Goal: Task Accomplishment & Management: Manage account settings

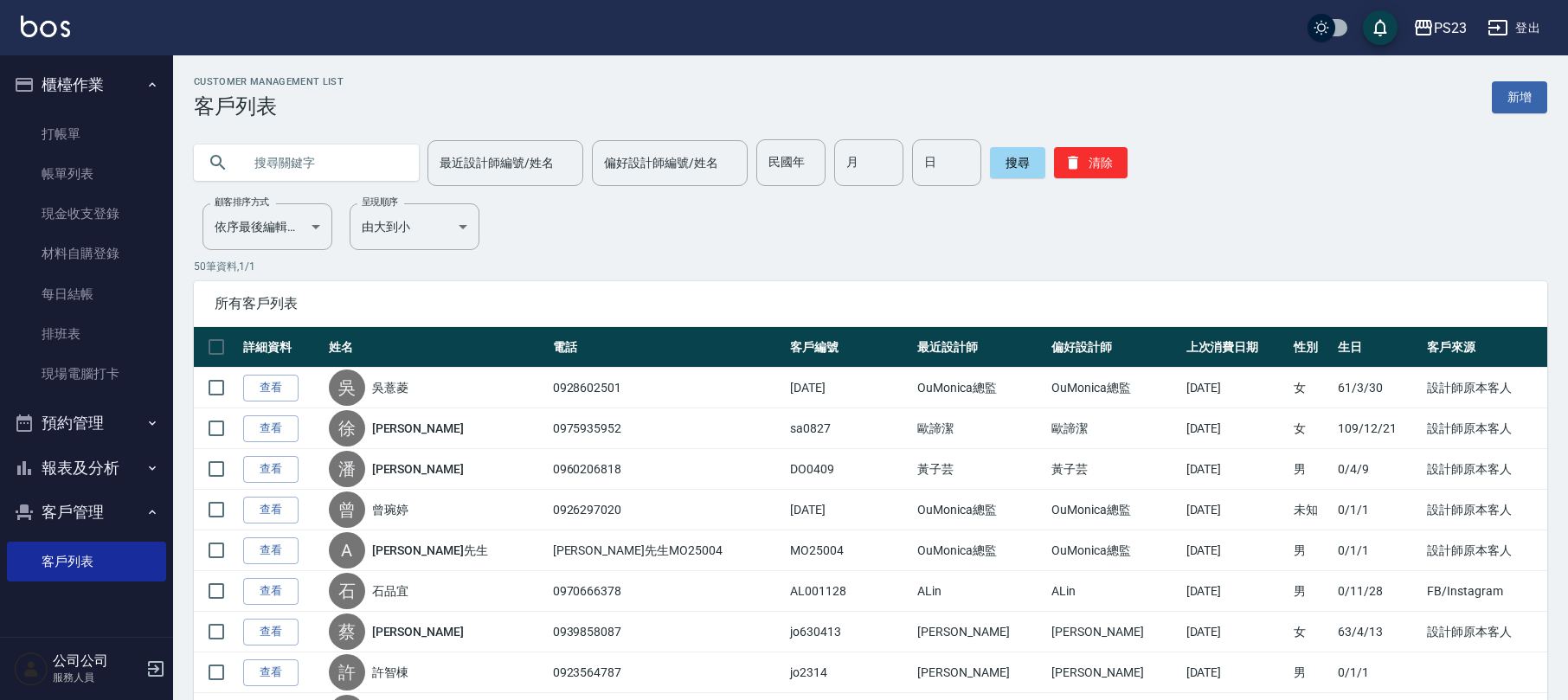
click at [122, 465] on button "報表及分析" at bounding box center [86, 469] width 159 height 45
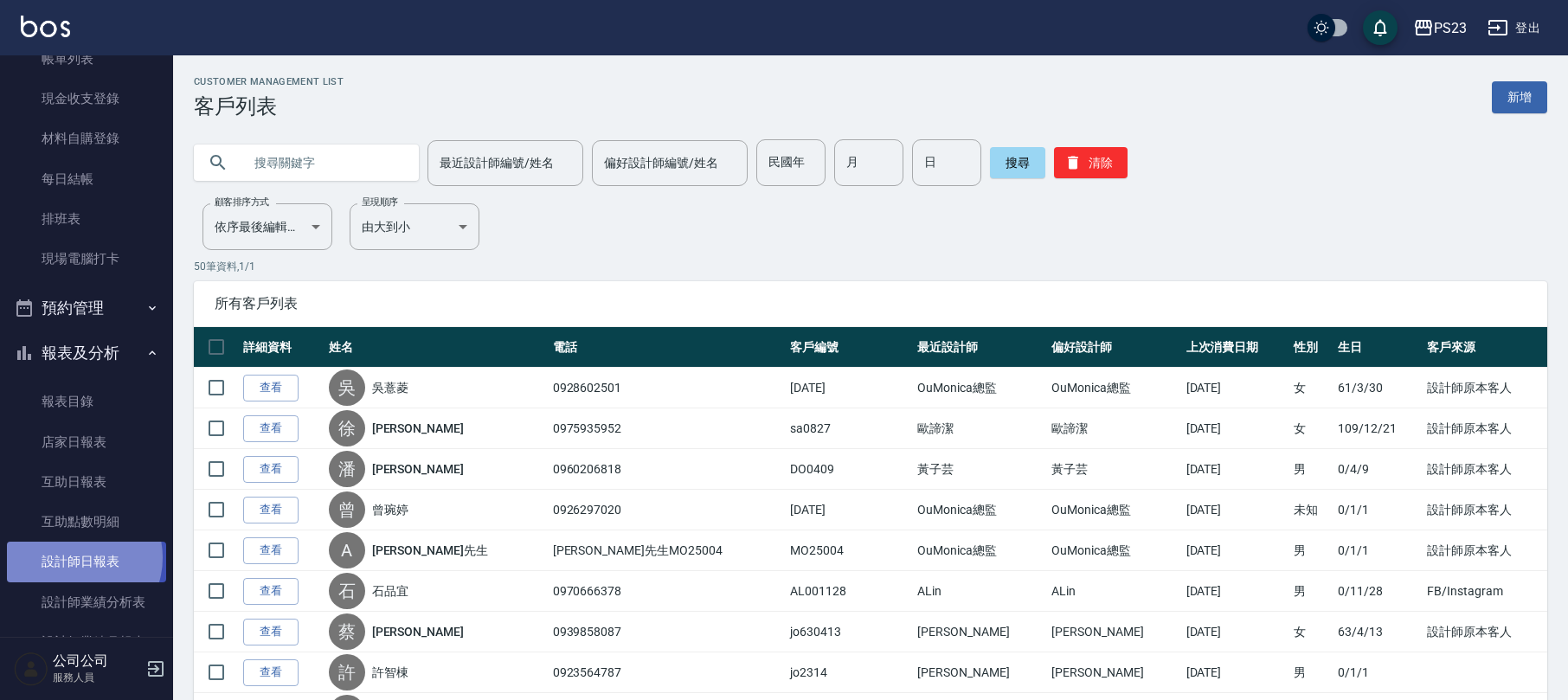
click at [77, 559] on link "設計師日報表" at bounding box center [86, 562] width 159 height 40
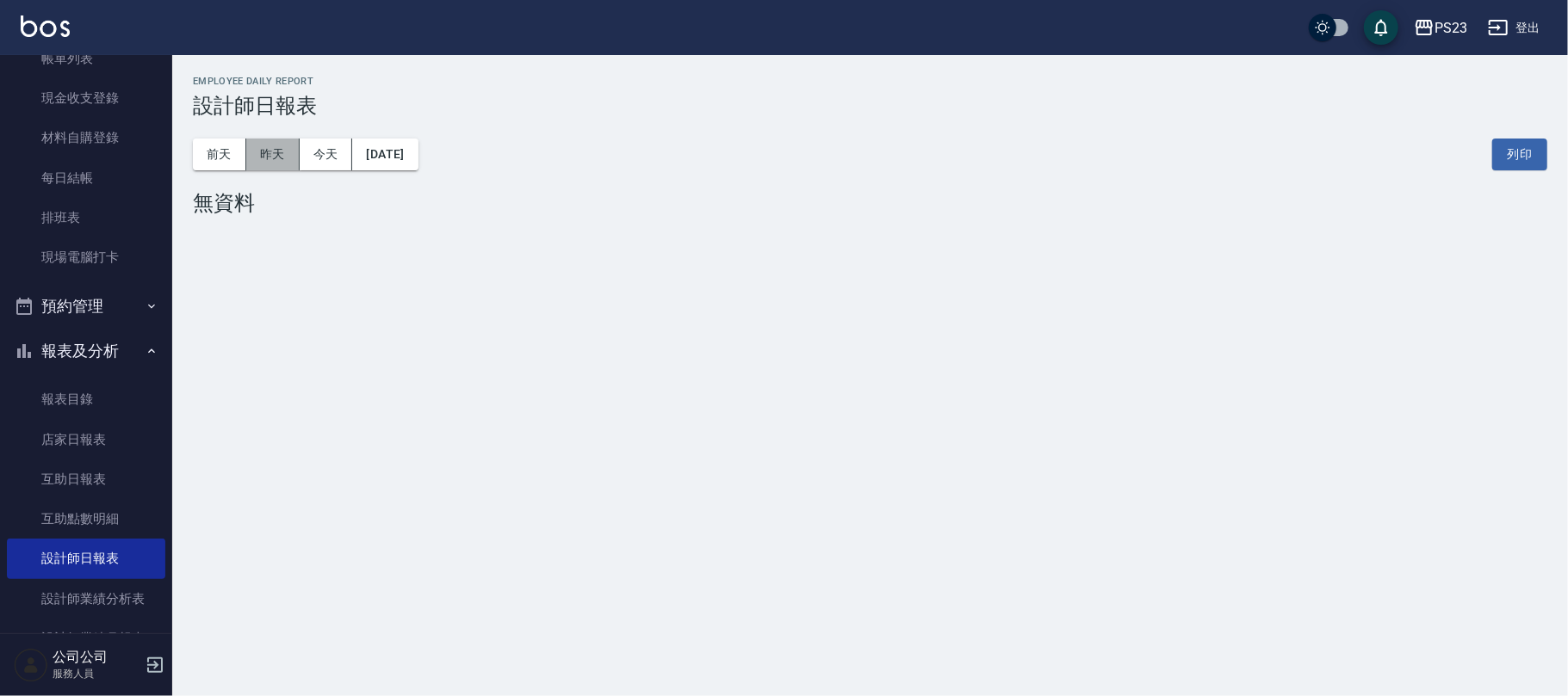
click at [280, 152] on button "昨天" at bounding box center [272, 154] width 54 height 32
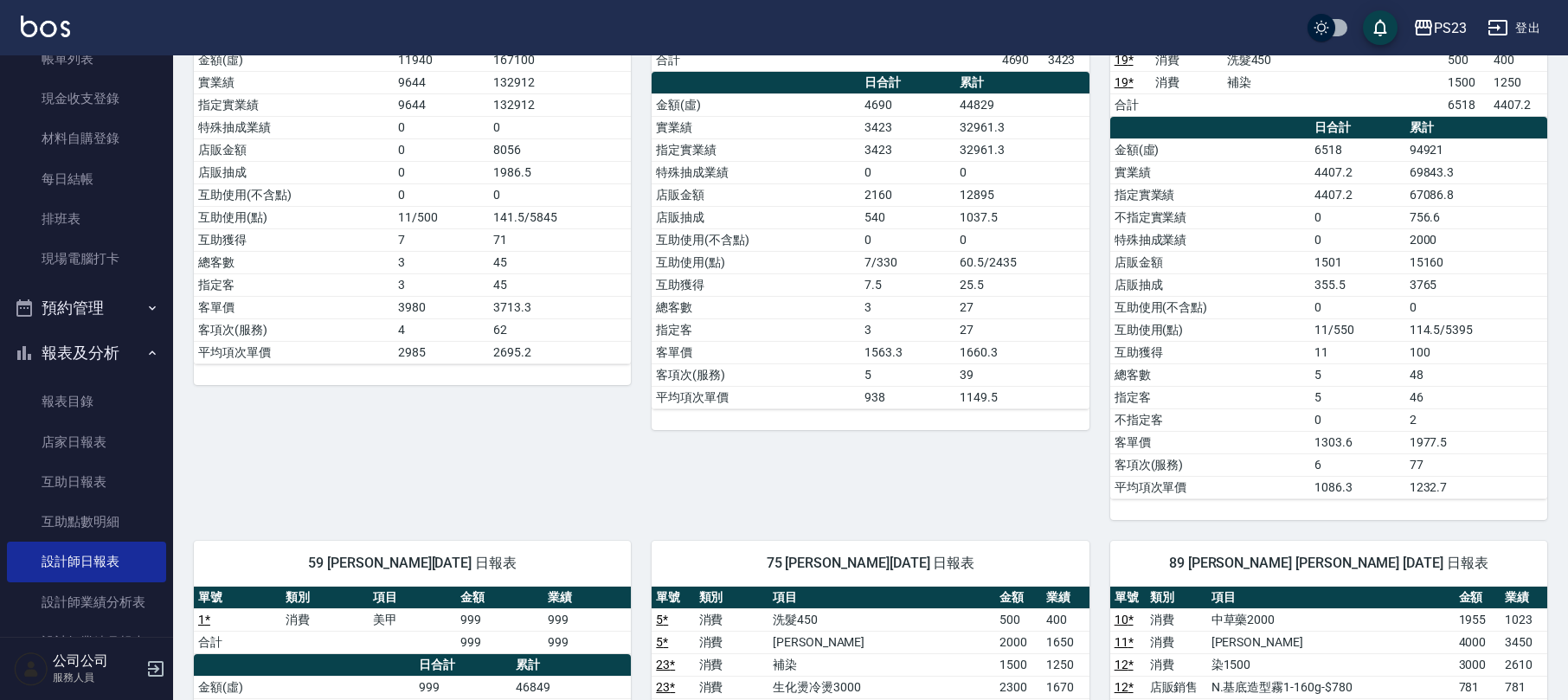
scroll to position [461, 0]
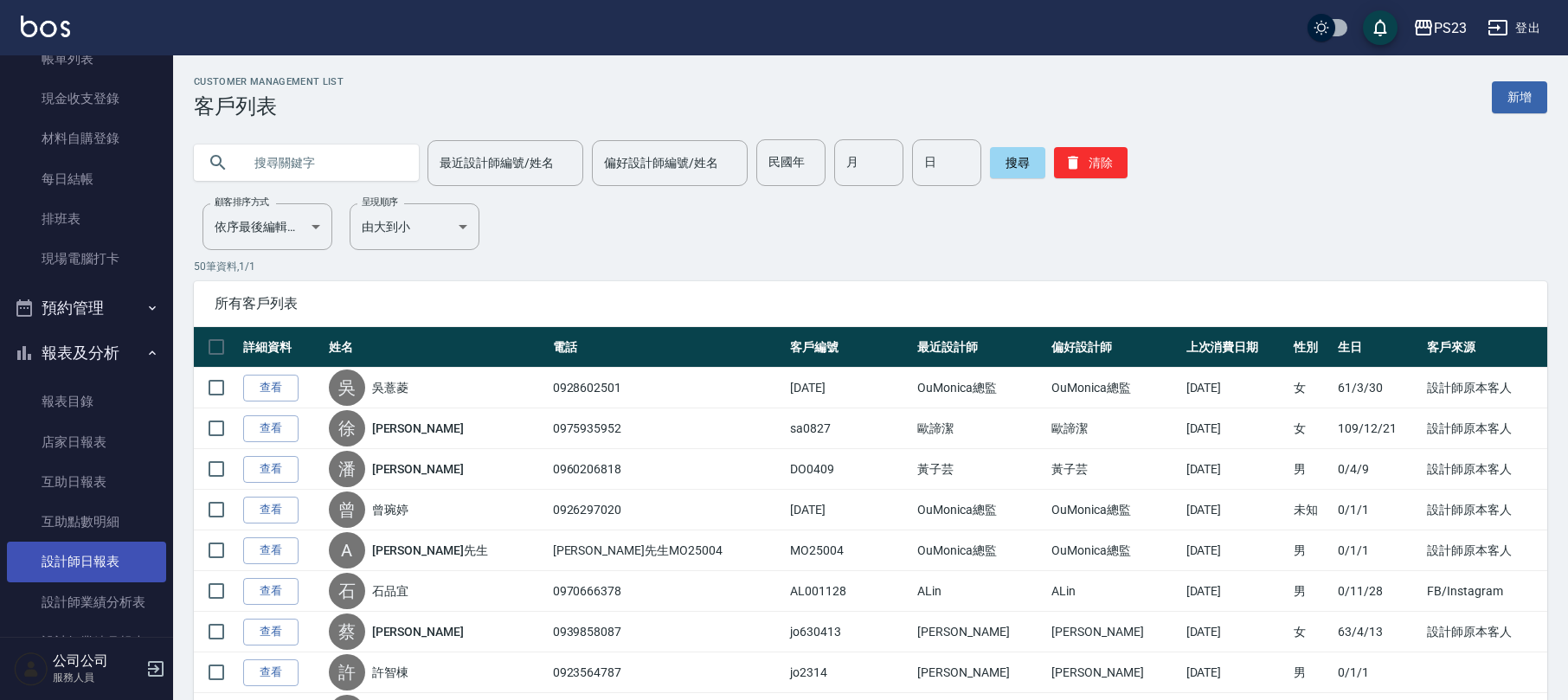
click at [106, 559] on link "設計師日報表" at bounding box center [86, 562] width 159 height 40
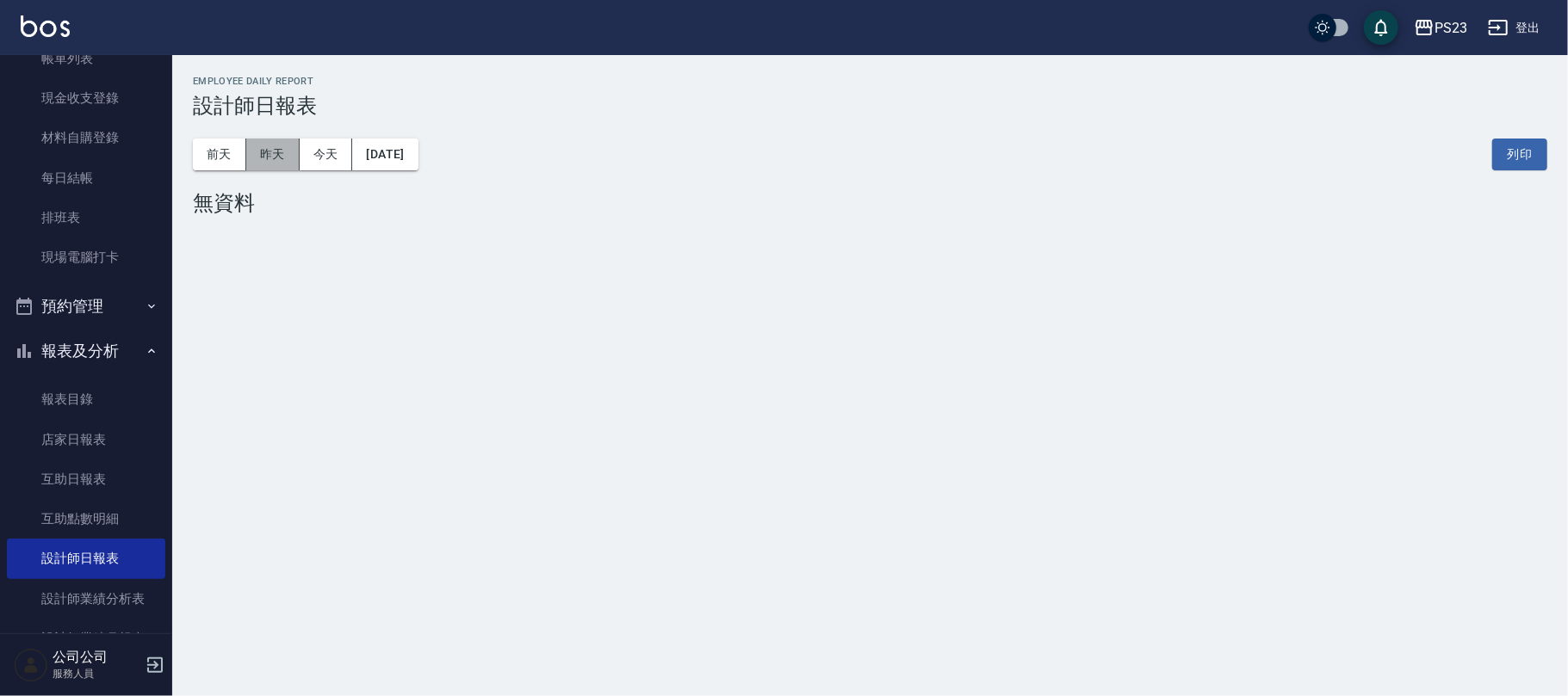
click at [274, 153] on button "昨天" at bounding box center [272, 154] width 54 height 32
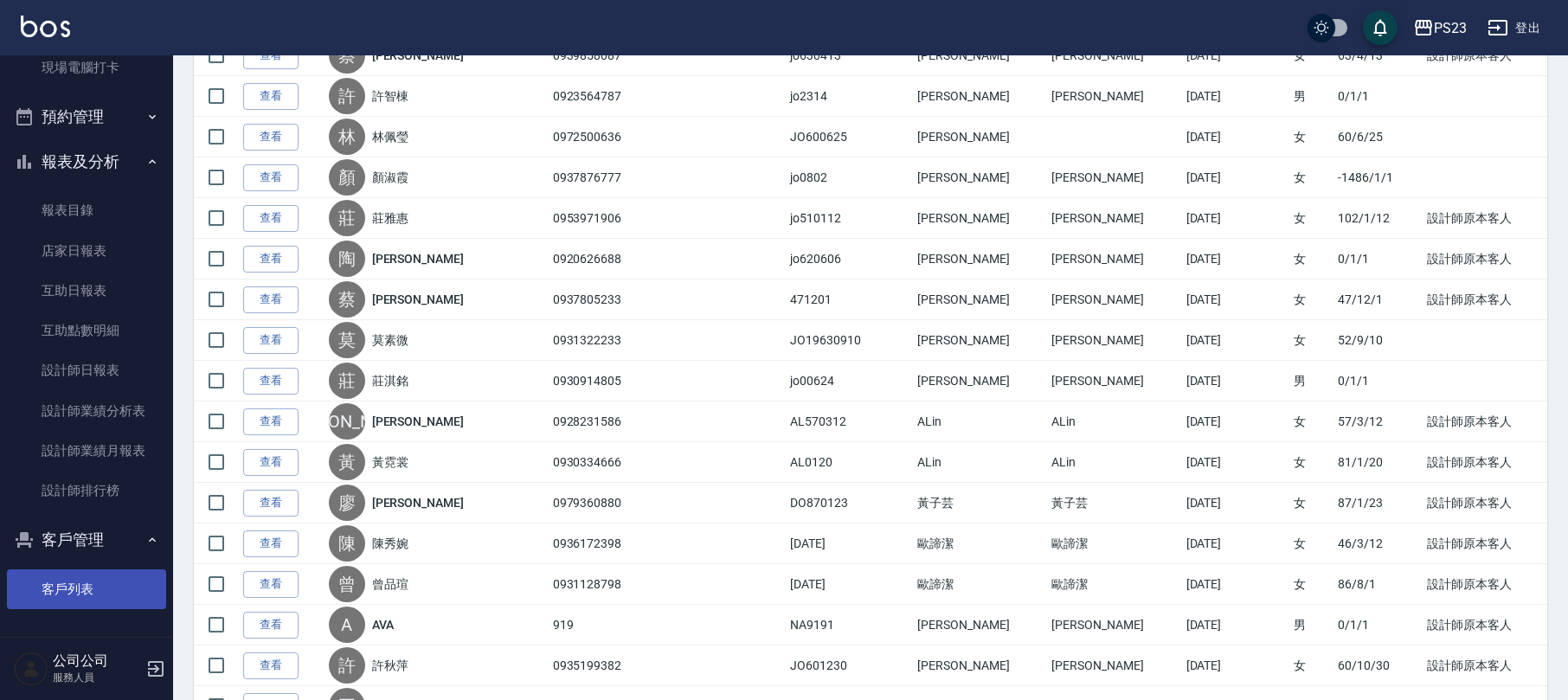
scroll to position [923, 0]
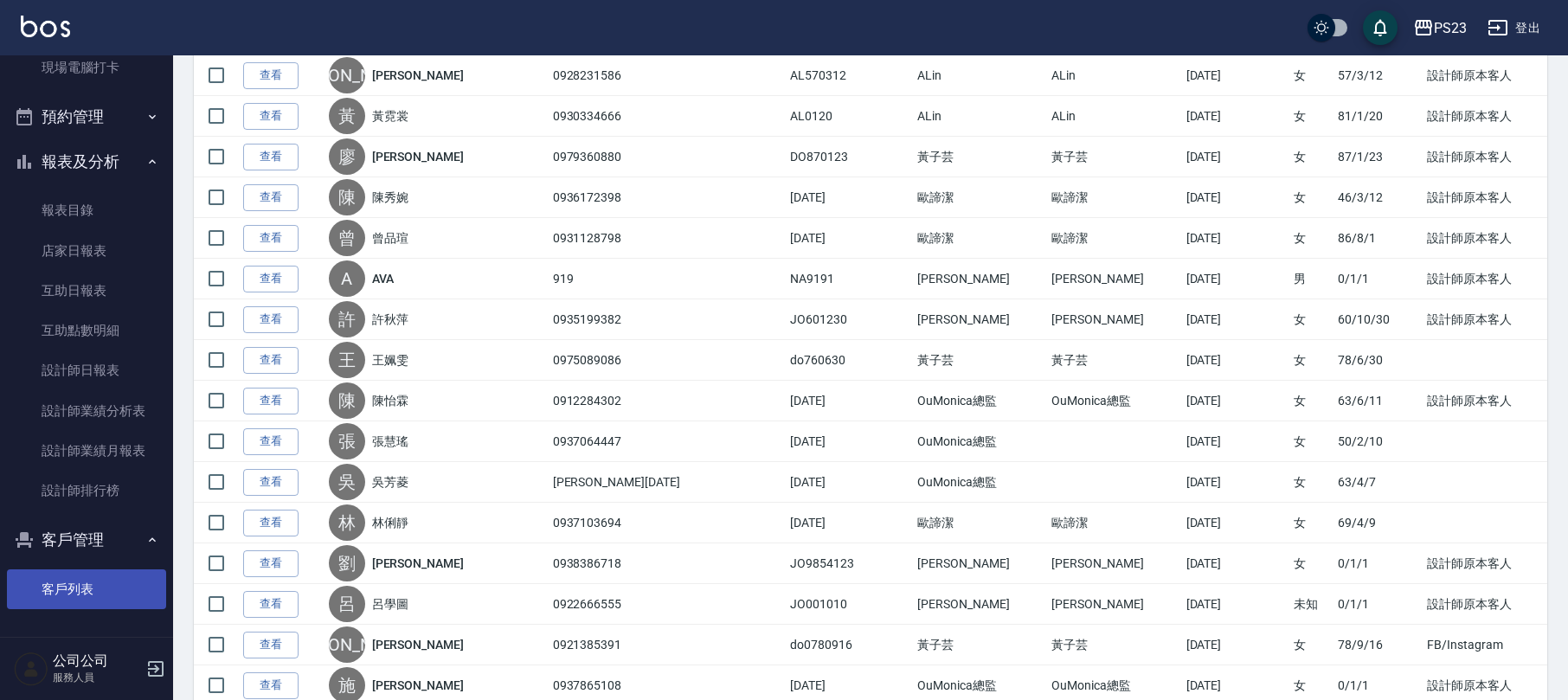
click at [87, 583] on link "客戶列表" at bounding box center [86, 589] width 159 height 40
click at [80, 596] on link "客戶列表" at bounding box center [86, 589] width 159 height 40
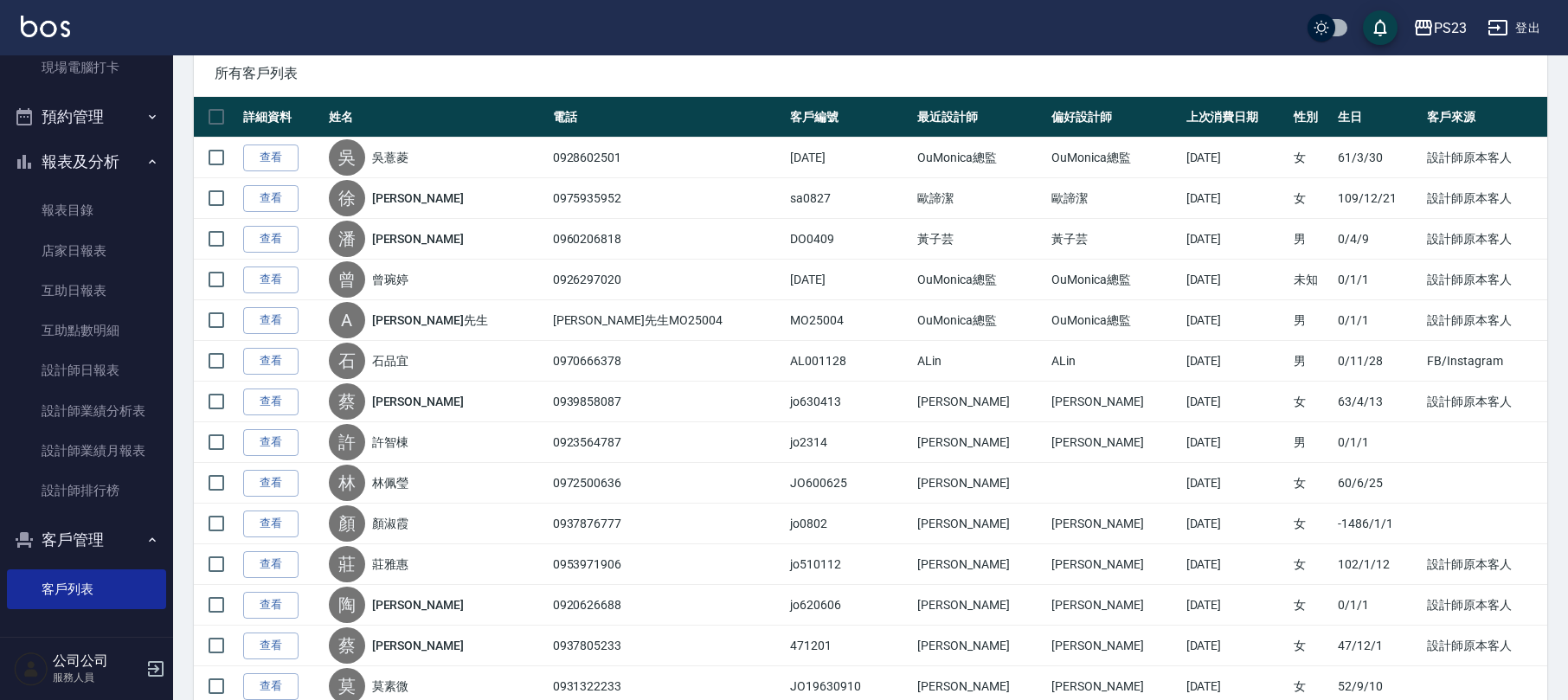
scroll to position [0, 0]
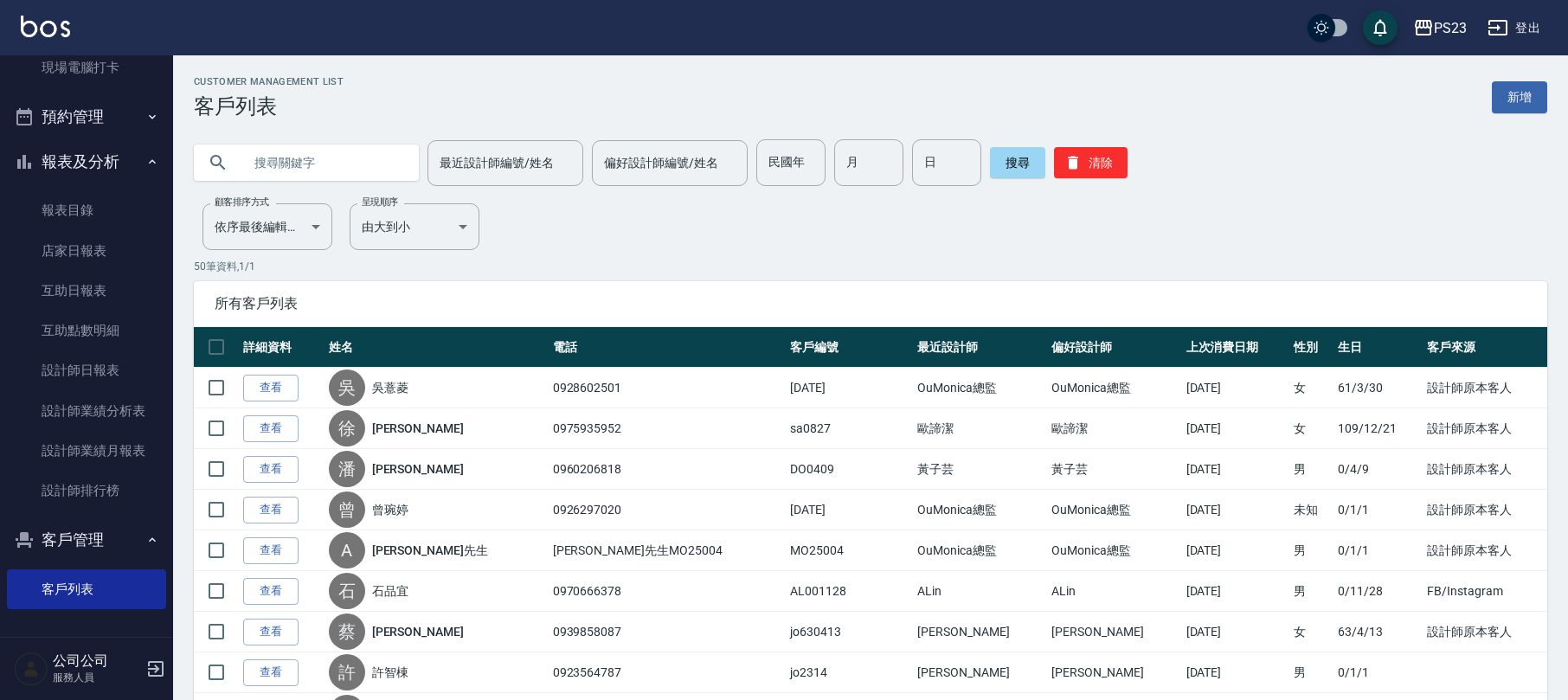
click at [294, 167] on input "text" at bounding box center [324, 162] width 163 height 46
type input "張哲"
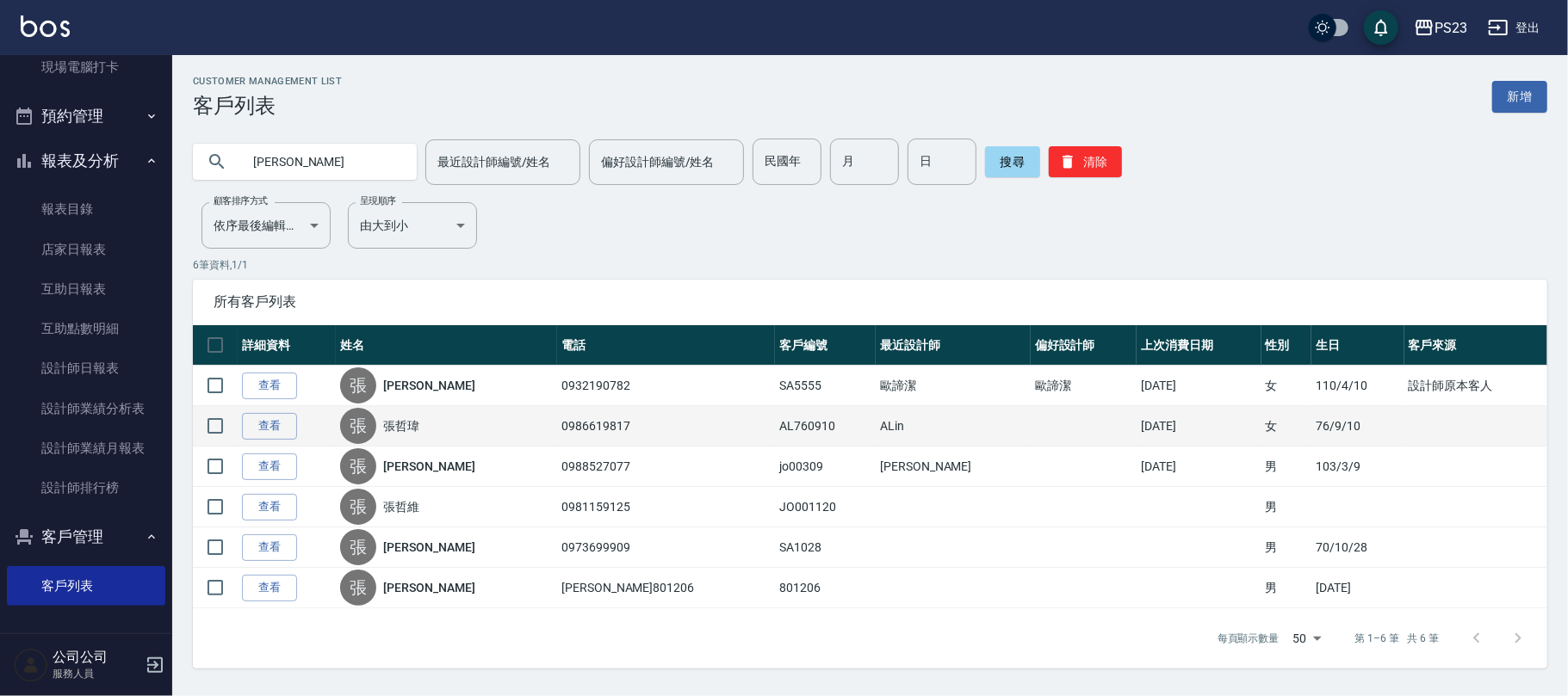
click at [419, 424] on link "張哲瑋" at bounding box center [401, 426] width 36 height 17
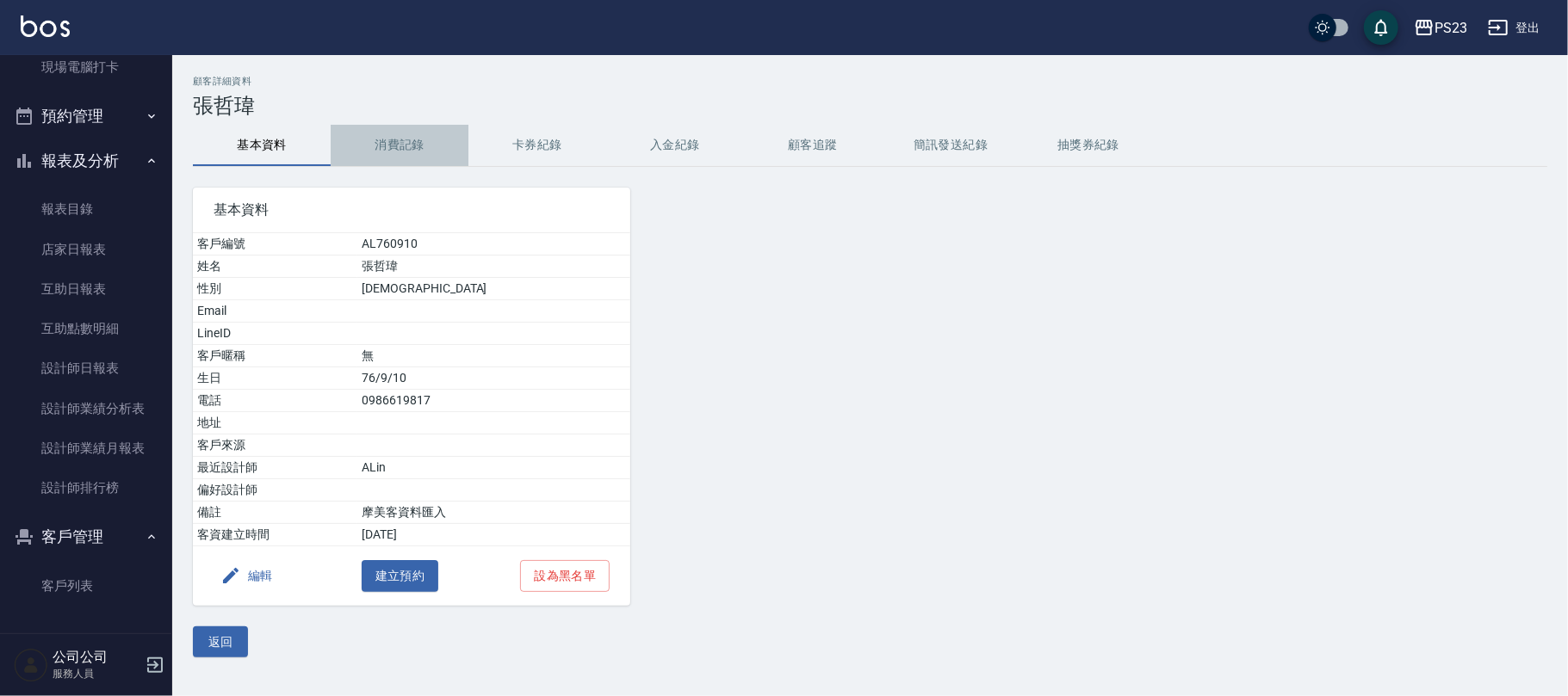
click at [390, 145] on button "消費記錄" at bounding box center [400, 146] width 138 height 41
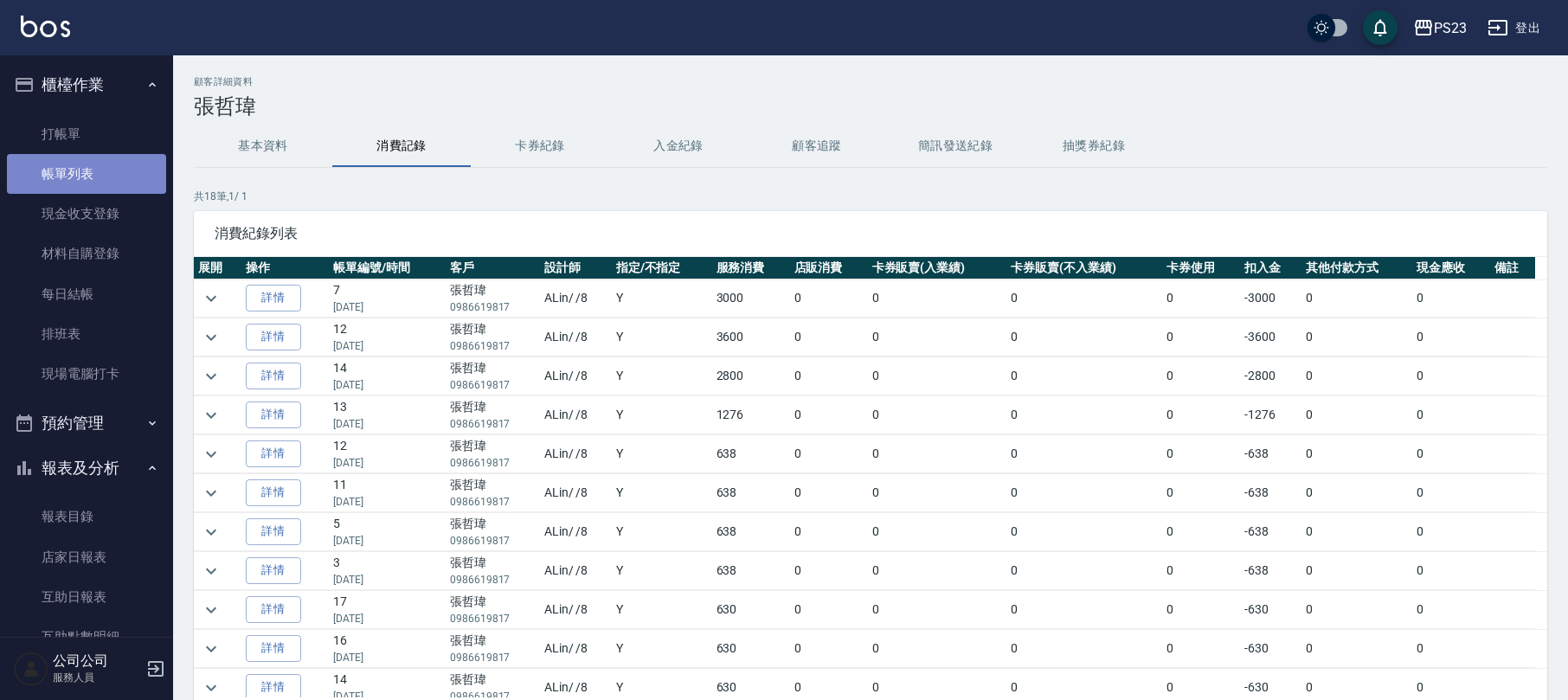
click at [115, 173] on link "帳單列表" at bounding box center [86, 174] width 159 height 40
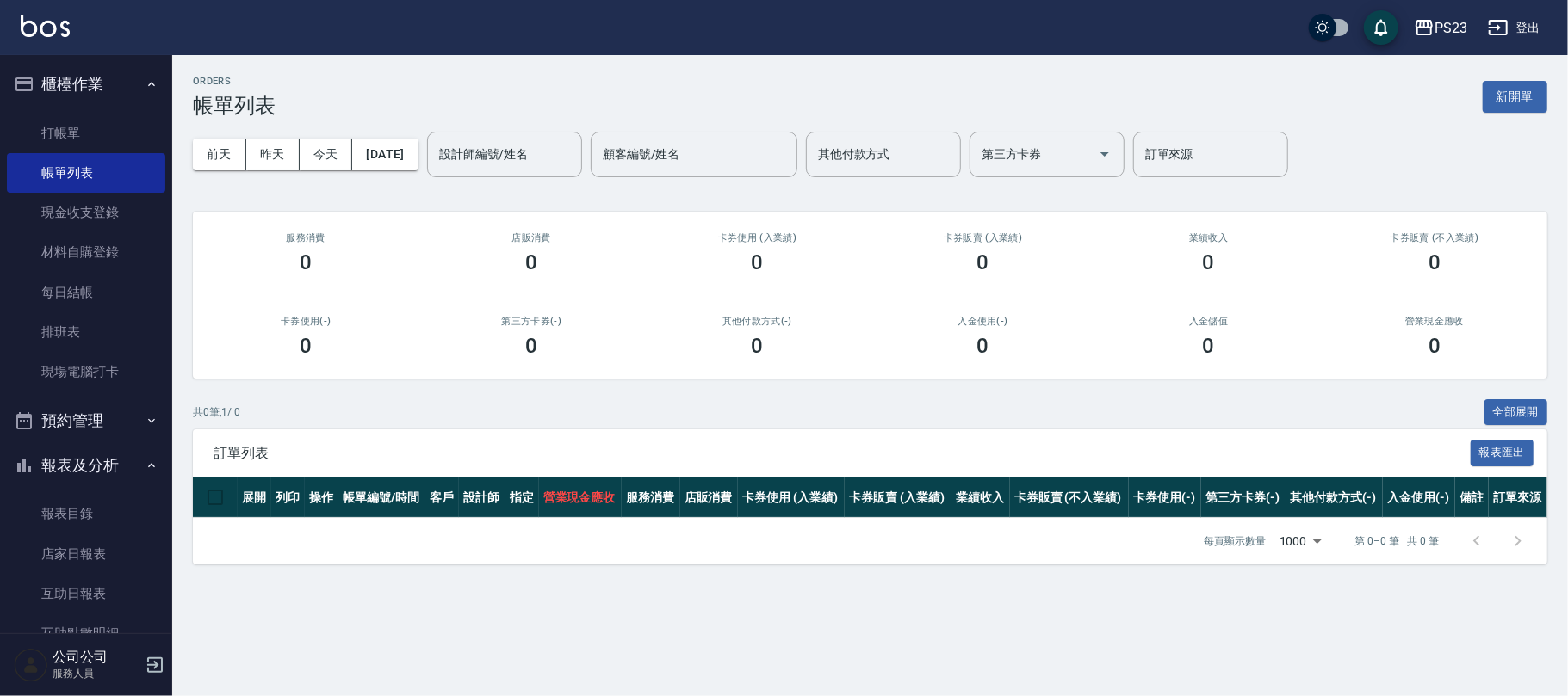
click at [443, 124] on div "前天 昨天 今天 2025/08/22 設計師編號/姓名 設計師編號/姓名 顧客編號/姓名 顧客編號/姓名 其他付款方式 其他付款方式 第三方卡券 第三方卡券…" at bounding box center [871, 154] width 1355 height 73
click at [404, 160] on button "[DATE]" at bounding box center [384, 154] width 65 height 32
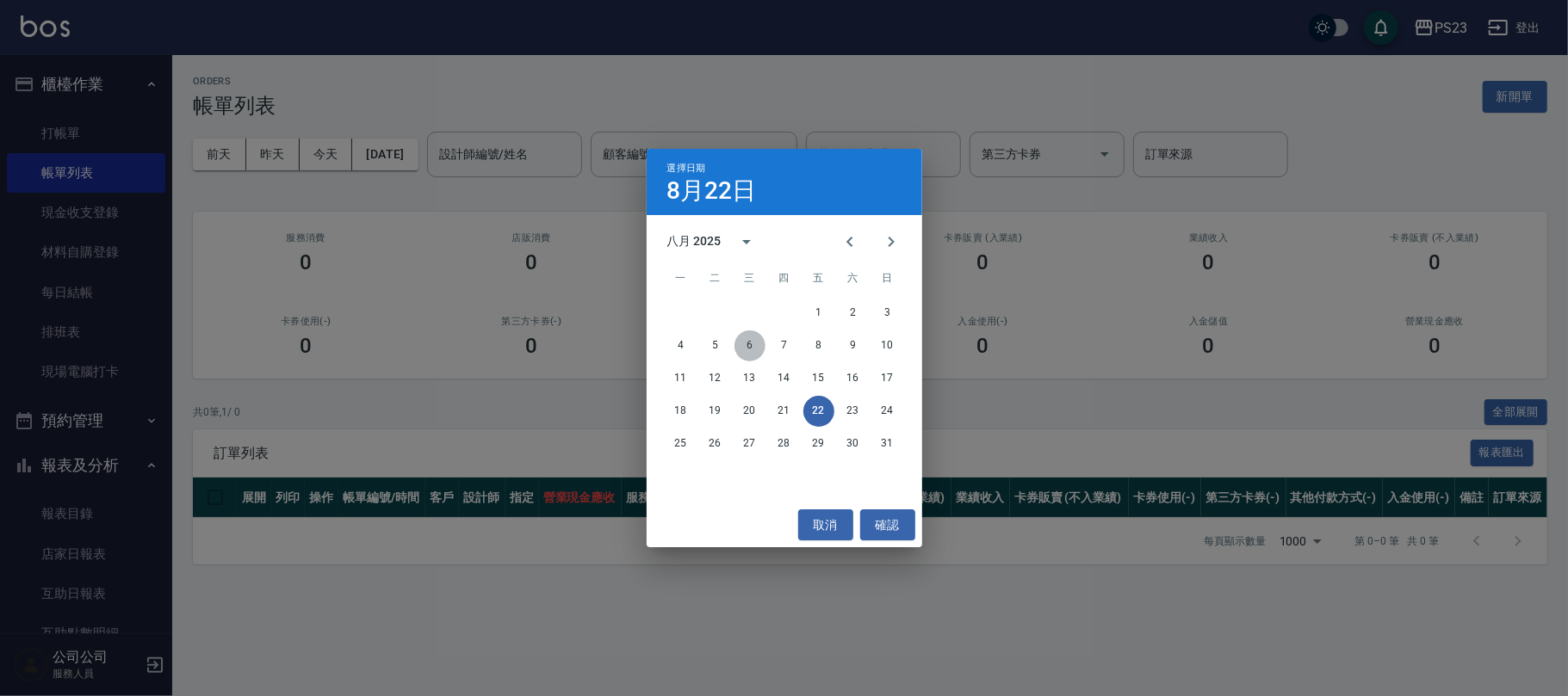
click at [751, 341] on button "6" at bounding box center [750, 346] width 31 height 31
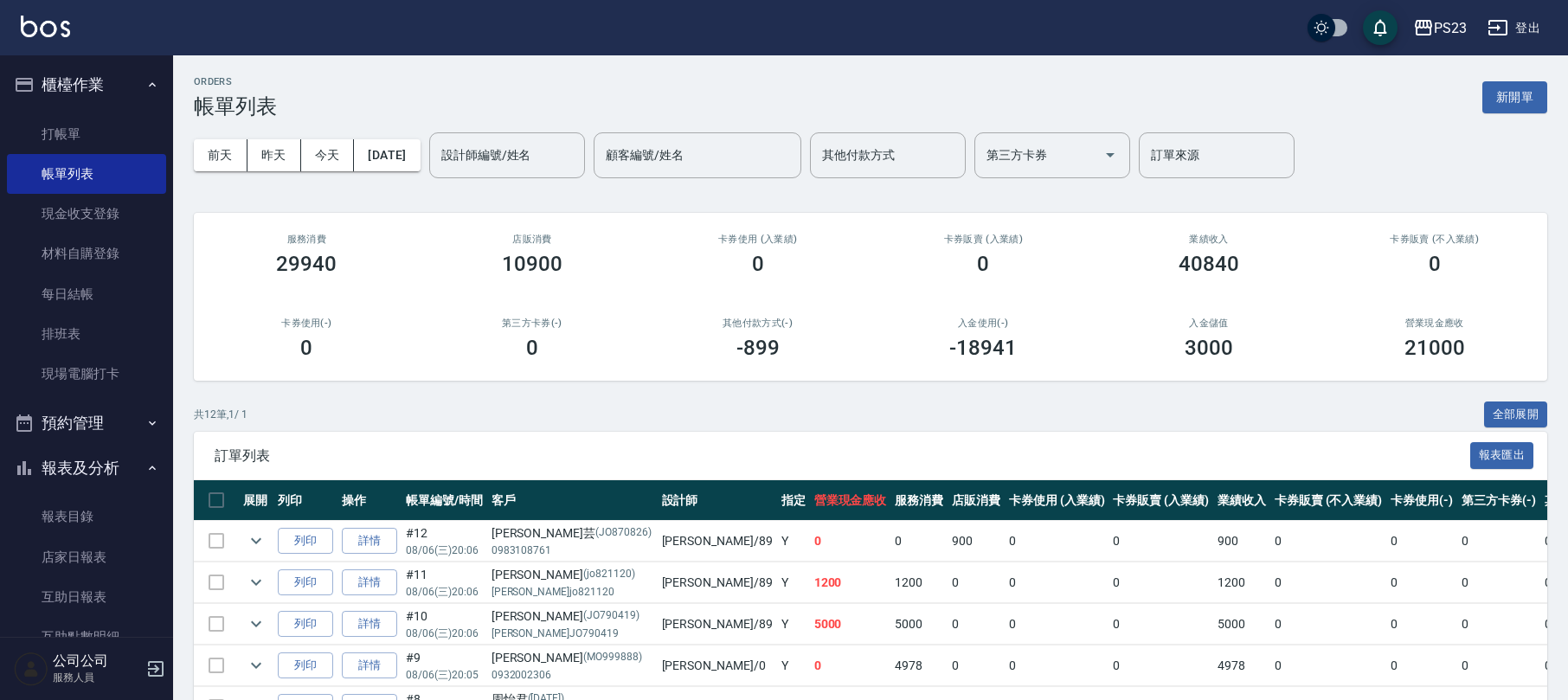
scroll to position [412, 0]
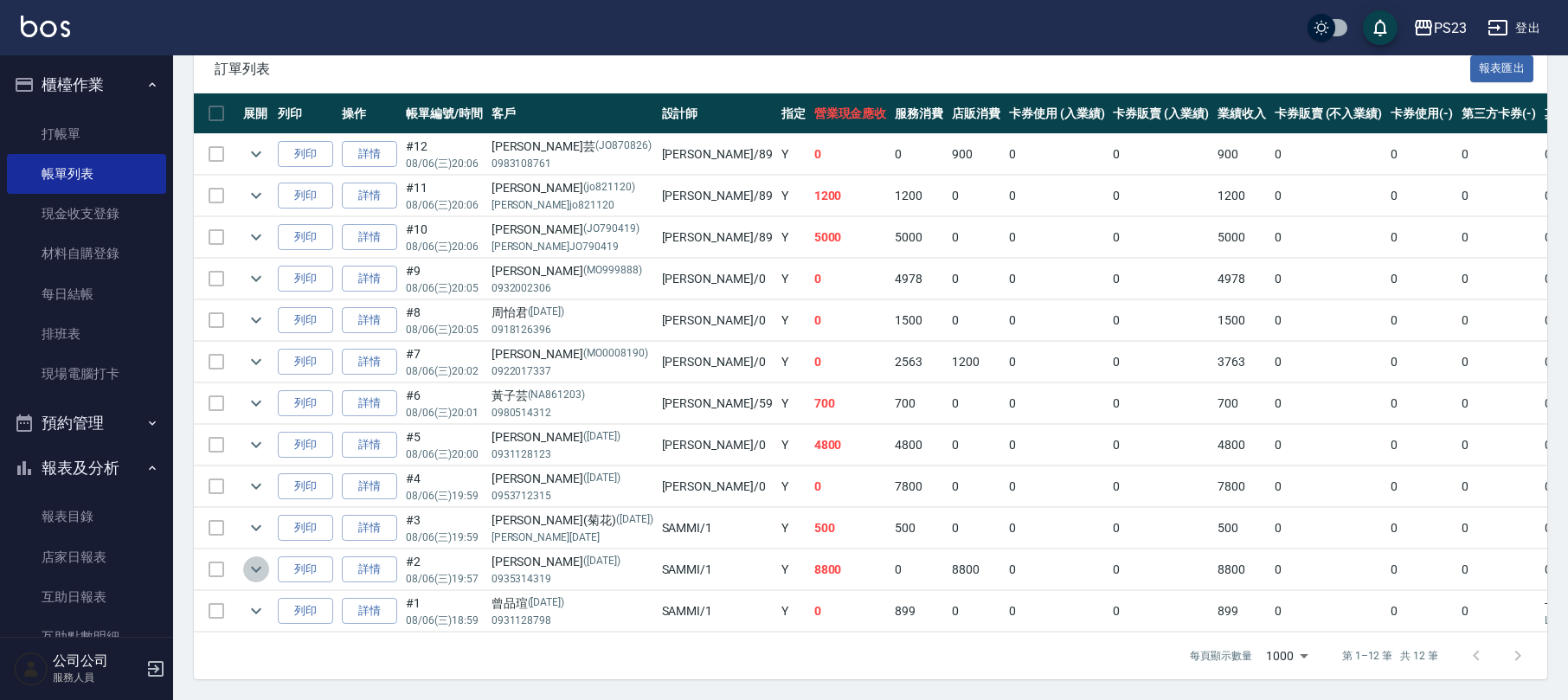
click at [251, 559] on icon "expand row" at bounding box center [257, 569] width 21 height 21
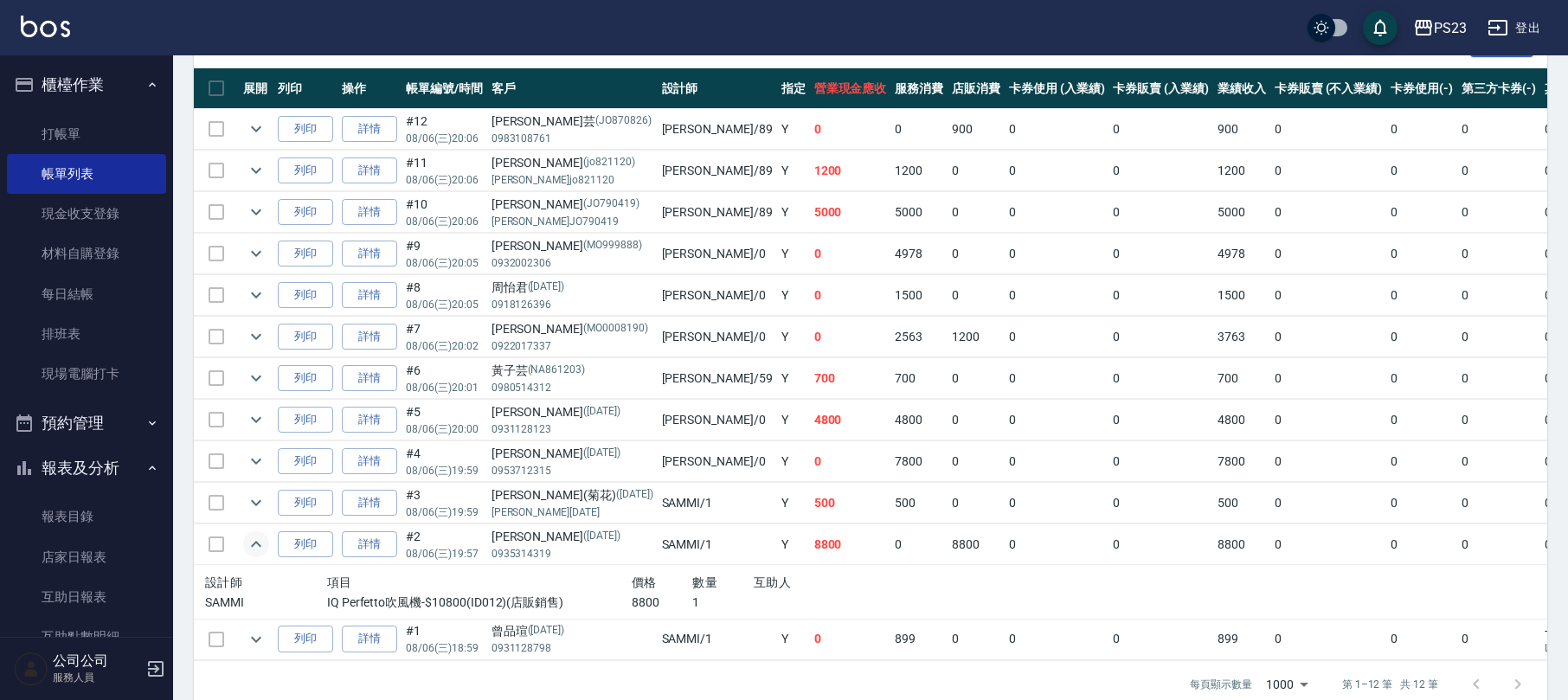
scroll to position [465, 0]
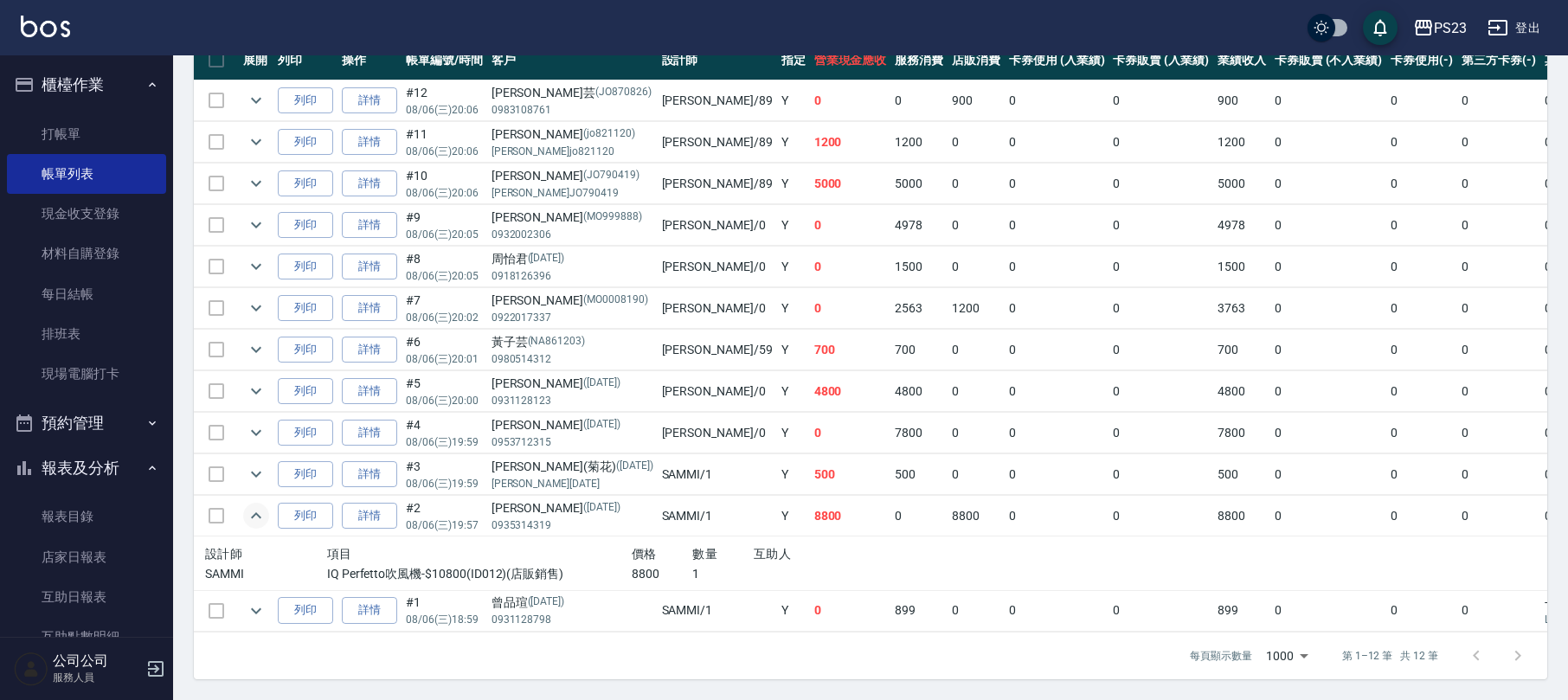
click at [243, 503] on button "expand row" at bounding box center [256, 515] width 26 height 26
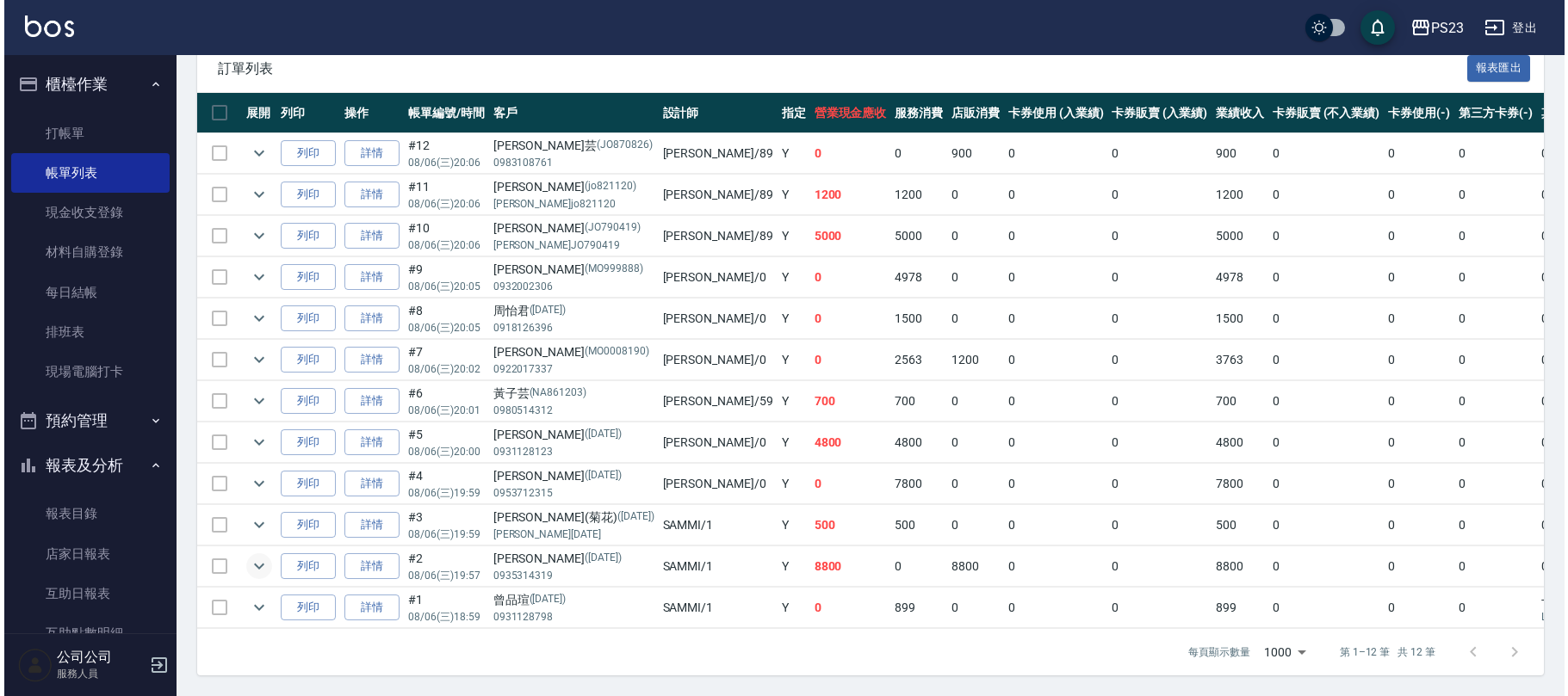
scroll to position [0, 0]
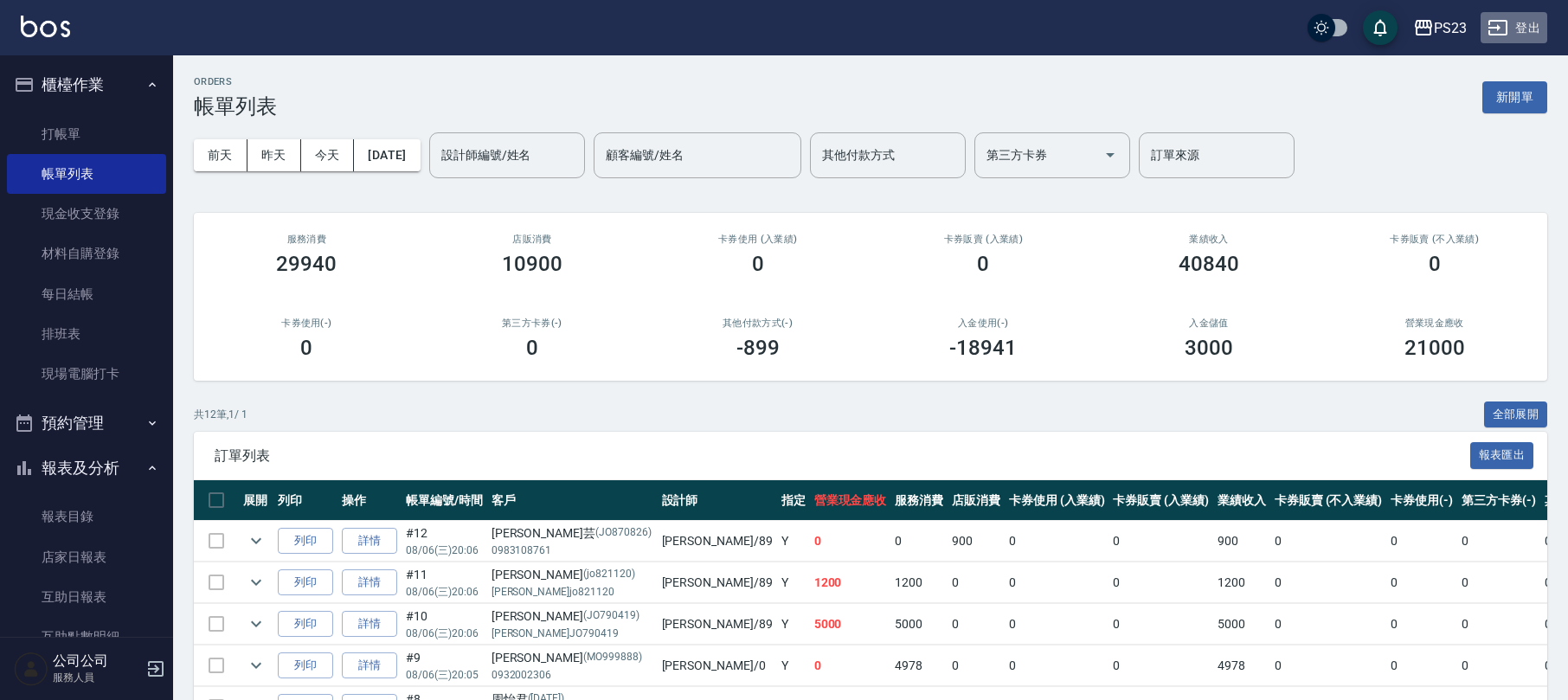
click at [1535, 40] on button "登出" at bounding box center [1514, 28] width 66 height 32
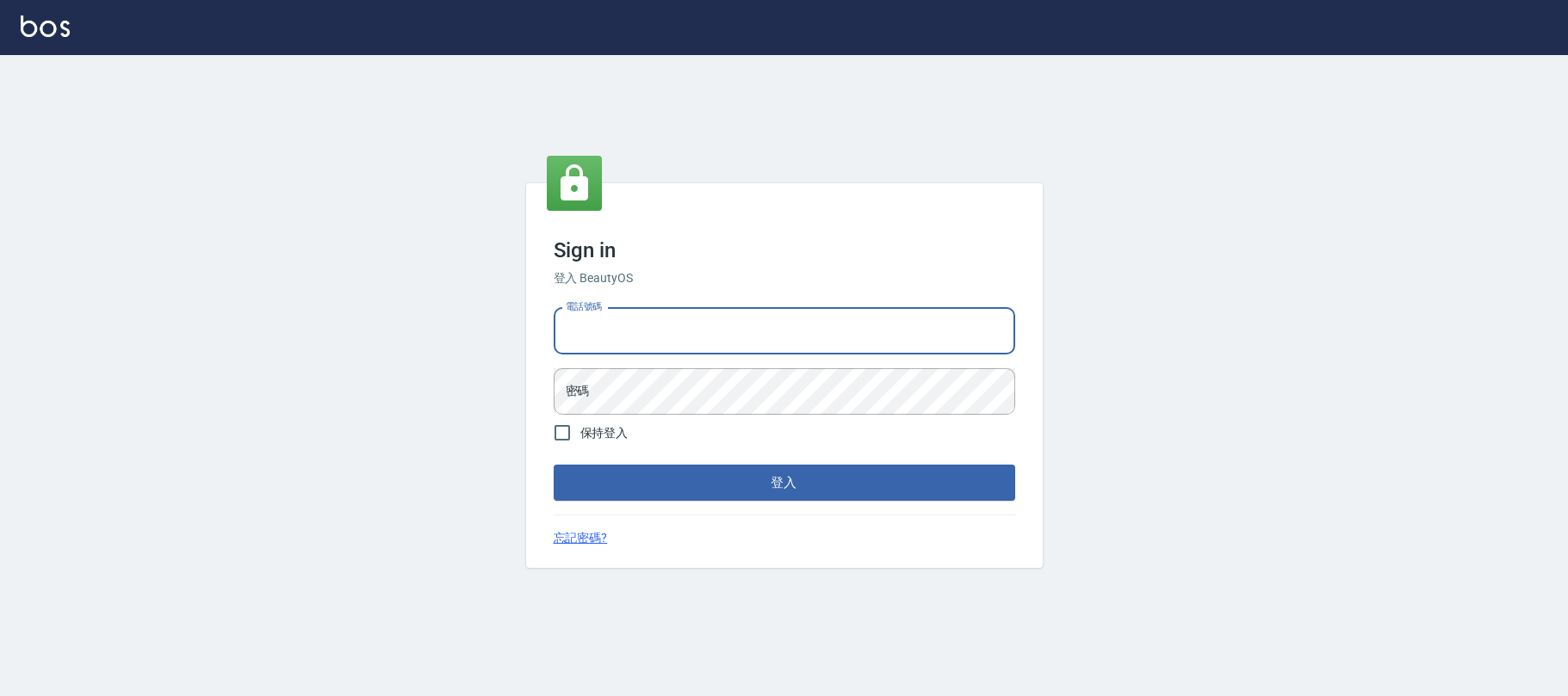
click at [601, 318] on input "電話號碼" at bounding box center [785, 331] width 462 height 46
type input "0930798111"
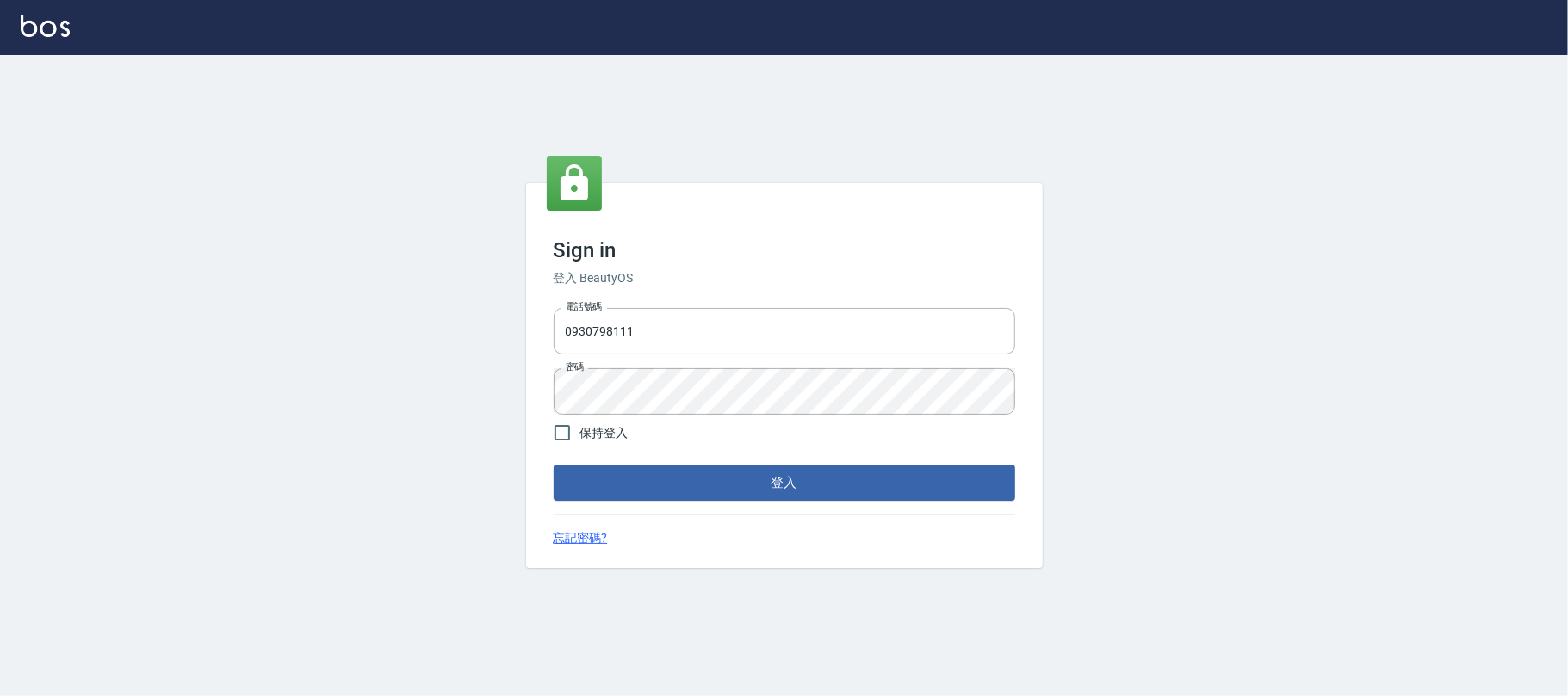
click at [735, 453] on form "電話號碼 0930798111 電話號碼 密碼 密碼 保持登入 登入" at bounding box center [785, 401] width 462 height 201
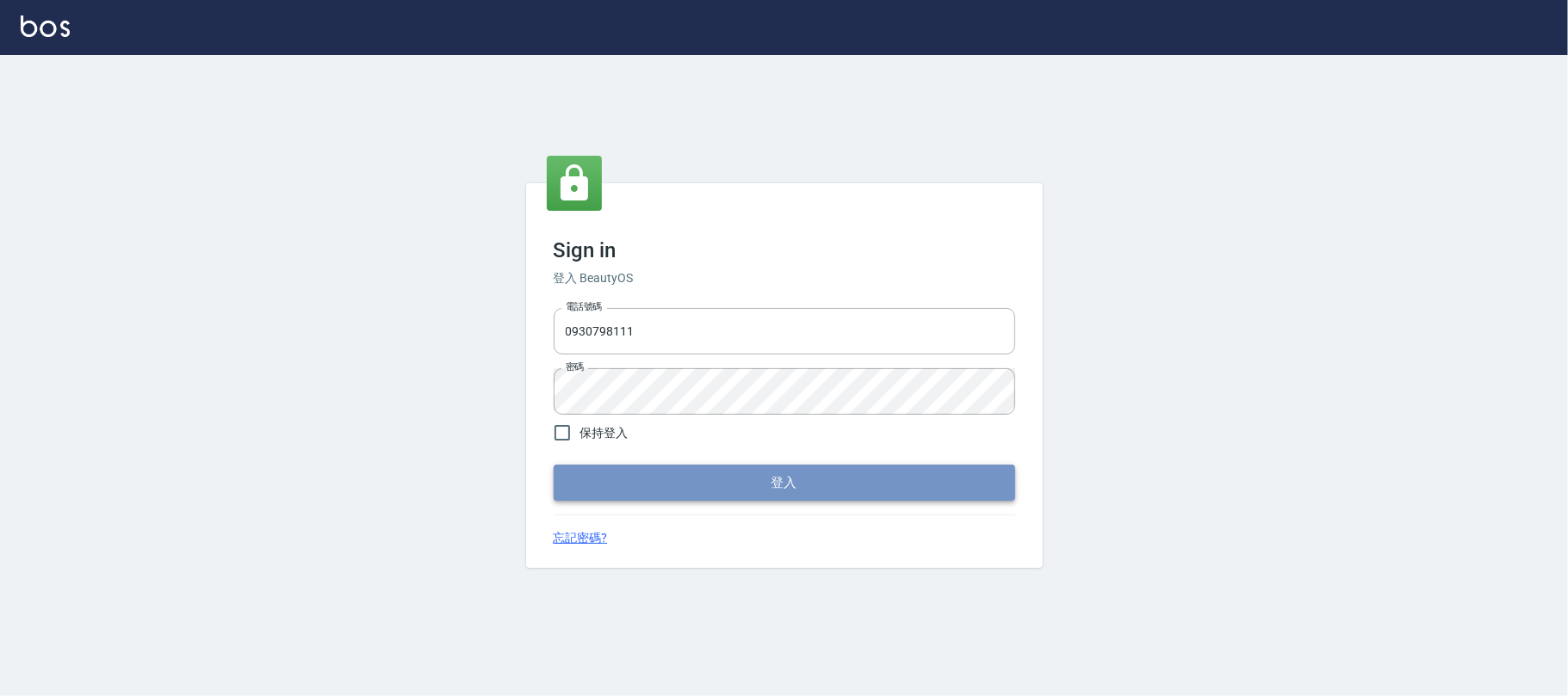
click at [739, 496] on button "登入" at bounding box center [785, 483] width 462 height 36
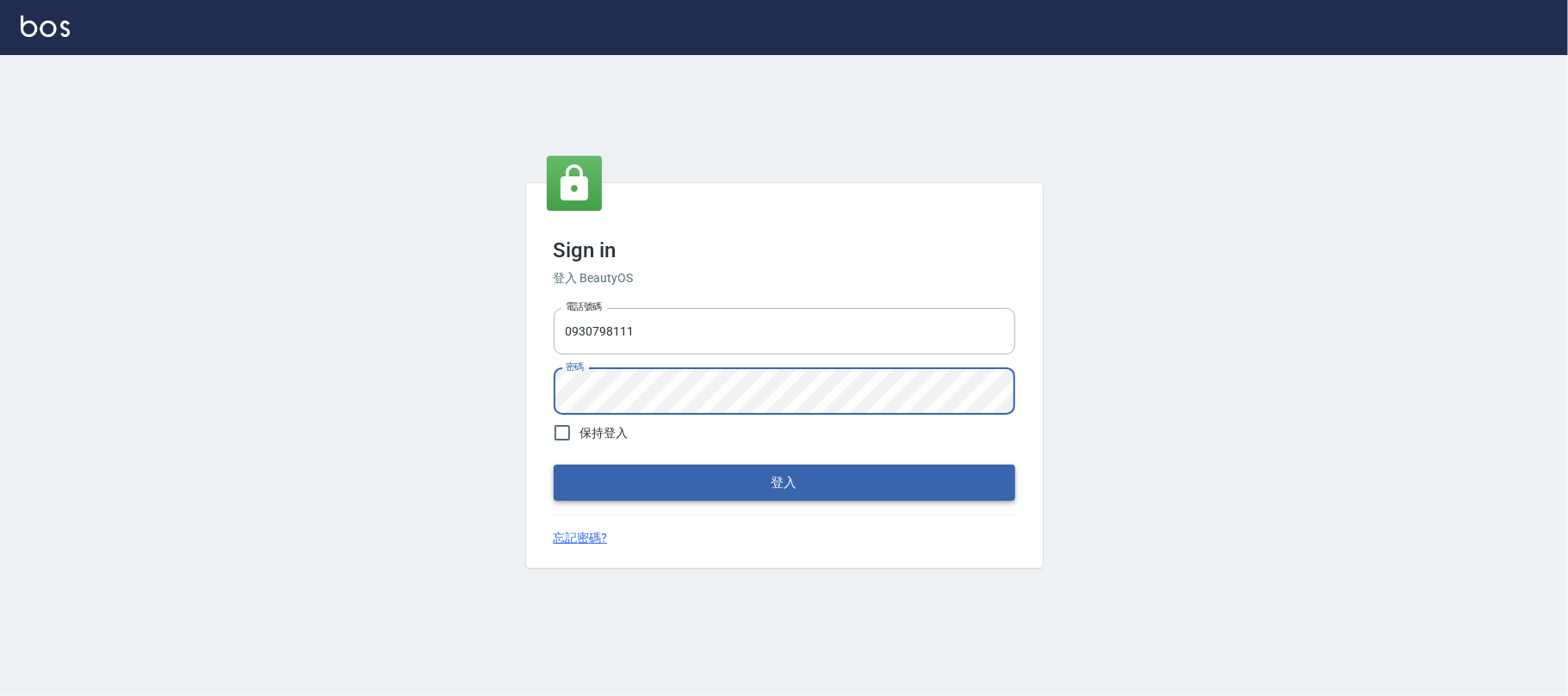
click at [635, 465] on button "登入" at bounding box center [785, 483] width 462 height 36
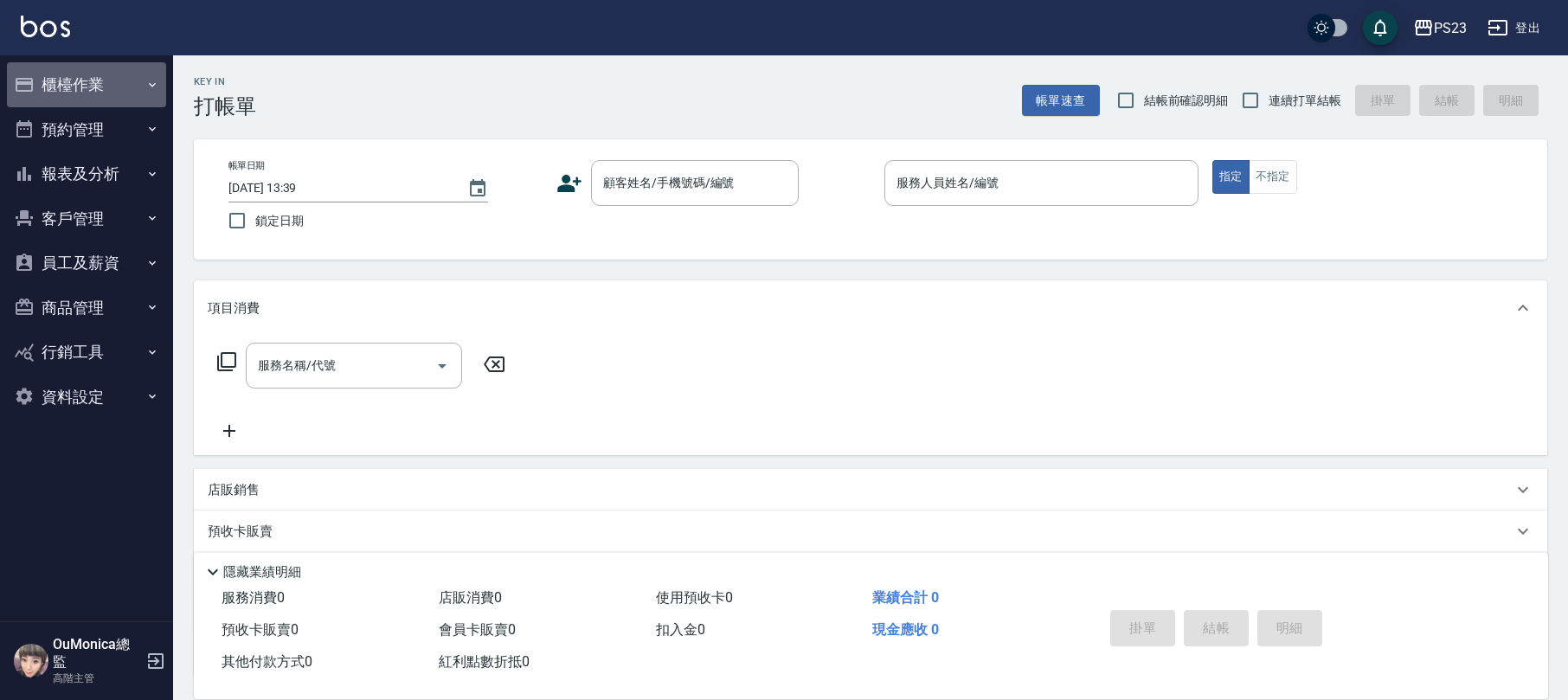
click at [122, 81] on button "櫃檯作業" at bounding box center [86, 85] width 159 height 45
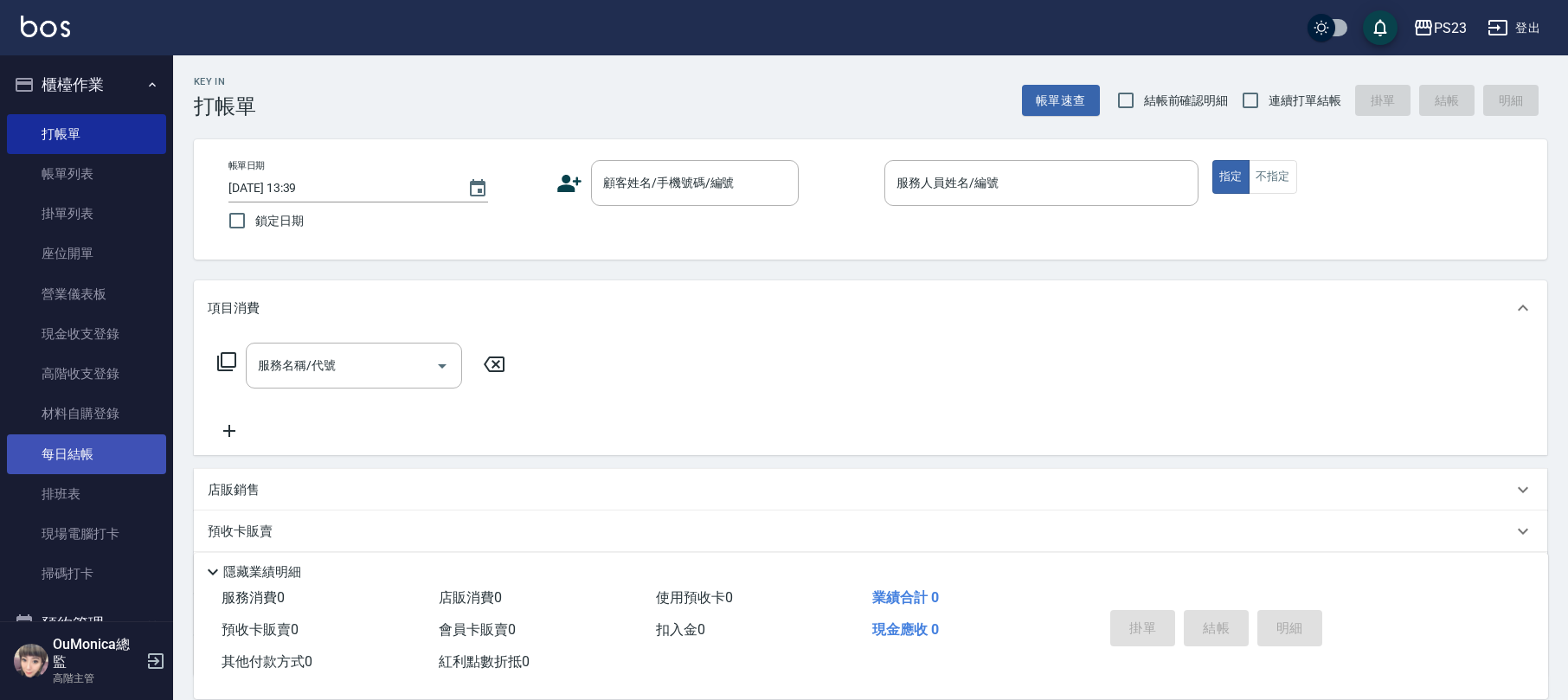
click at [95, 445] on link "每日結帳" at bounding box center [86, 455] width 159 height 40
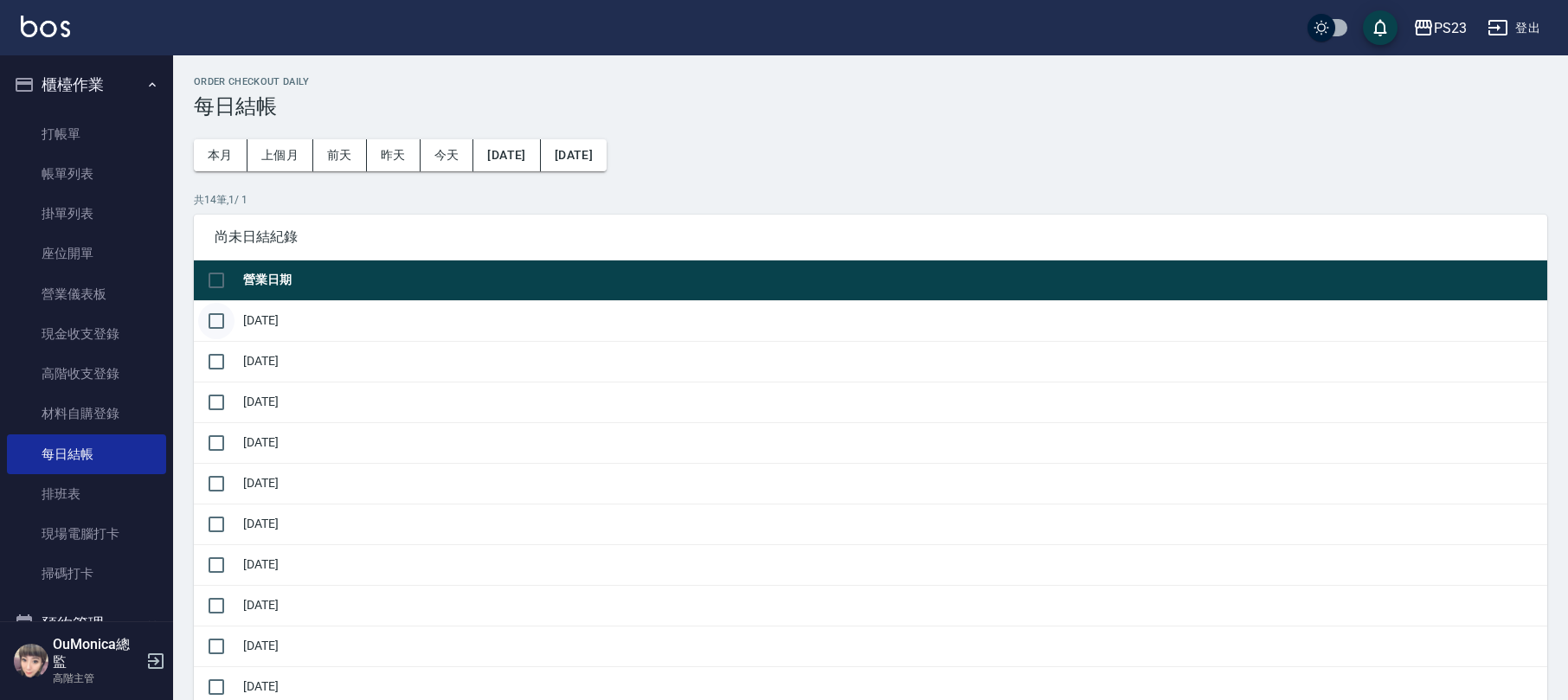
click at [218, 312] on input "checkbox" at bounding box center [216, 321] width 36 height 36
checkbox input "true"
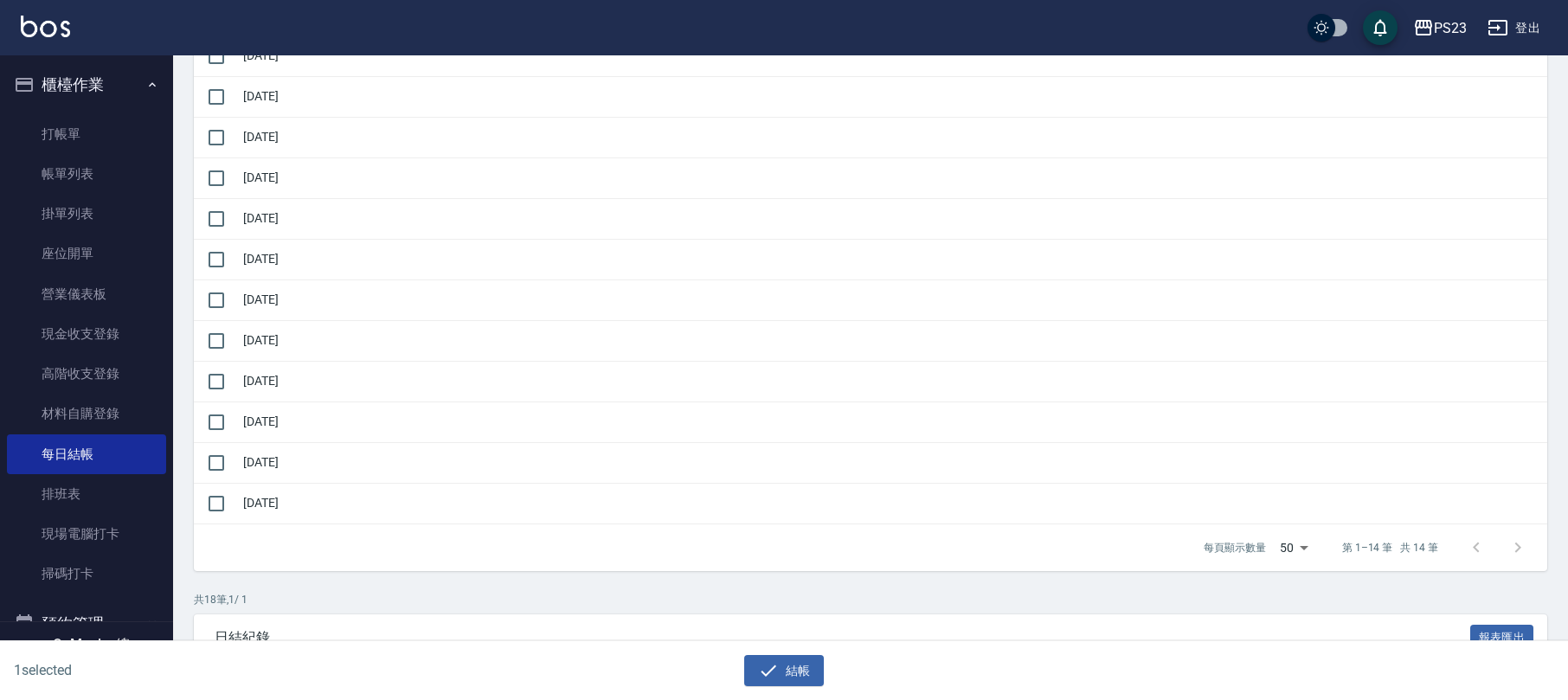
scroll to position [808, 0]
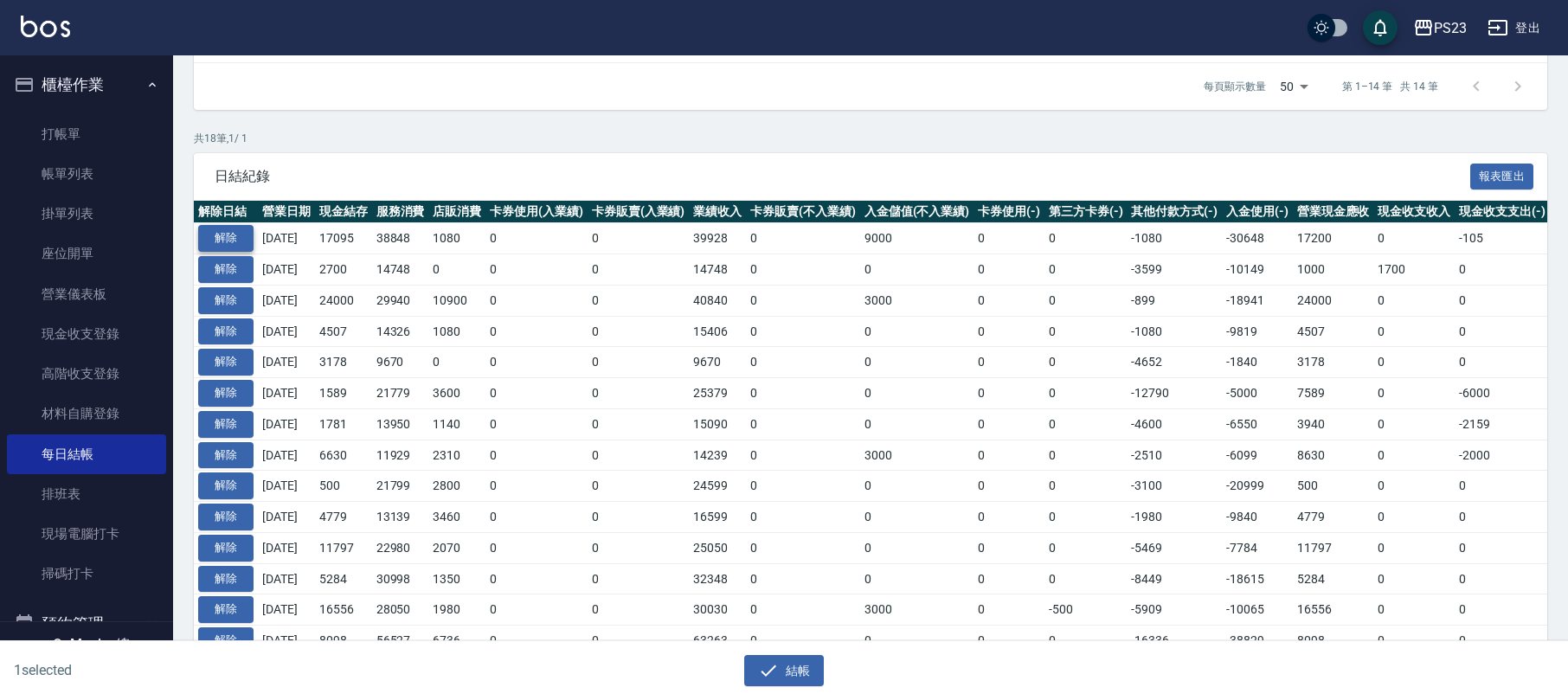
click at [233, 244] on button "解除" at bounding box center [225, 239] width 55 height 27
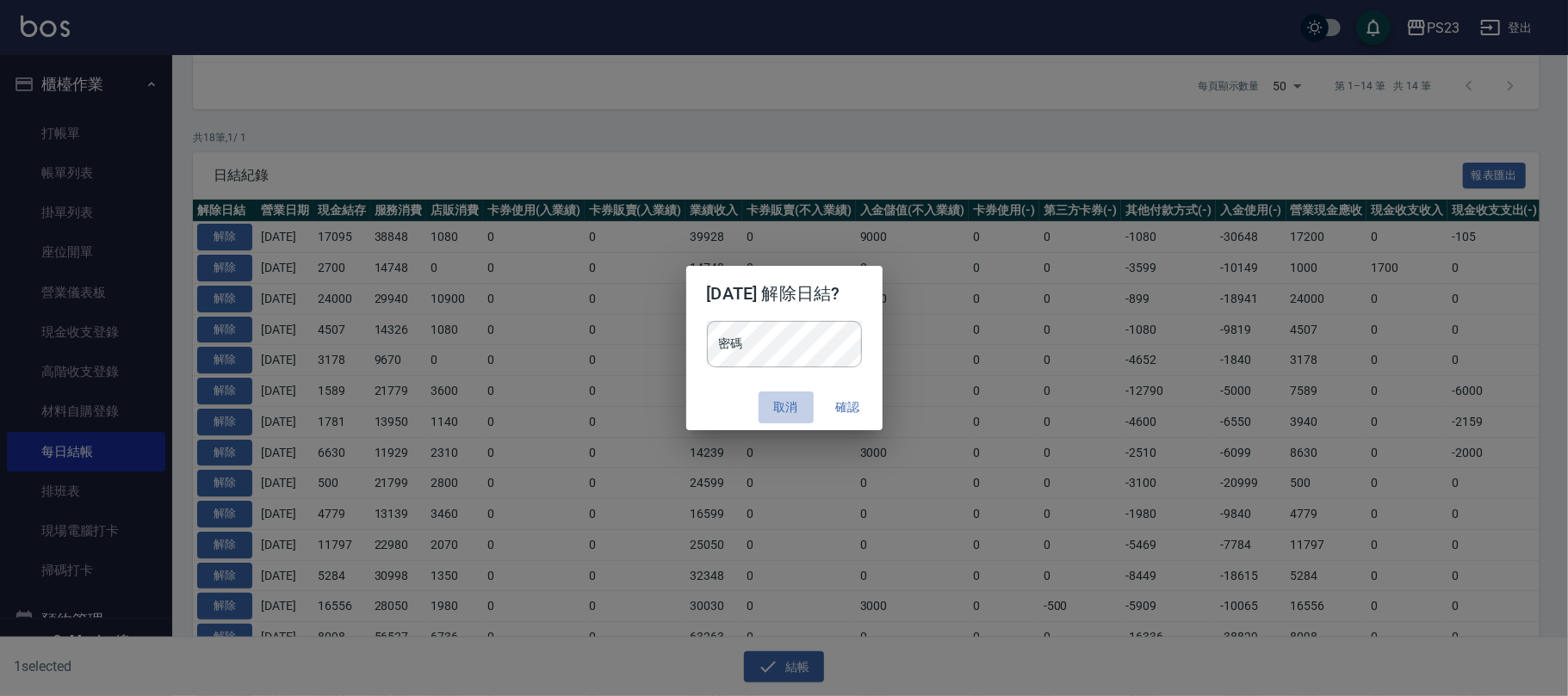
click at [791, 394] on button "取消" at bounding box center [786, 408] width 55 height 32
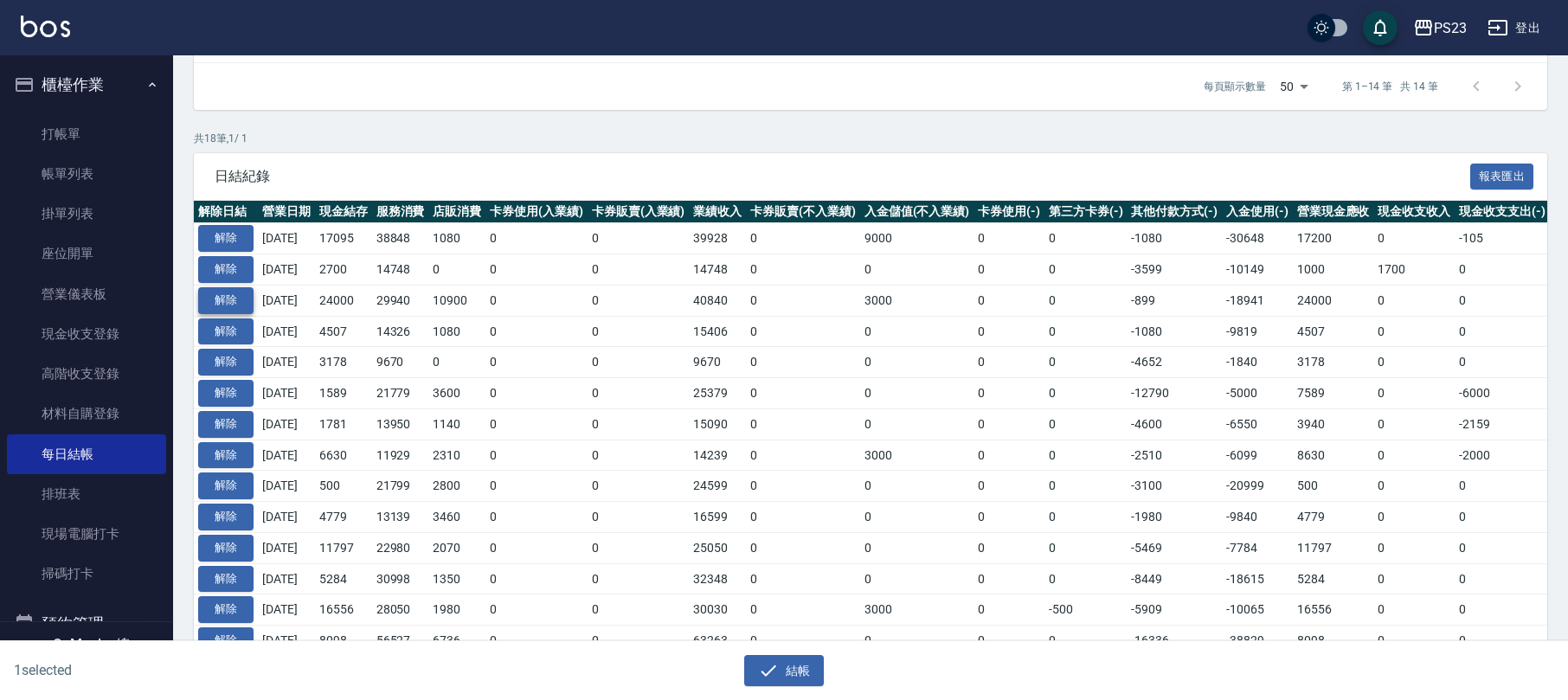
click at [209, 296] on button "解除" at bounding box center [225, 300] width 55 height 27
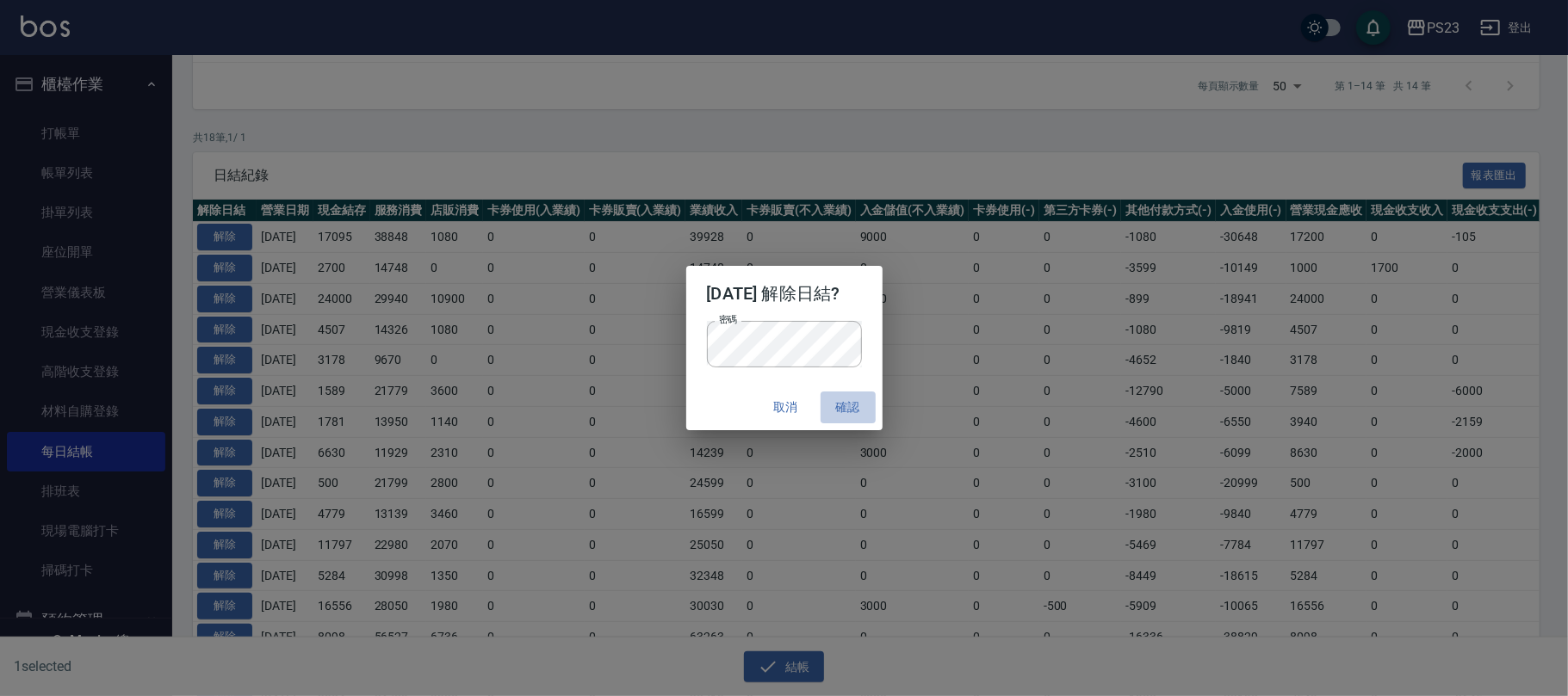
click at [875, 401] on button "確認" at bounding box center [848, 408] width 55 height 32
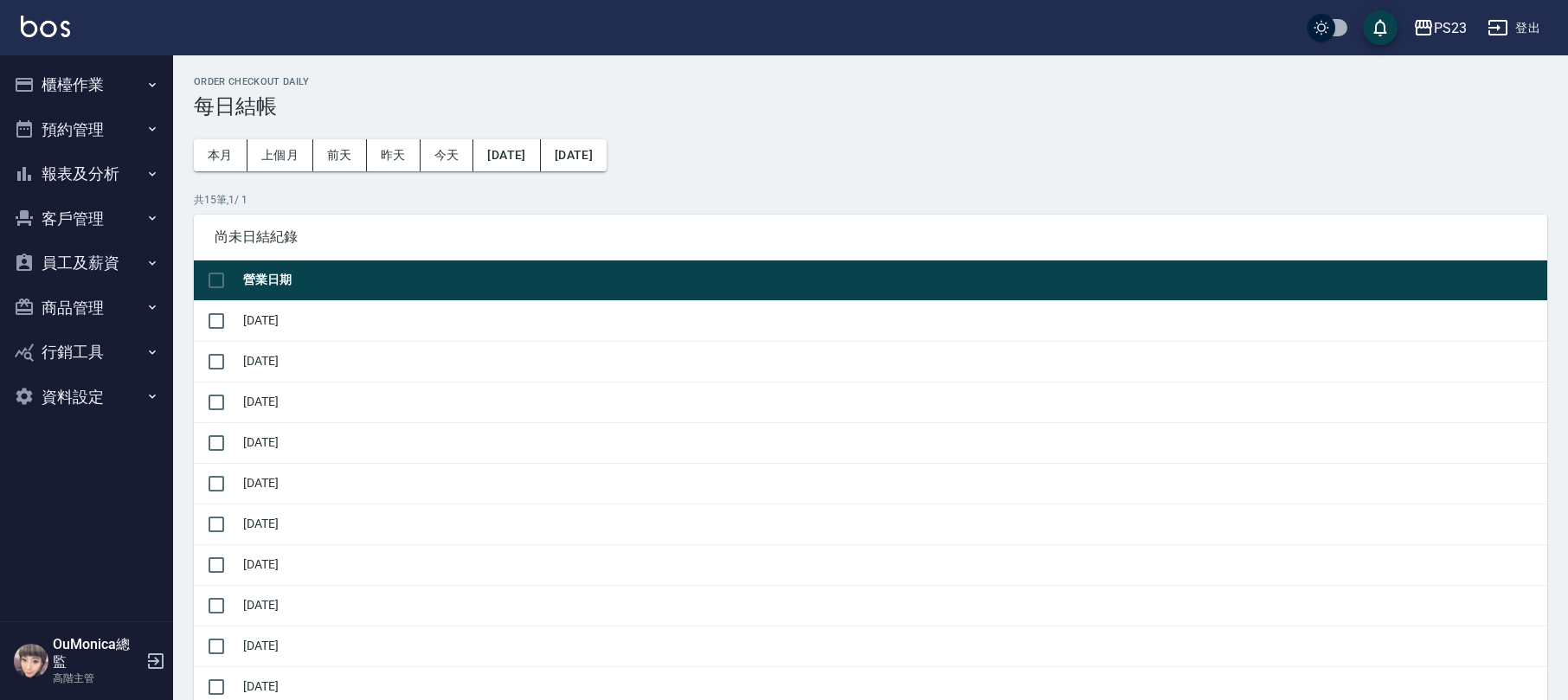
click at [122, 61] on ul "櫃檯作業 打帳單 帳單列表 掛單列表 座位開單 營業儀表板 現金收支登錄 高階收支登錄 材料自購登錄 每日結帳 排班表 現場電腦打卡 掃碼打卡 預約管理 預約…" at bounding box center [86, 240] width 159 height 370
click at [128, 78] on button "櫃檯作業" at bounding box center [86, 85] width 159 height 45
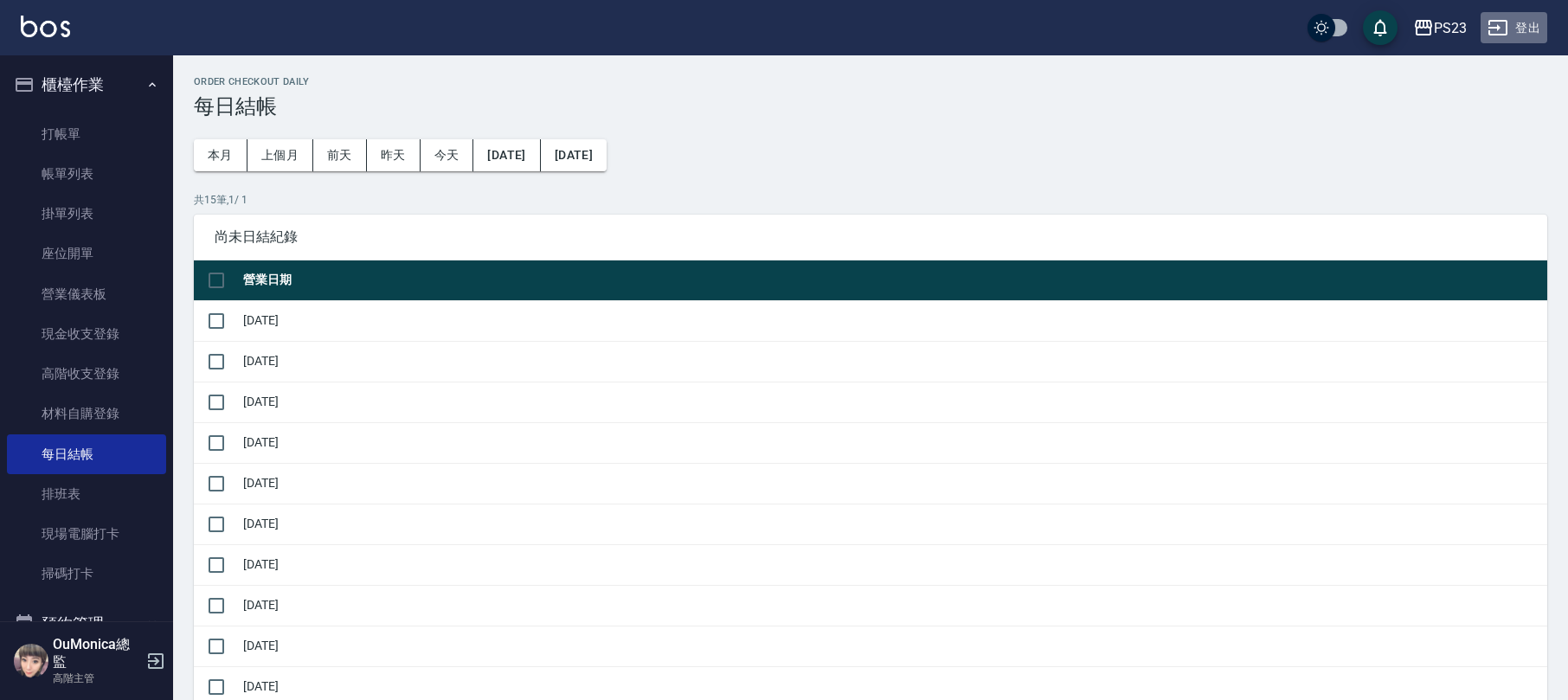
click at [1509, 18] on button "登出" at bounding box center [1514, 28] width 66 height 32
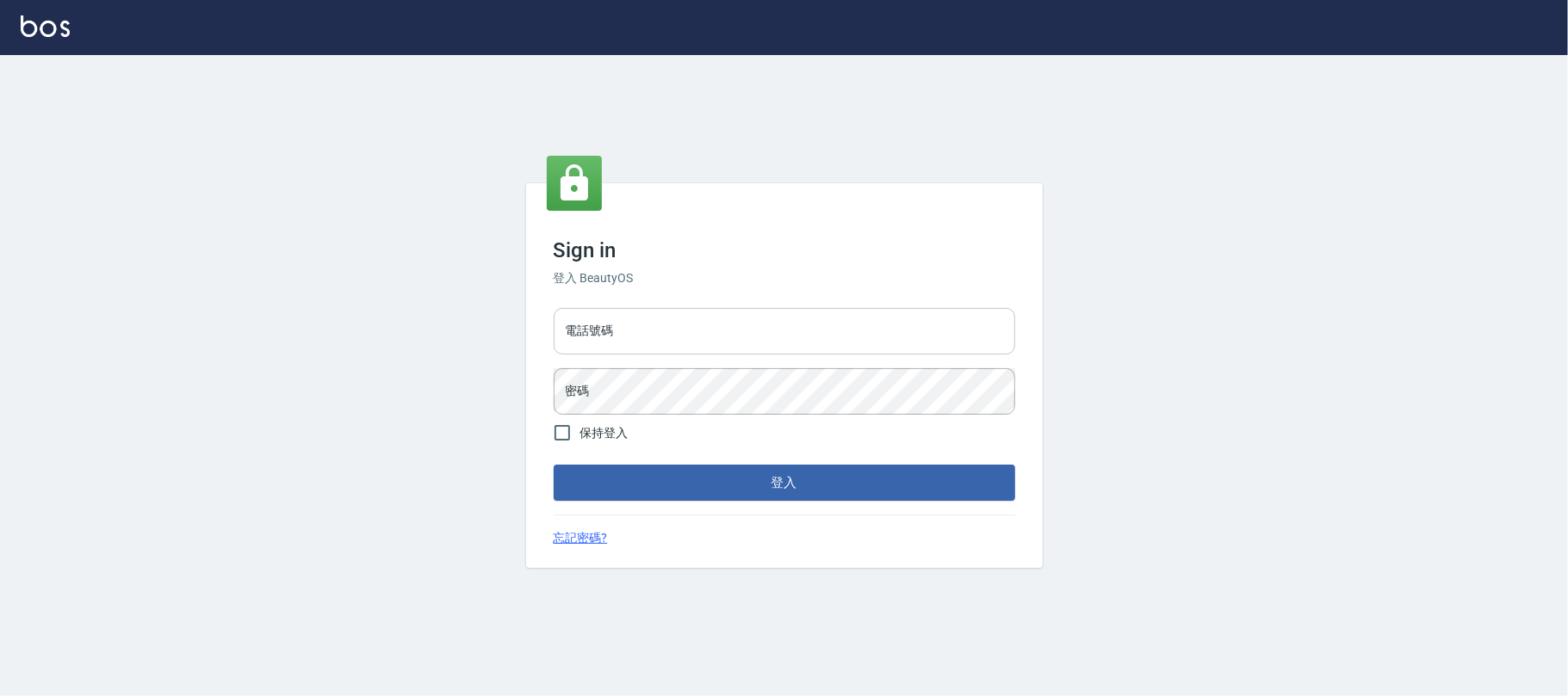
click at [690, 349] on input "電話號碼" at bounding box center [785, 331] width 462 height 46
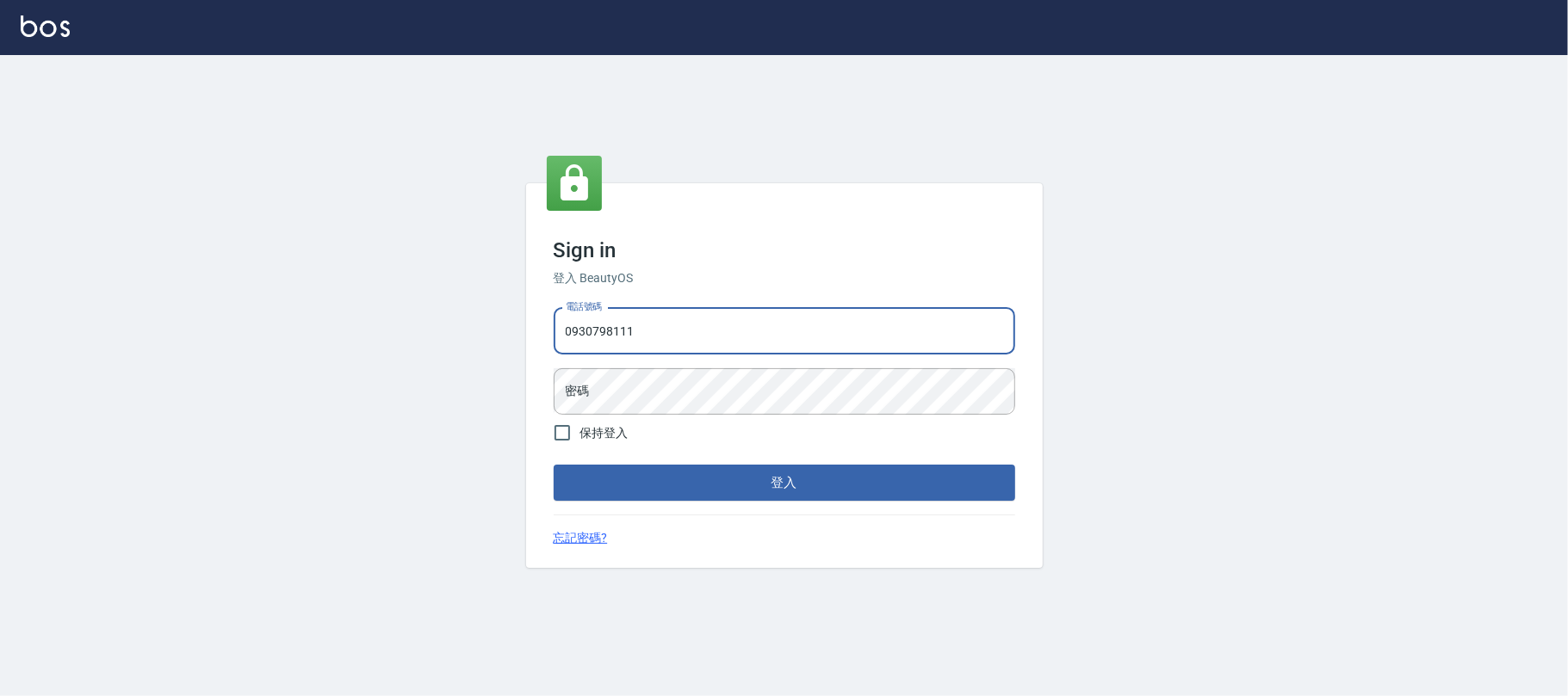
type input "0930798111"
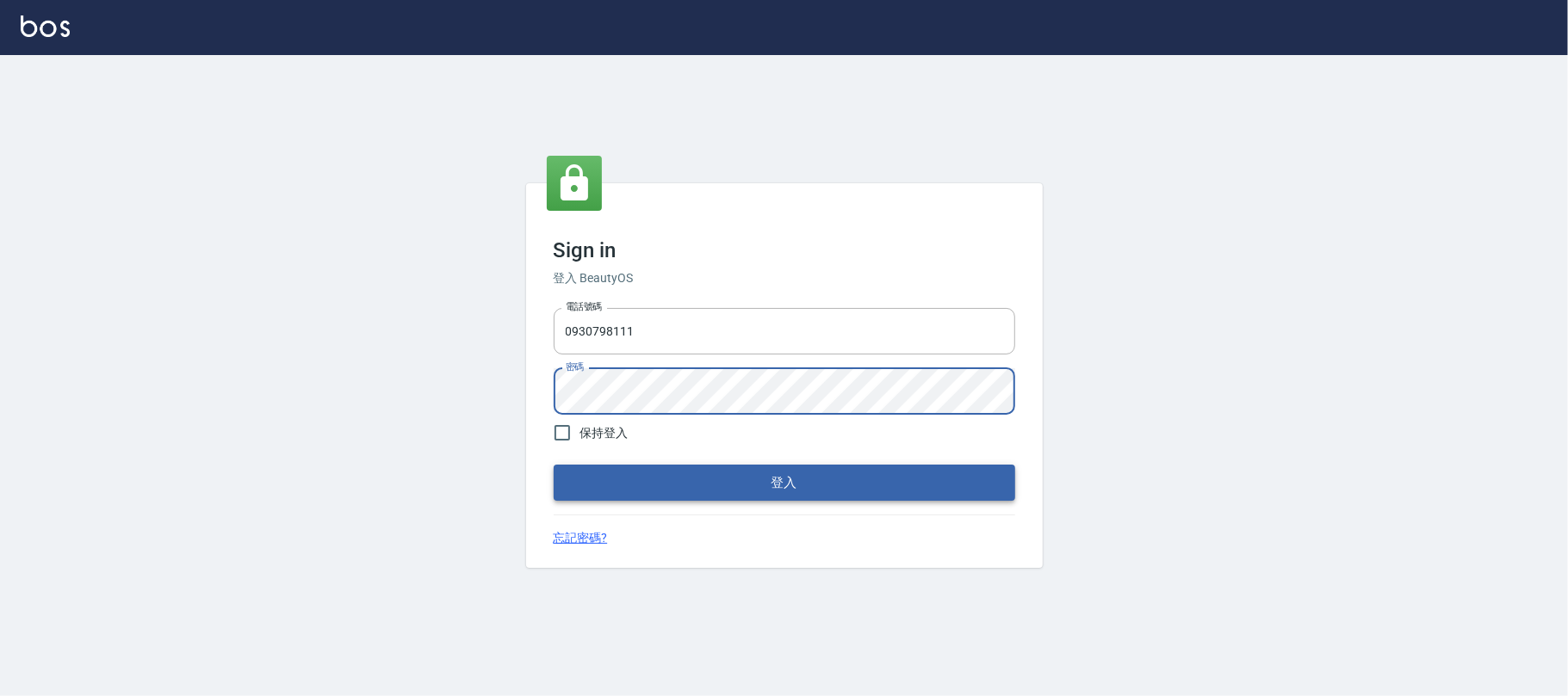
click at [759, 476] on button "登入" at bounding box center [785, 483] width 462 height 36
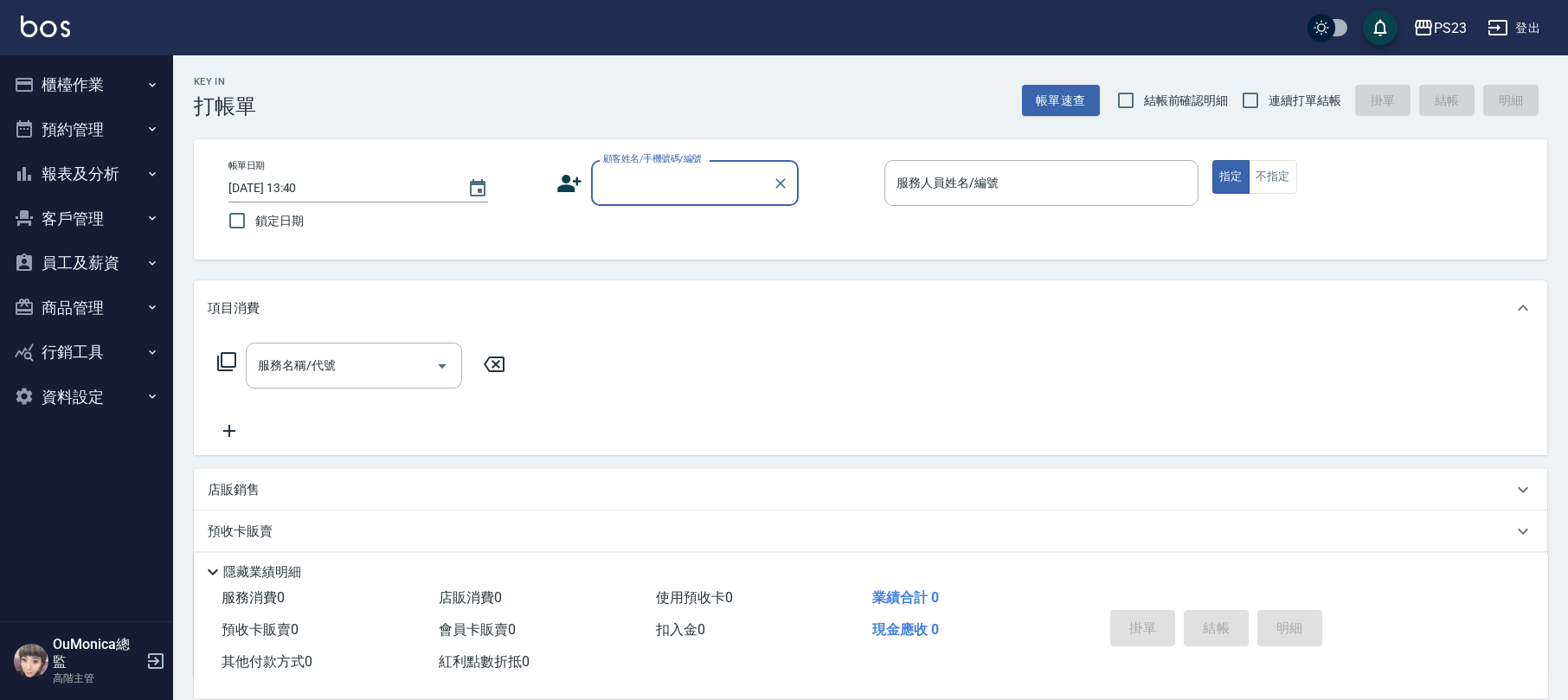
click at [88, 168] on button "報表及分析" at bounding box center [86, 174] width 159 height 45
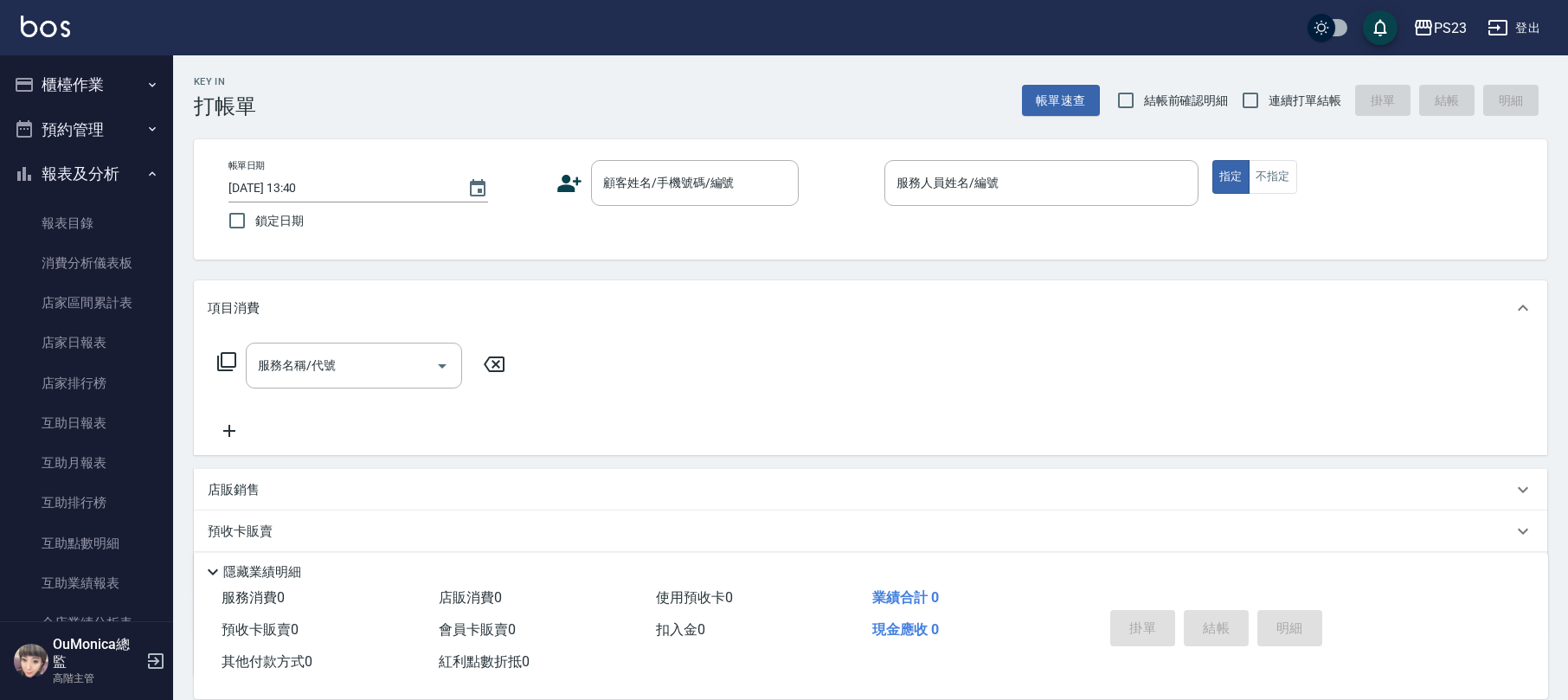
click at [97, 168] on button "報表及分析" at bounding box center [86, 174] width 159 height 45
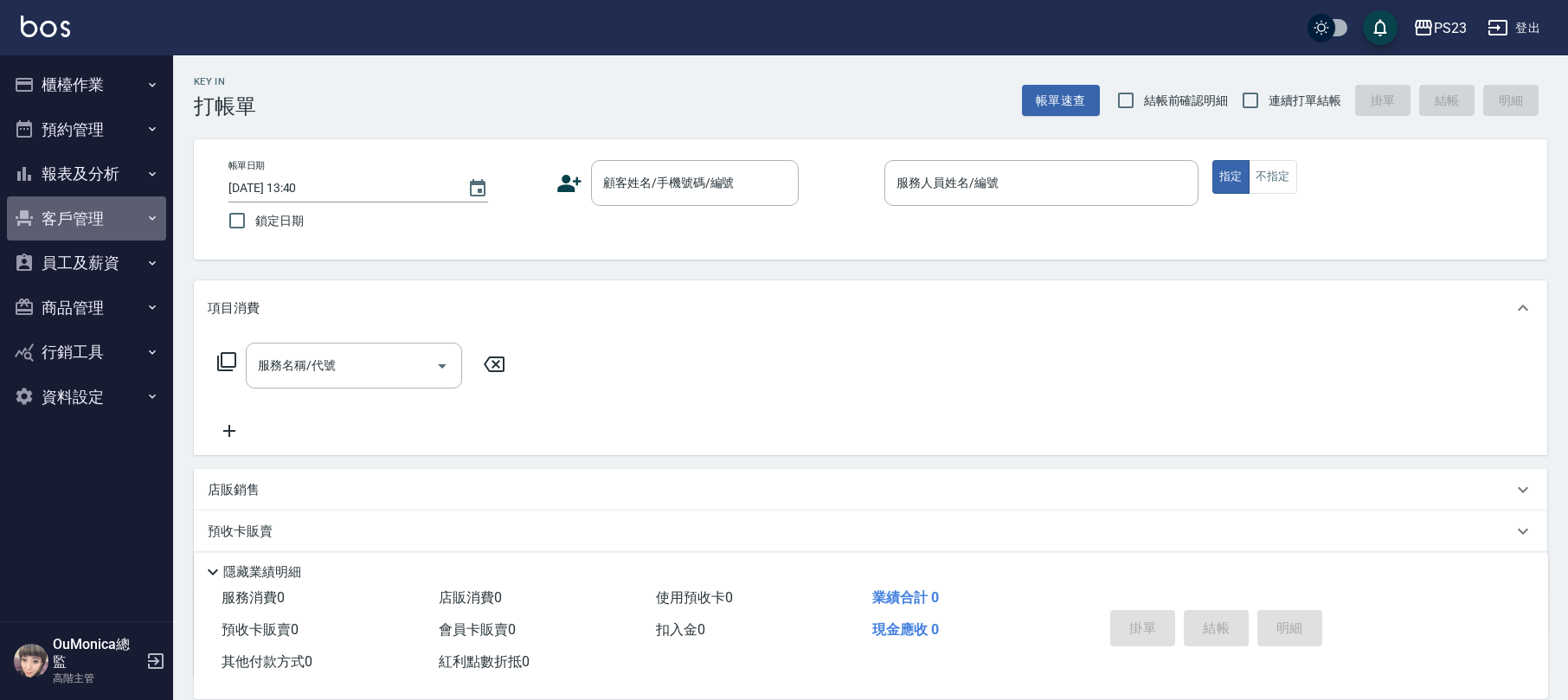
click at [101, 223] on button "客戶管理" at bounding box center [86, 219] width 159 height 45
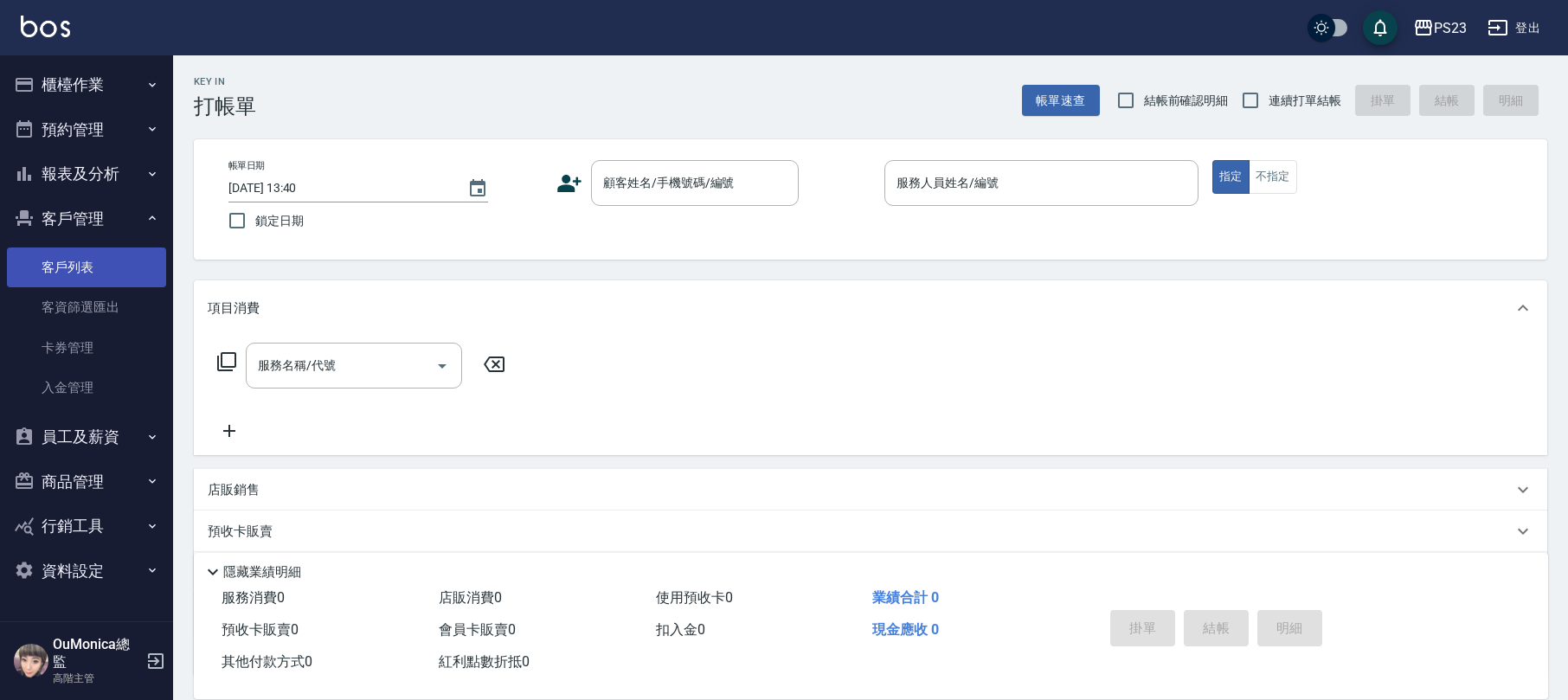
click at [104, 258] on link "客戶列表" at bounding box center [86, 267] width 159 height 40
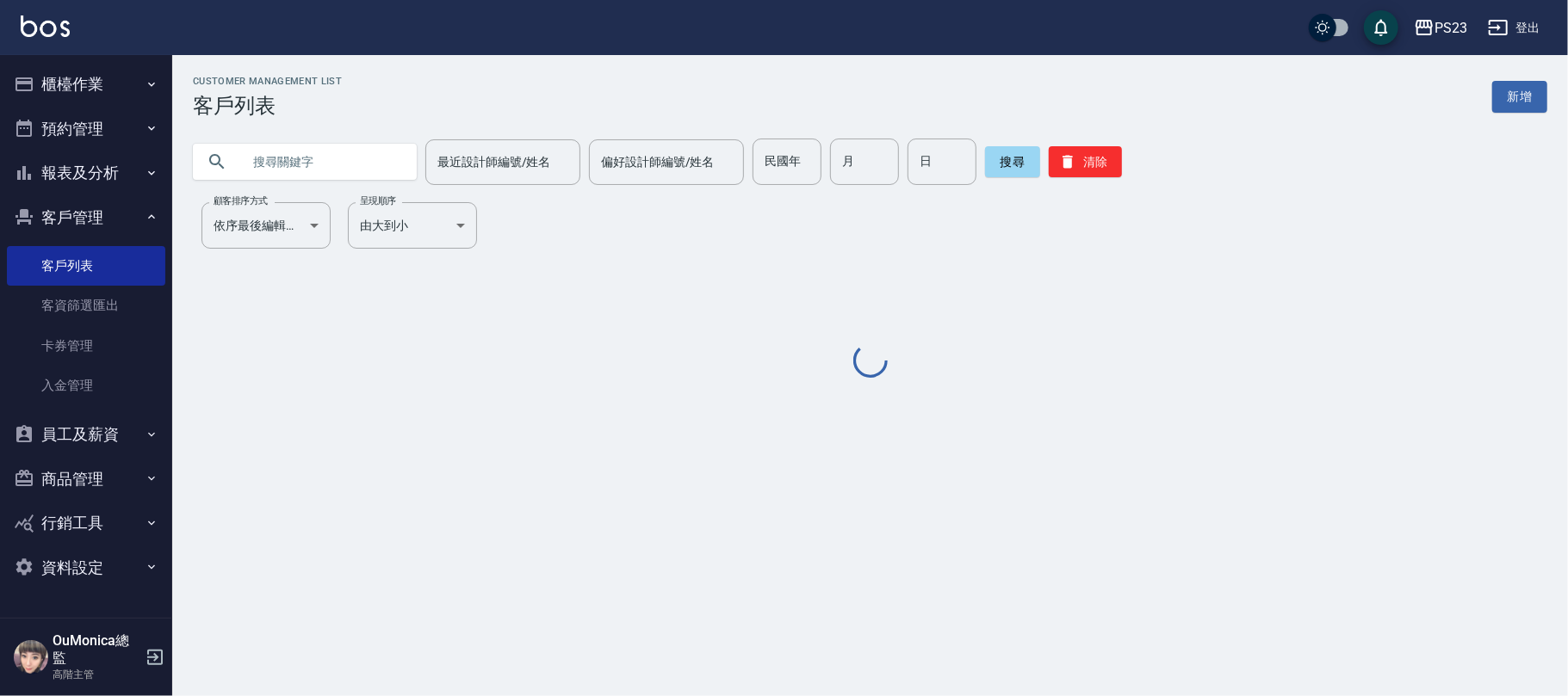
click at [289, 165] on input "text" at bounding box center [322, 161] width 162 height 46
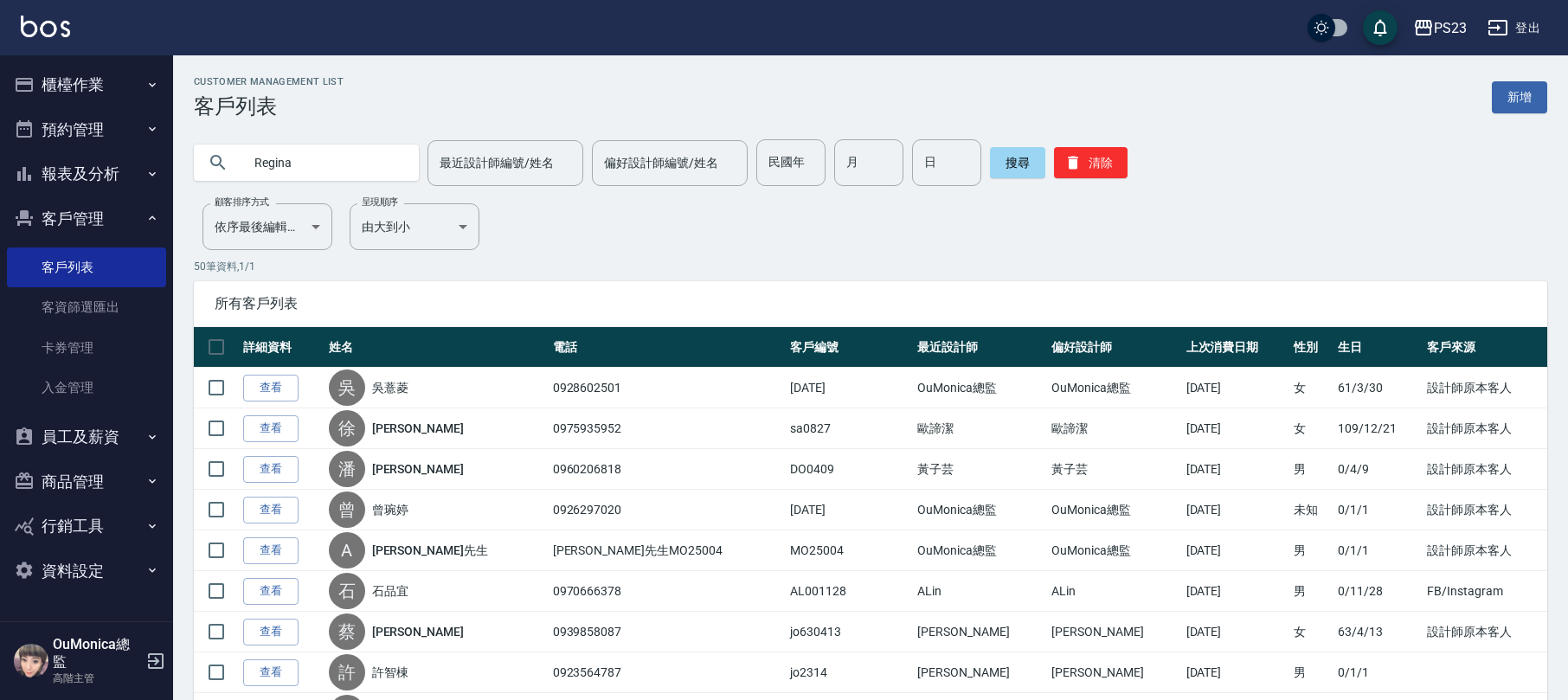
type input "Regina"
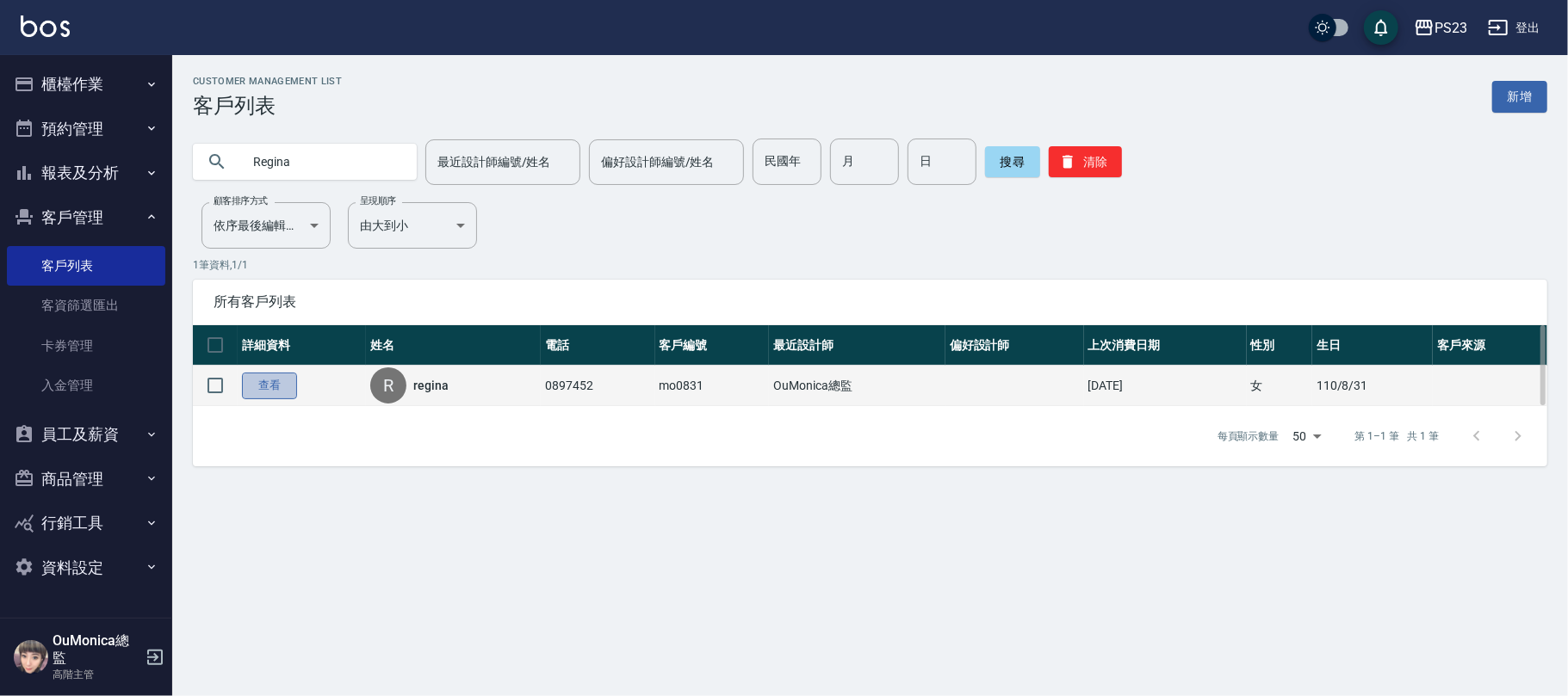
click at [280, 386] on link "查看" at bounding box center [270, 386] width 55 height 26
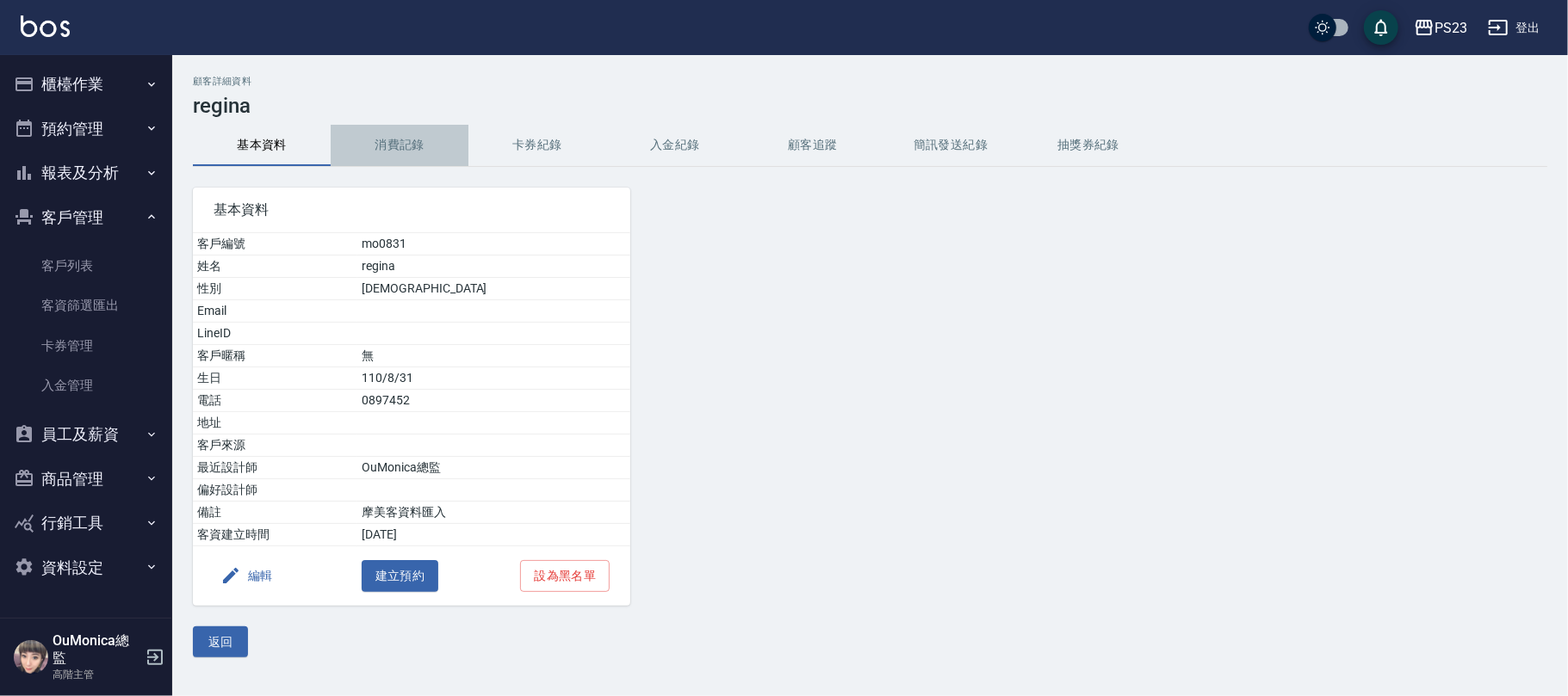
click at [401, 155] on button "消費記錄" at bounding box center [400, 146] width 138 height 41
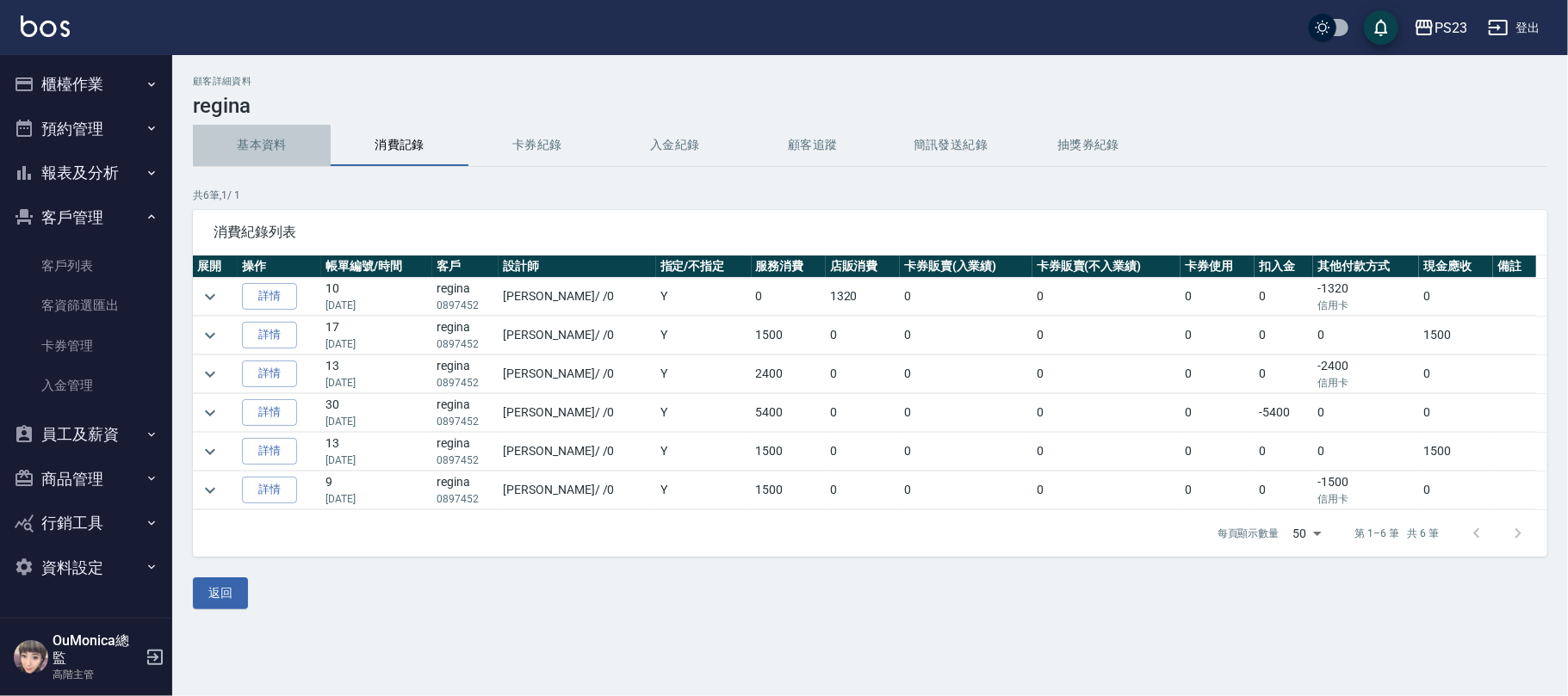
click at [262, 127] on button "基本資料" at bounding box center [262, 146] width 138 height 41
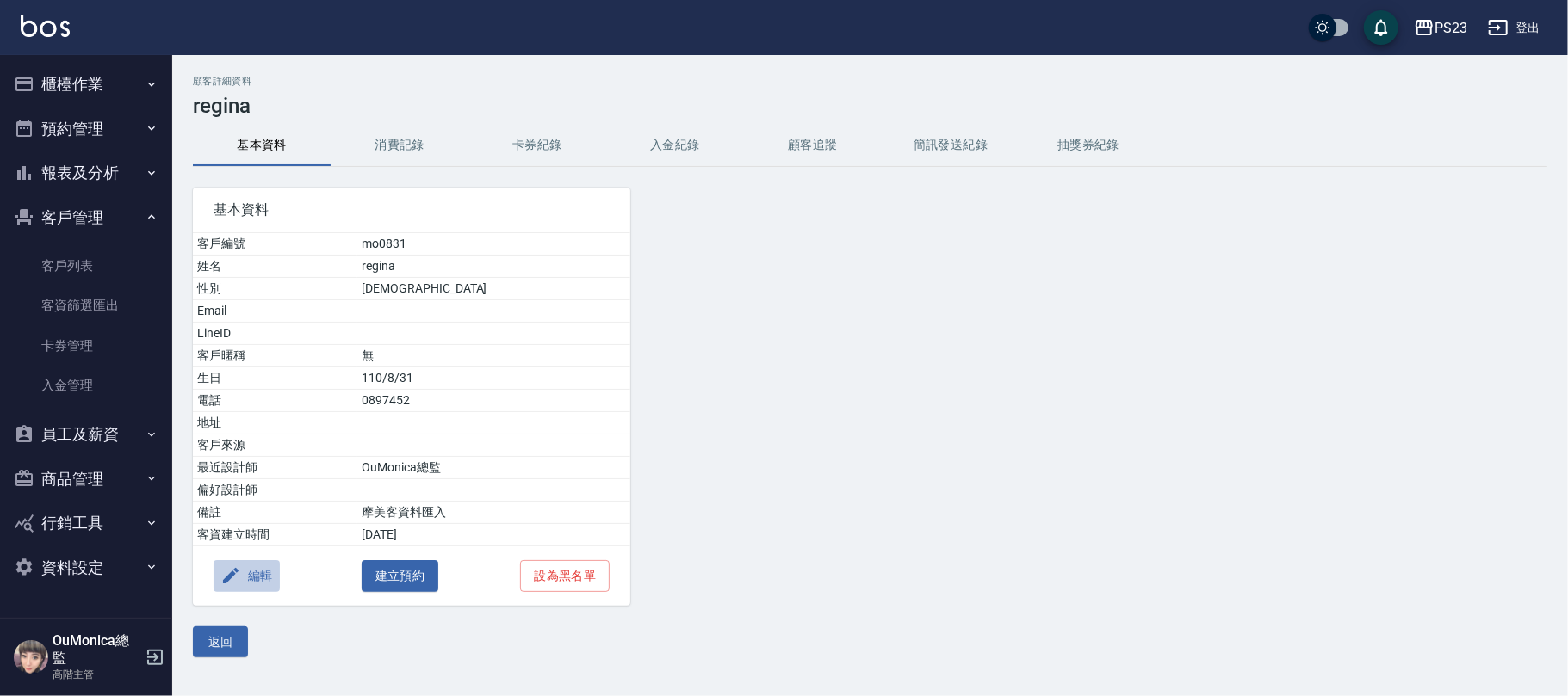
click at [245, 574] on button "編輯" at bounding box center [247, 576] width 66 height 32
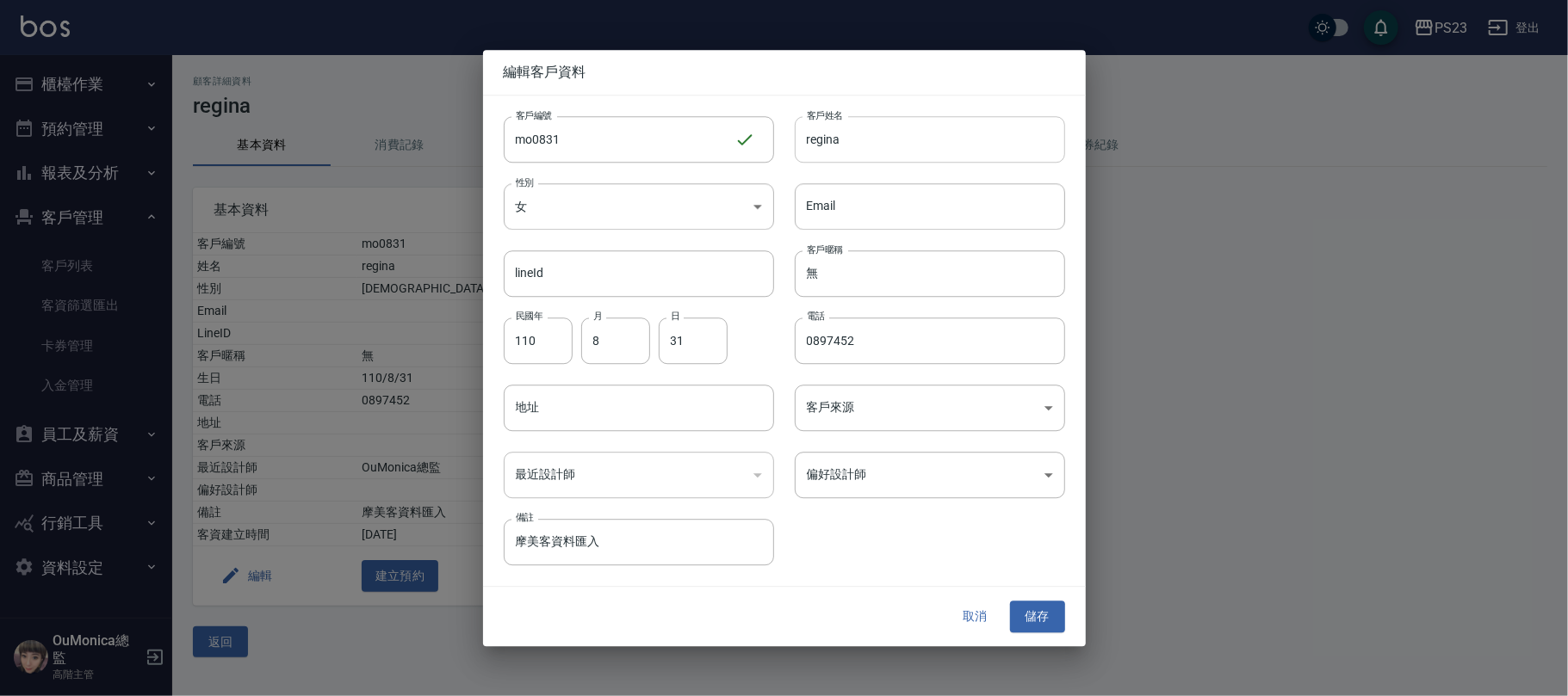
click at [841, 138] on input "regina" at bounding box center [930, 138] width 270 height 46
click at [968, 611] on button "取消" at bounding box center [975, 618] width 55 height 32
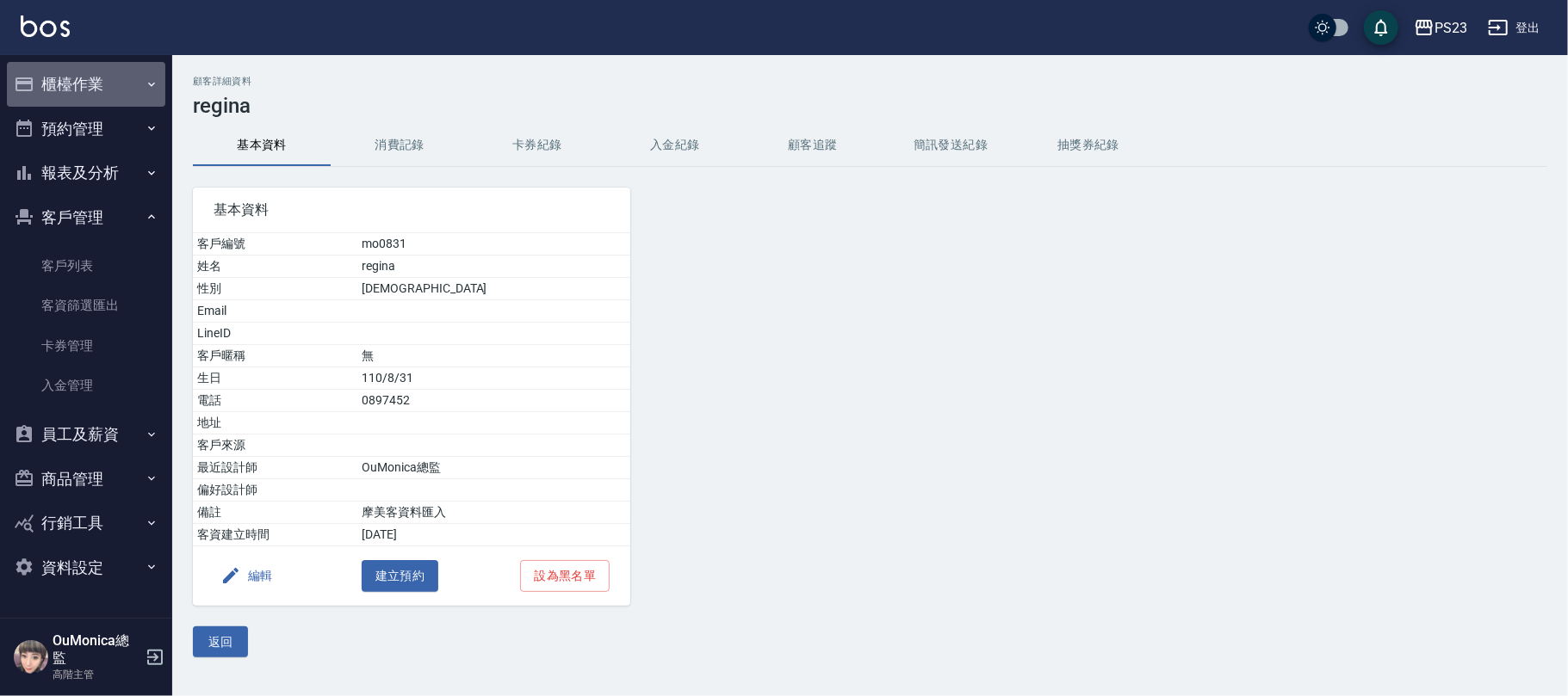
click at [86, 94] on button "櫃檯作業" at bounding box center [86, 85] width 158 height 45
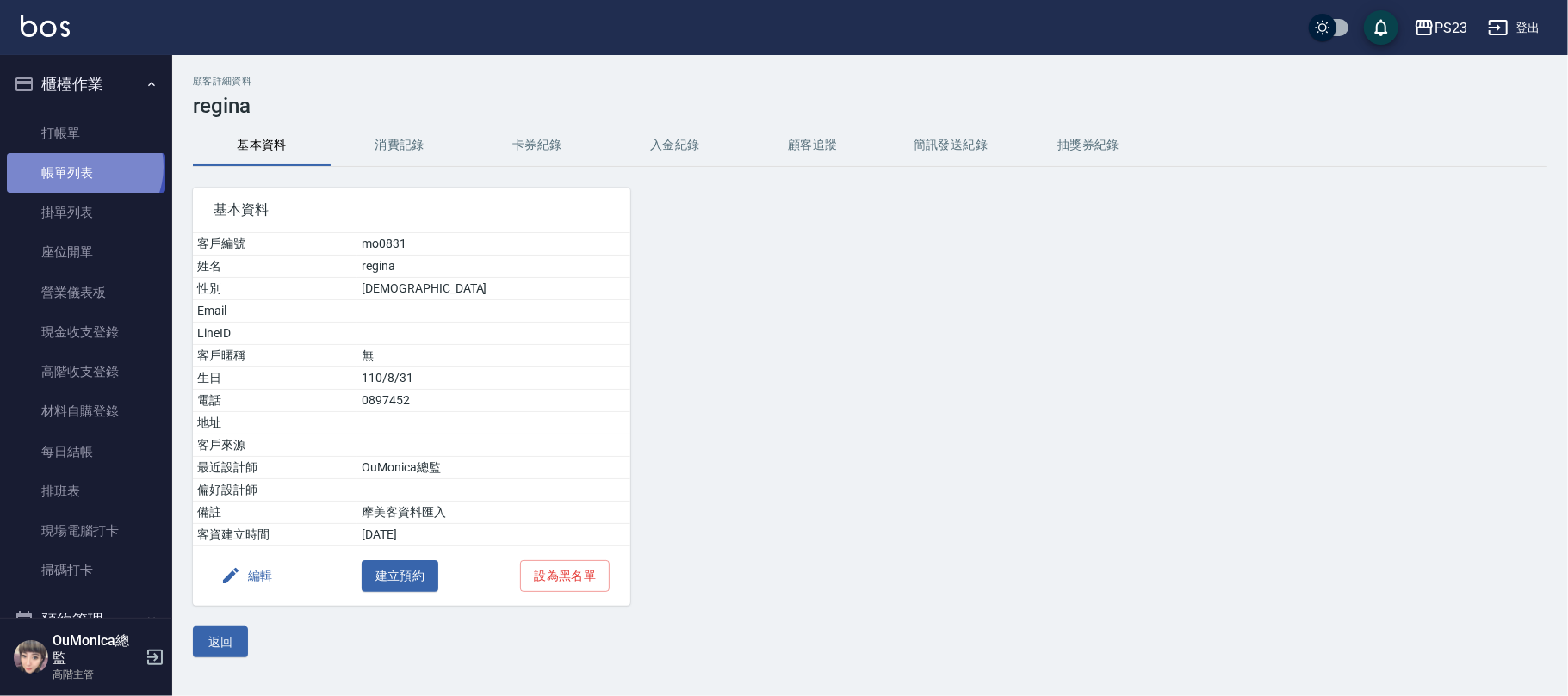
click at [83, 167] on link "帳單列表" at bounding box center [86, 173] width 158 height 40
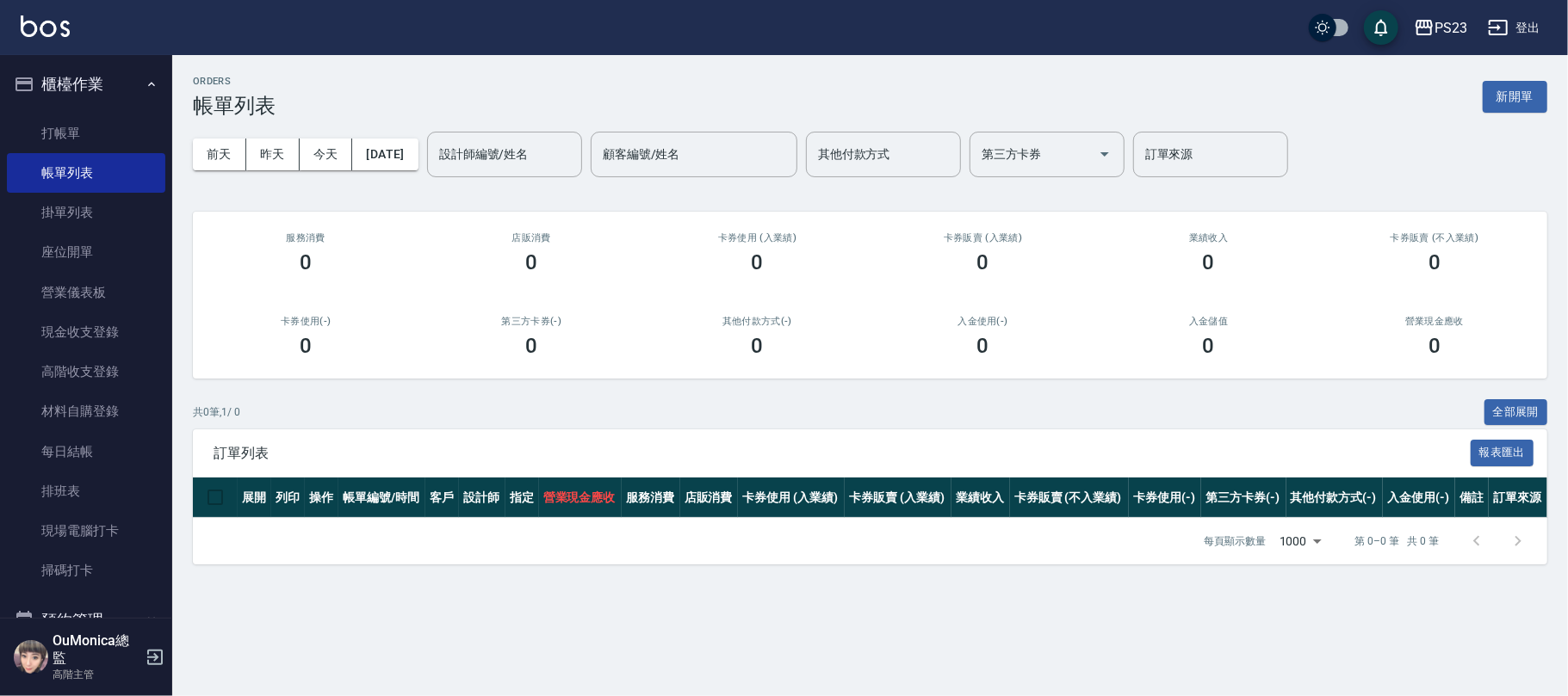
click at [452, 155] on div "前天 昨天 今天 2025/08/22 設計師編號/姓名 設計師編號/姓名 顧客編號/姓名 顧客編號/姓名 其他付款方式 其他付款方式 第三方卡券 第三方卡券…" at bounding box center [871, 154] width 1355 height 73
click at [384, 150] on button "[DATE]" at bounding box center [384, 154] width 65 height 32
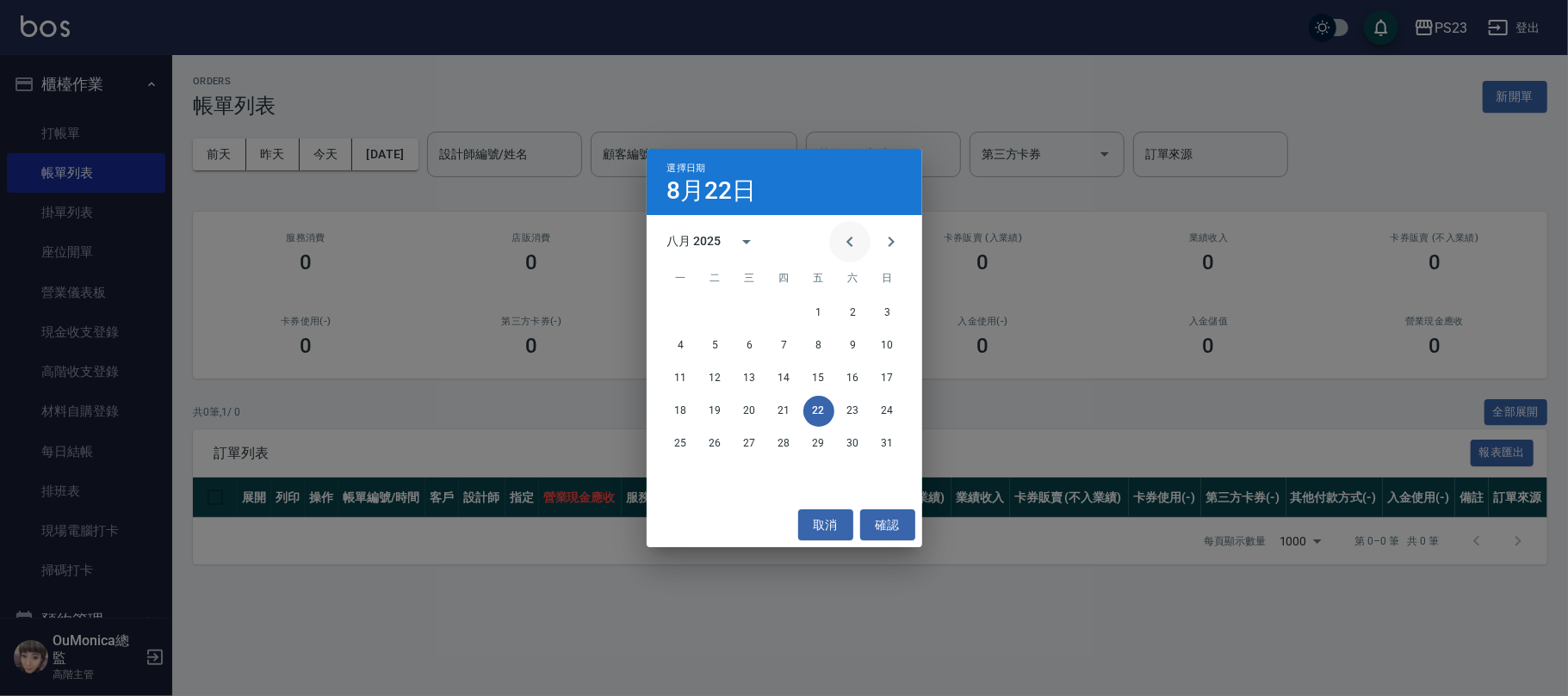
click at [856, 238] on icon "Previous month" at bounding box center [850, 242] width 21 height 21
click at [855, 238] on icon "Previous month" at bounding box center [850, 242] width 21 height 21
click at [853, 238] on icon "Previous month" at bounding box center [850, 242] width 21 height 21
click at [789, 407] on button "24" at bounding box center [784, 411] width 31 height 31
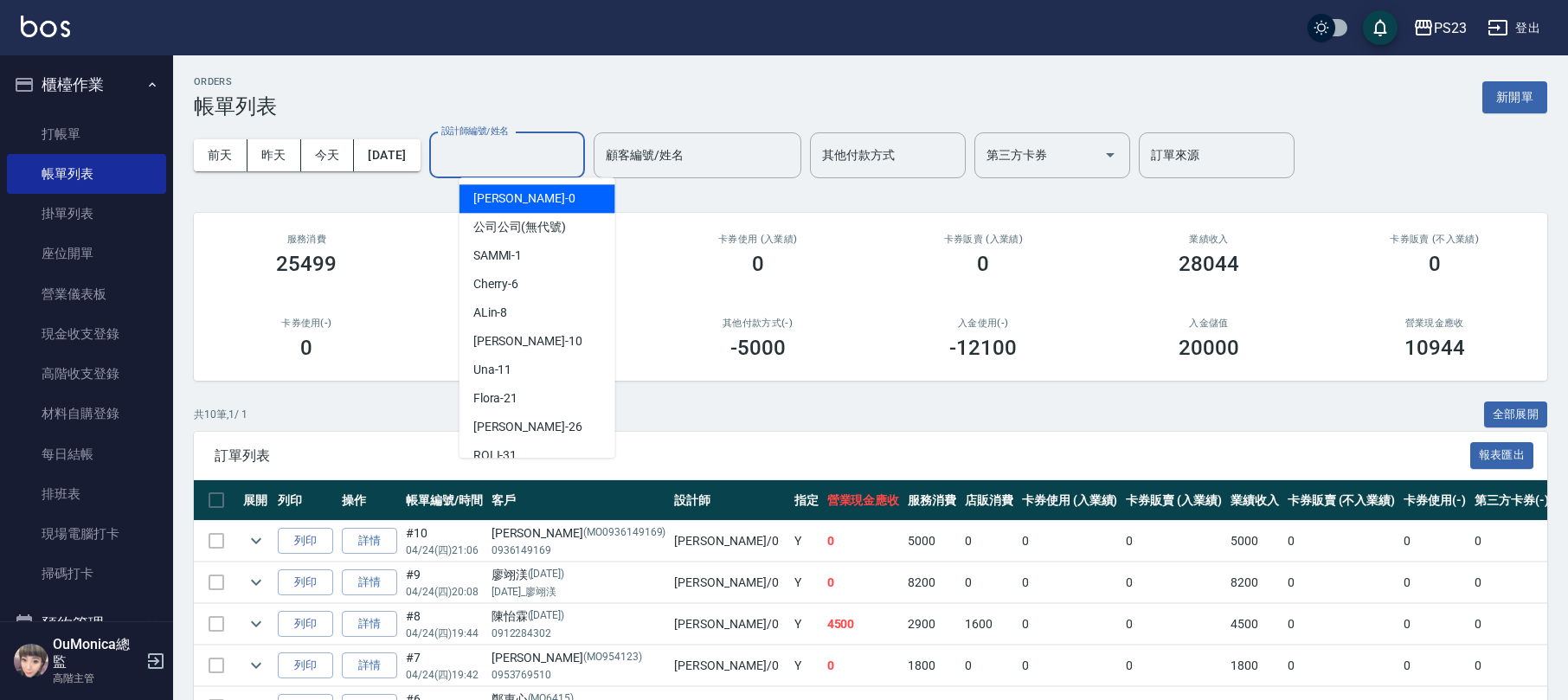
click at [513, 150] on input "設計師編號/姓名" at bounding box center [508, 155] width 140 height 30
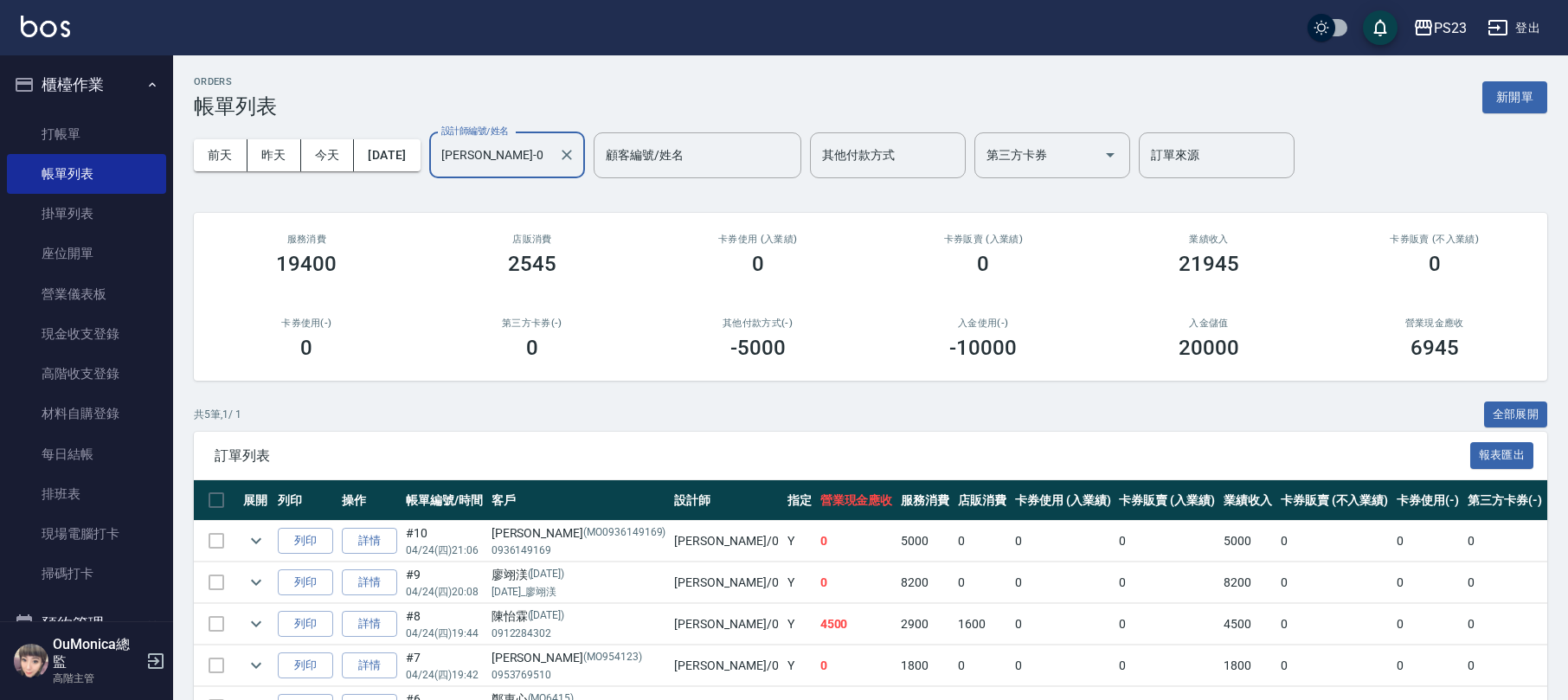
scroll to position [116, 0]
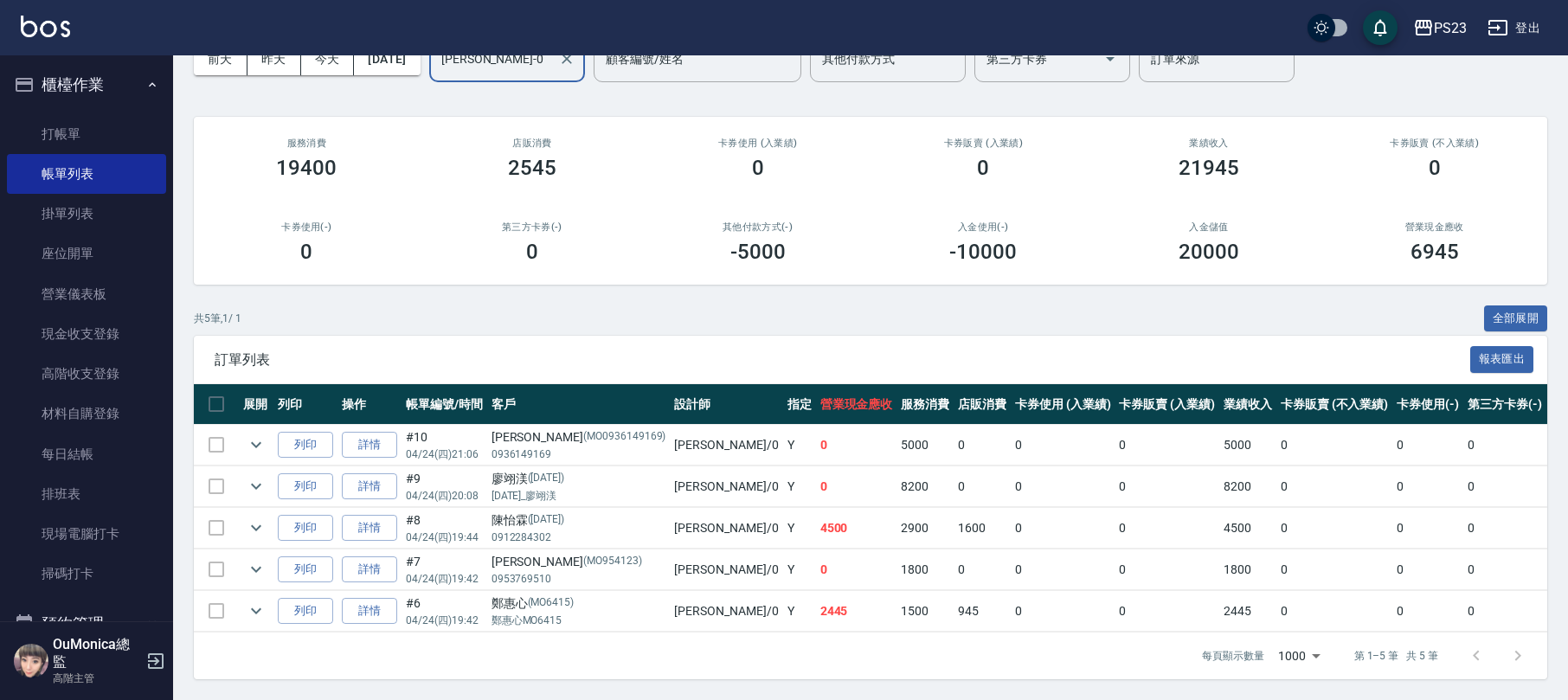
type input "Monica-0"
drag, startPoint x: 525, startPoint y: 590, endPoint x: 503, endPoint y: 599, distance: 23.8
click at [503, 599] on td "鄭惠心 (MO6415) 鄭惠心MO6415" at bounding box center [579, 611] width 184 height 41
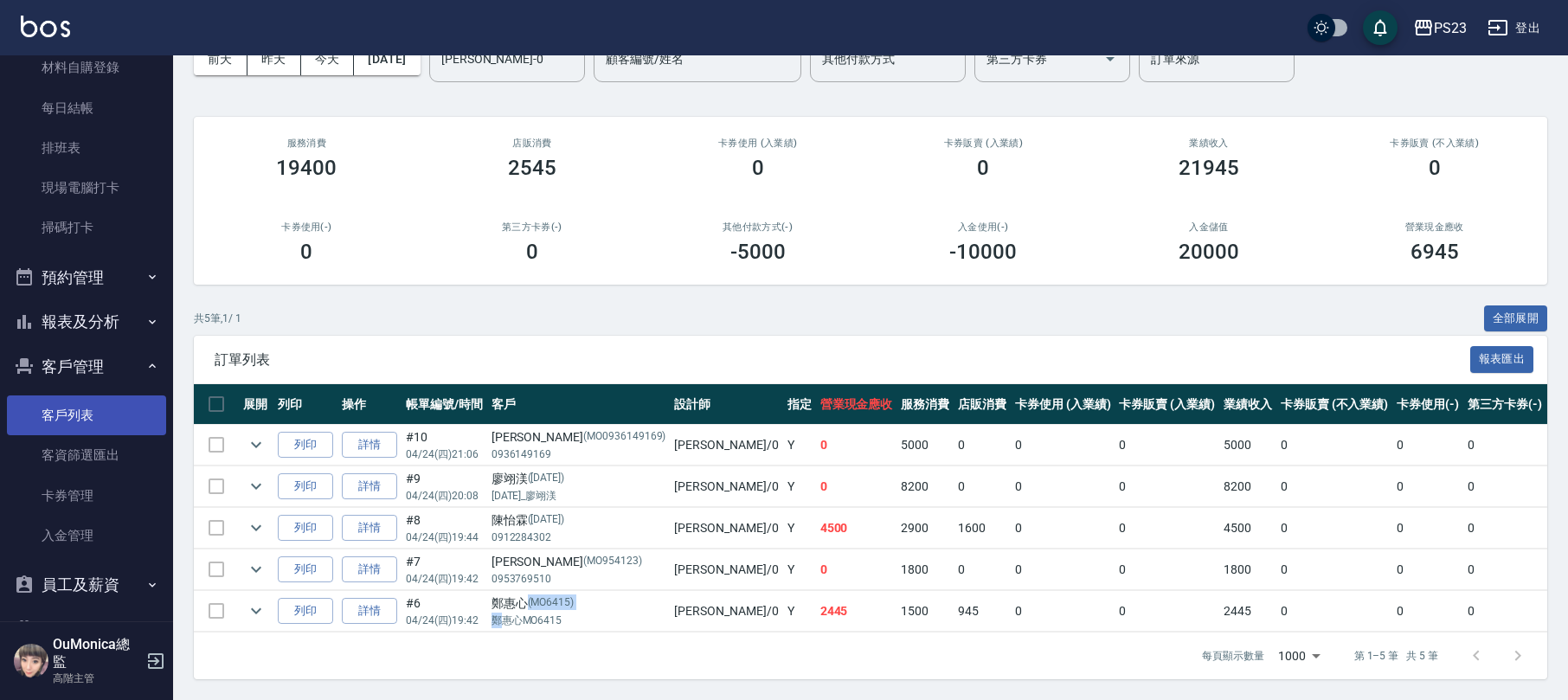
click at [90, 404] on link "客戶列表" at bounding box center [86, 416] width 159 height 40
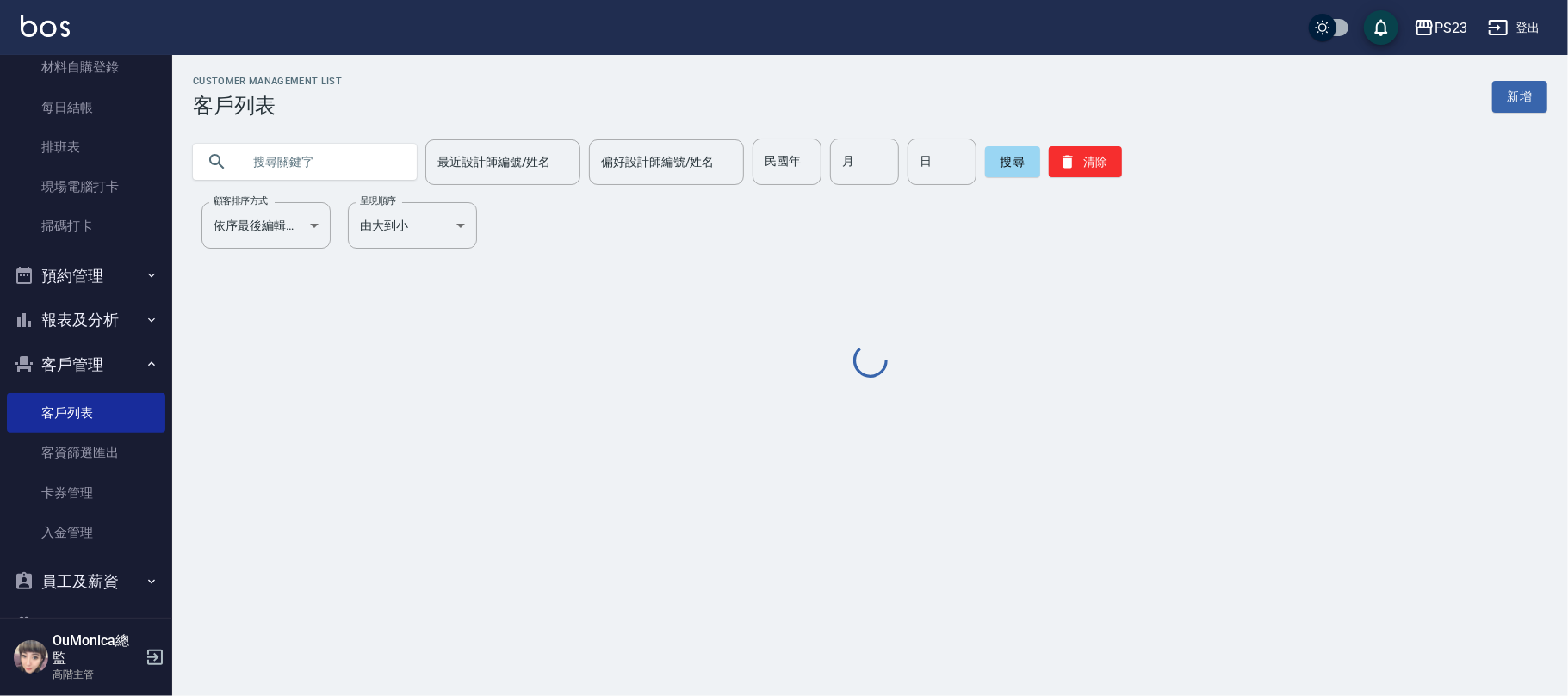
click at [281, 173] on input "text" at bounding box center [322, 161] width 162 height 46
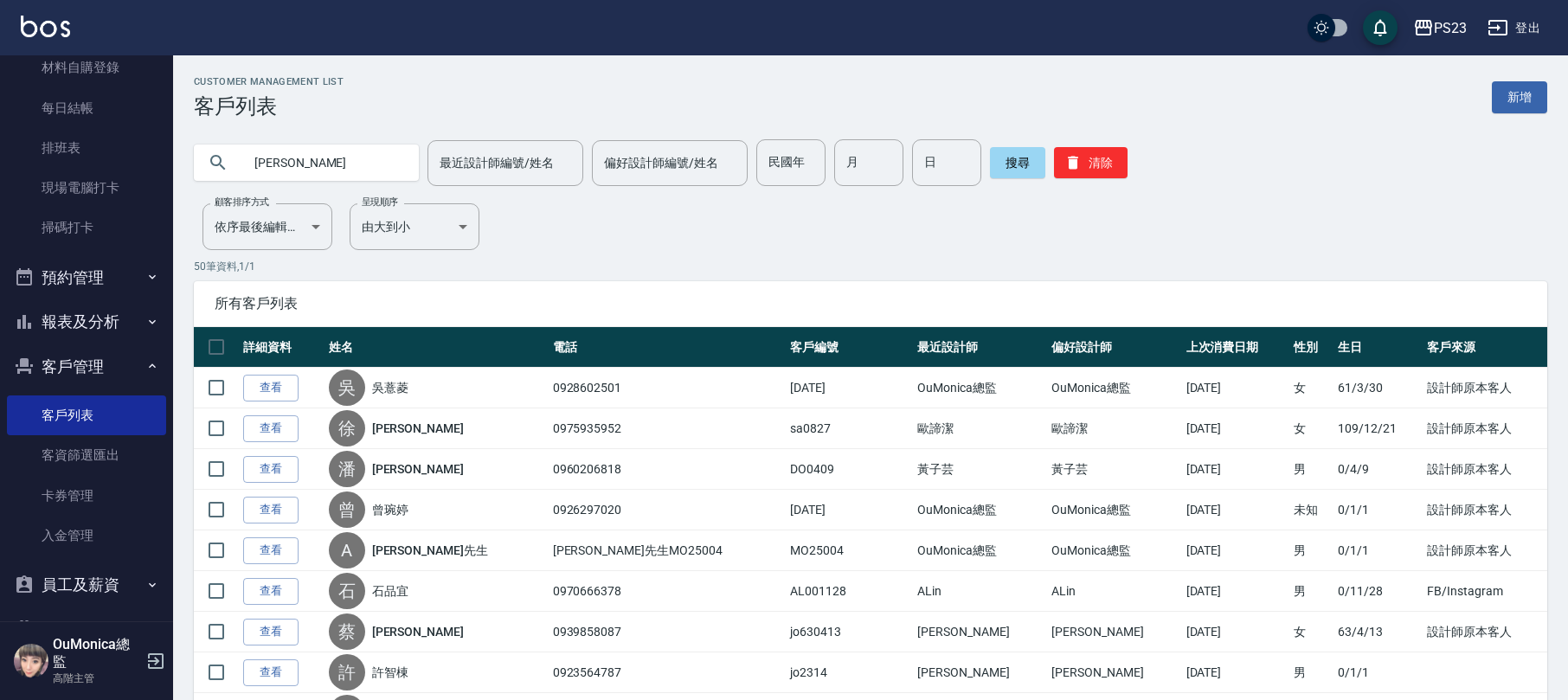
type input "鄭惠"
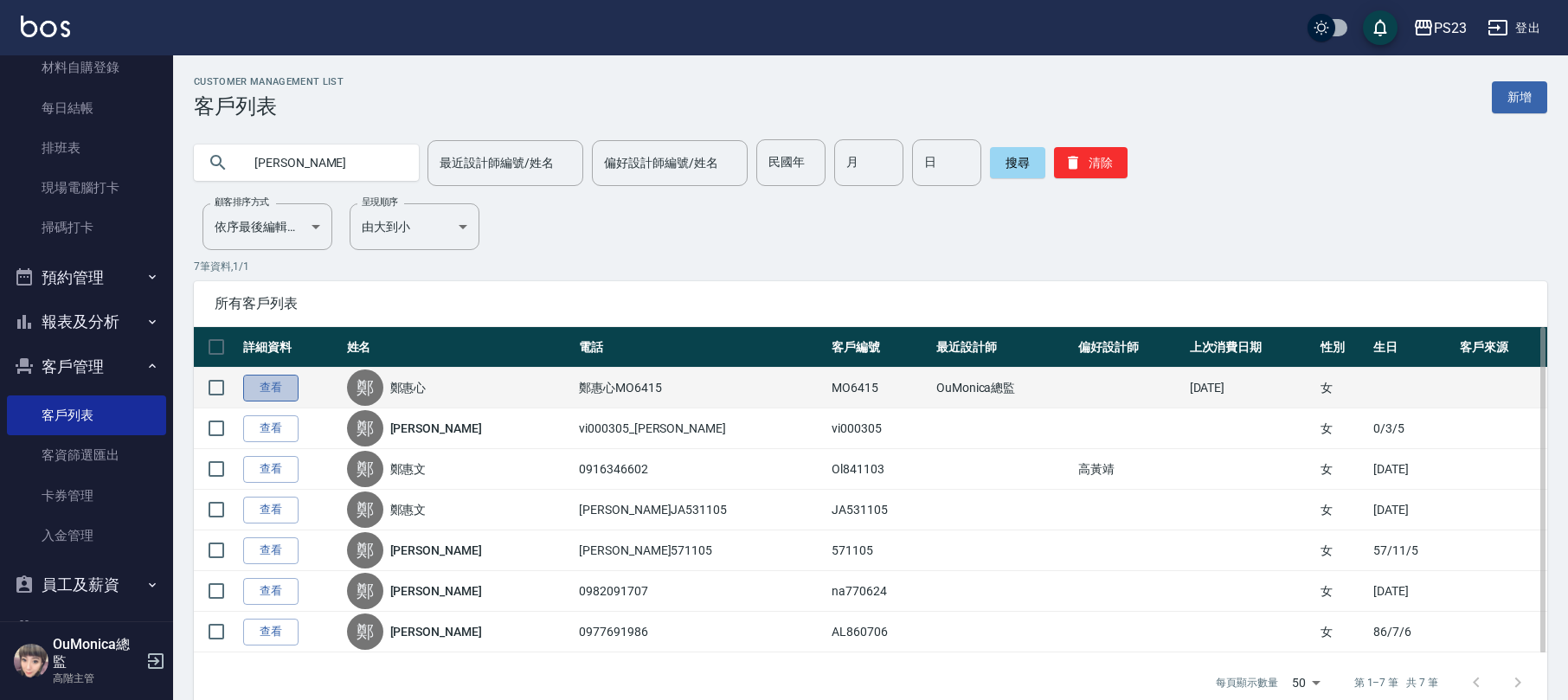
click at [263, 382] on link "查看" at bounding box center [271, 388] width 55 height 27
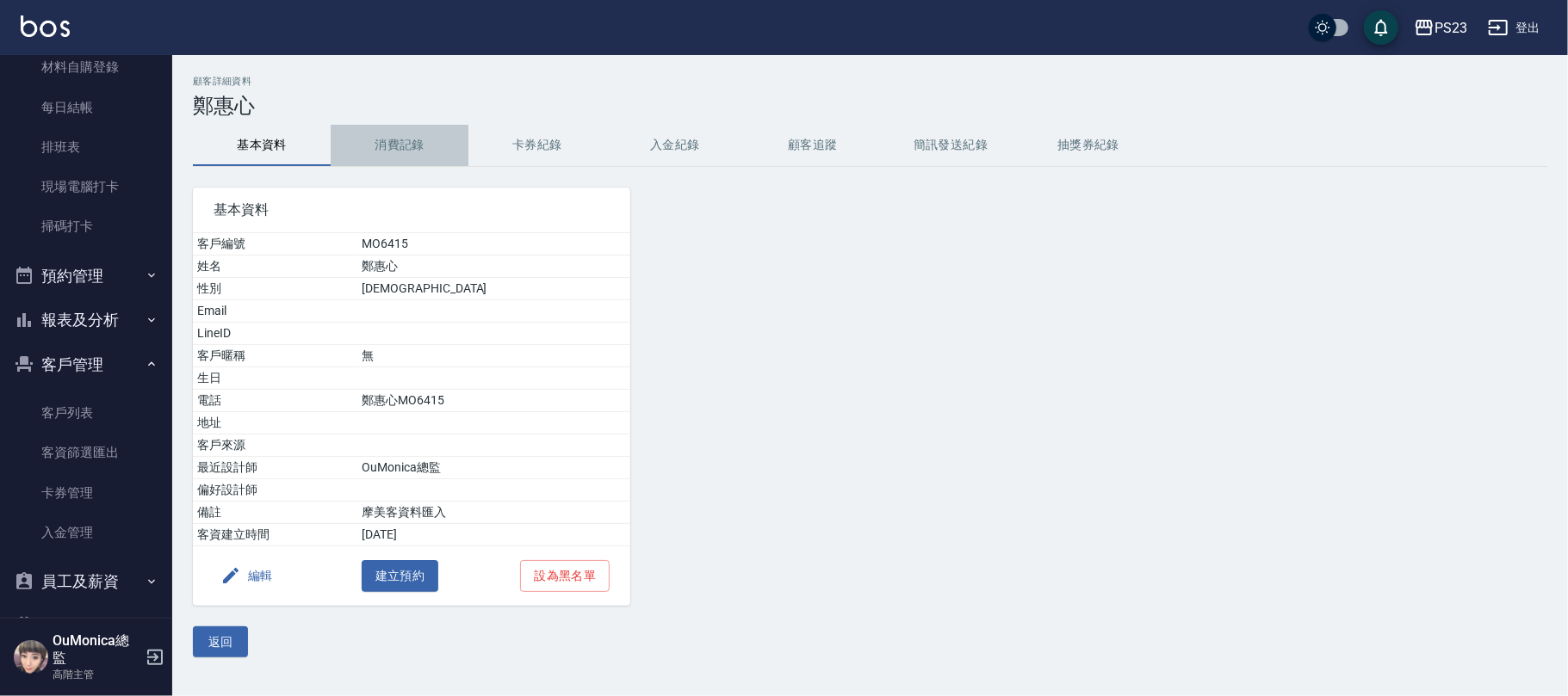
click at [390, 148] on button "消費記錄" at bounding box center [400, 146] width 138 height 41
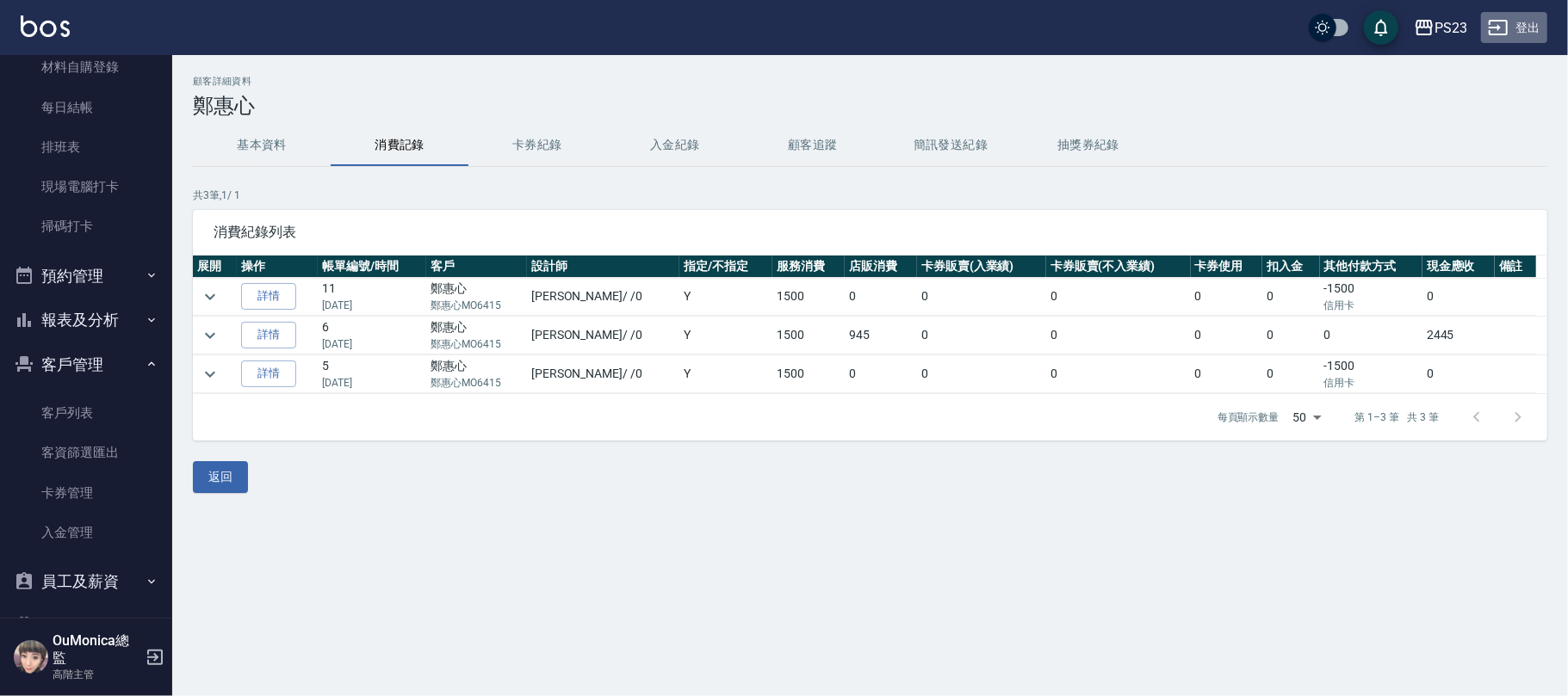
click at [1513, 15] on button "登出" at bounding box center [1514, 28] width 66 height 32
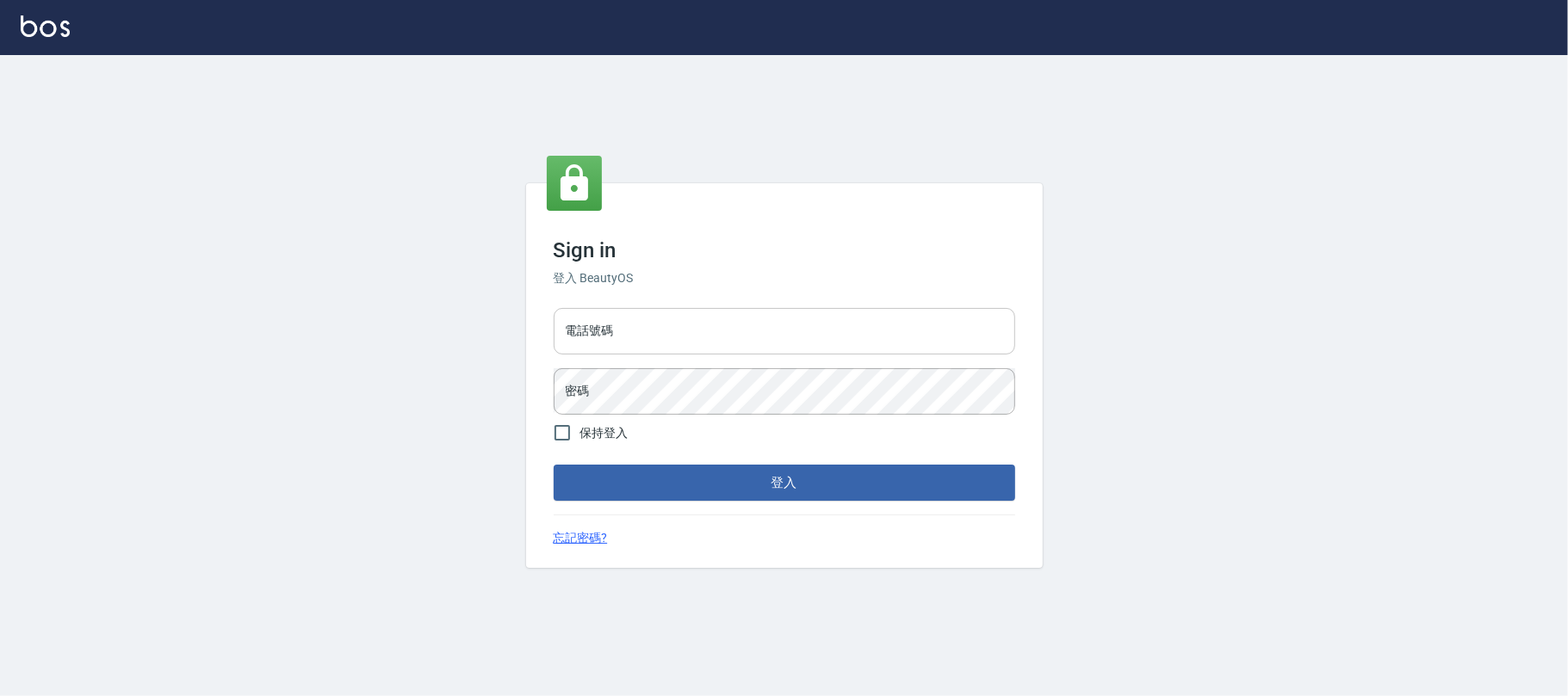
click at [742, 348] on input "電話號碼" at bounding box center [785, 331] width 462 height 46
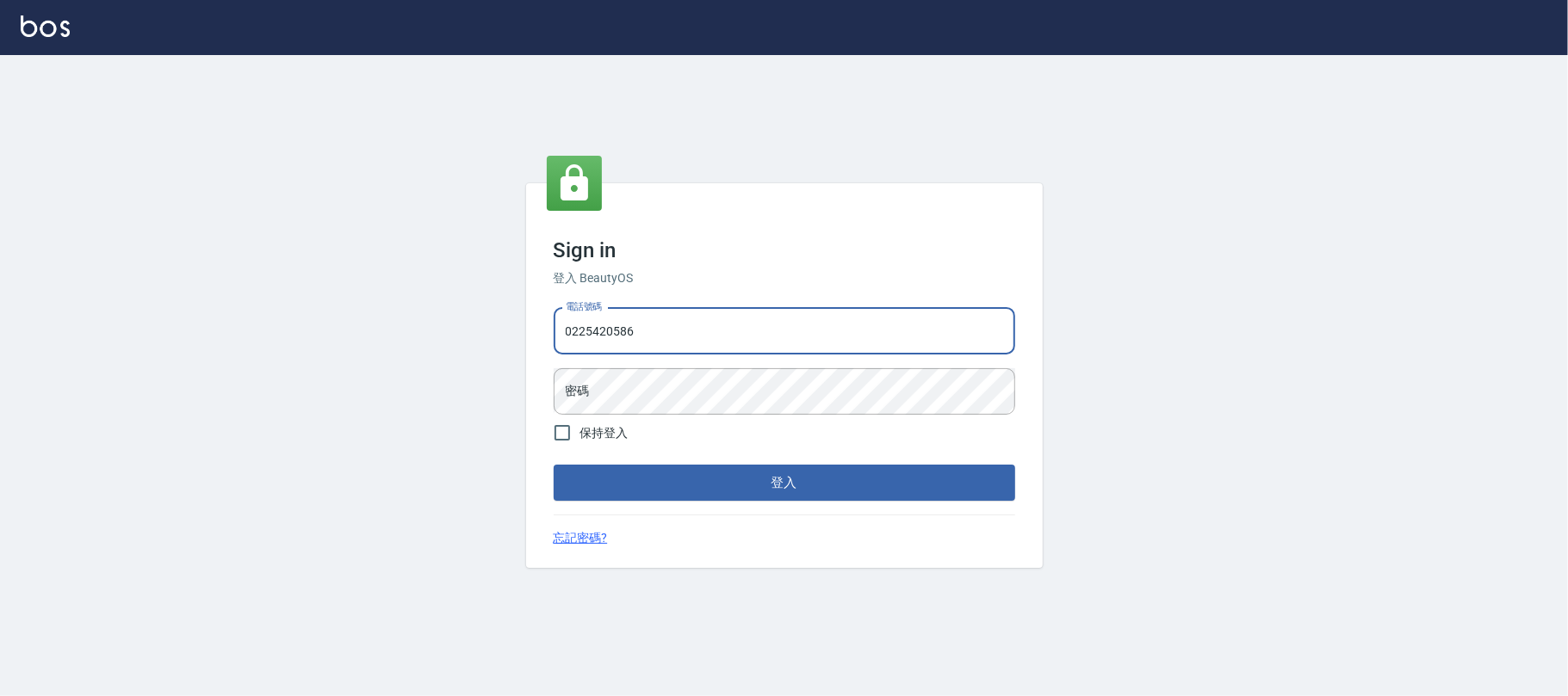
type input "0225420586"
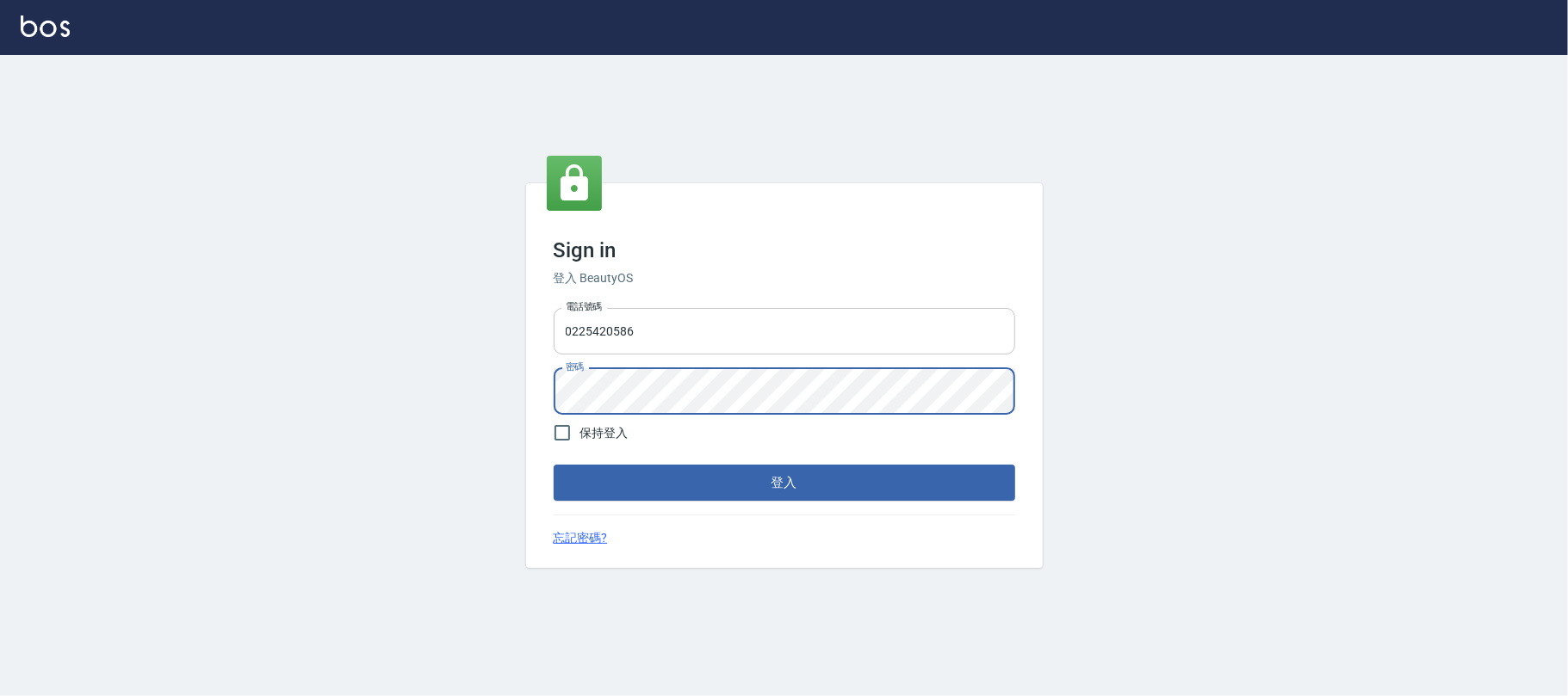
click at [554, 465] on button "登入" at bounding box center [785, 483] width 462 height 36
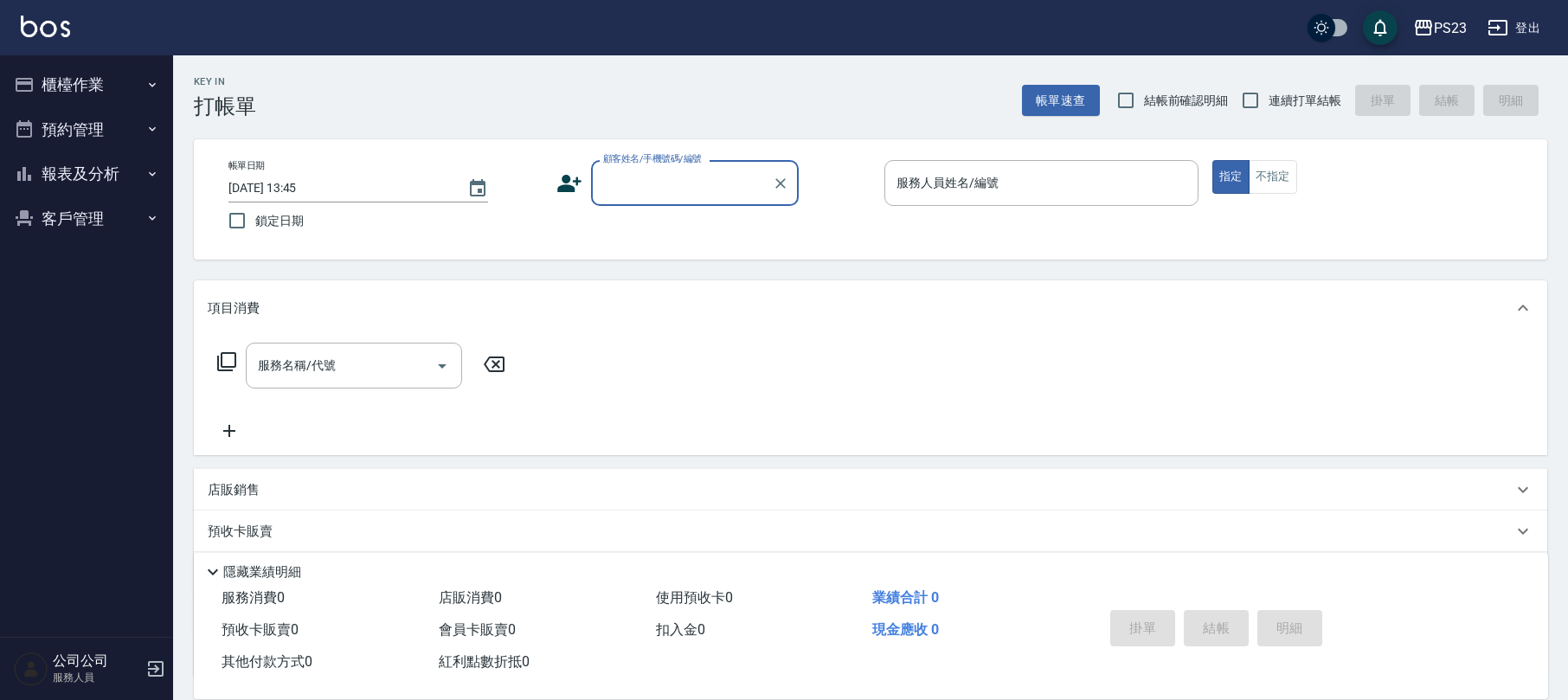
click at [111, 81] on button "櫃檯作業" at bounding box center [86, 85] width 159 height 45
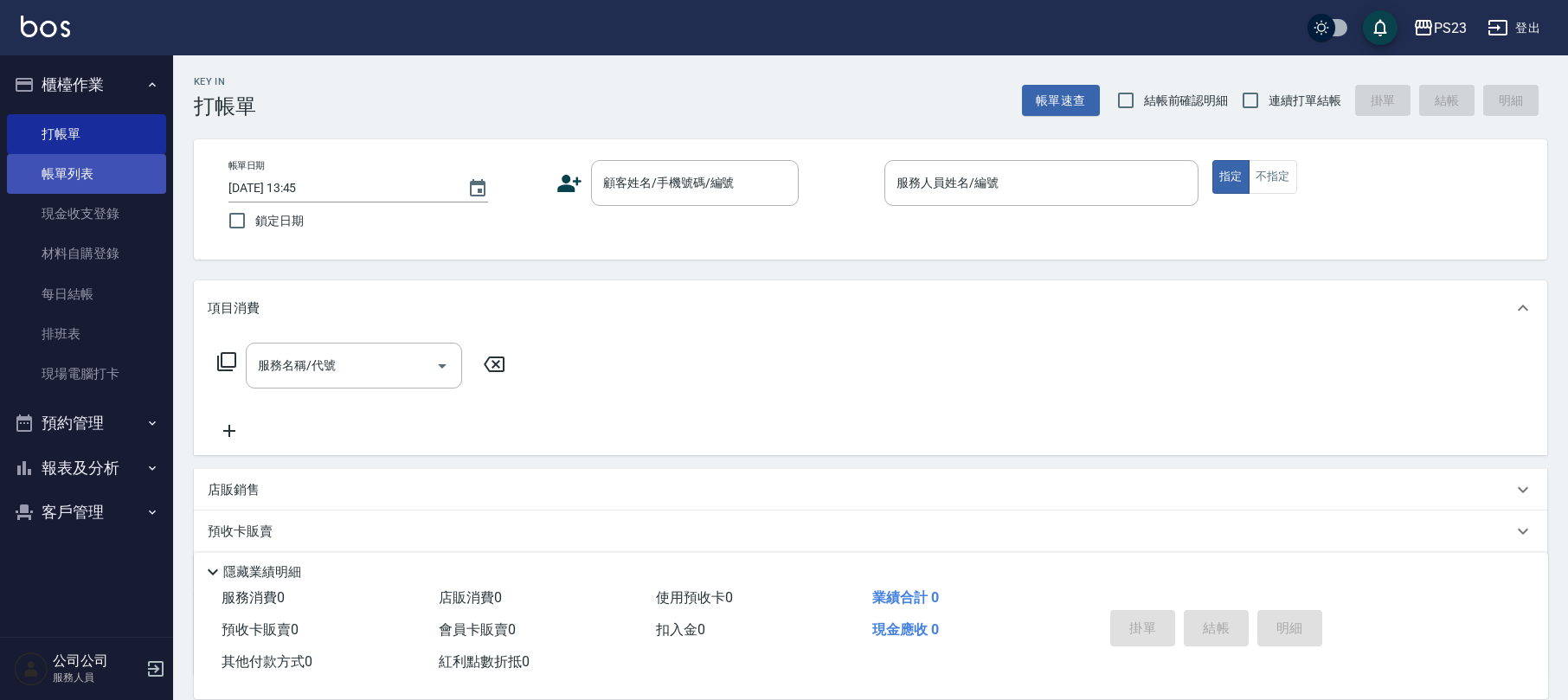
click at [88, 177] on link "帳單列表" at bounding box center [86, 174] width 159 height 40
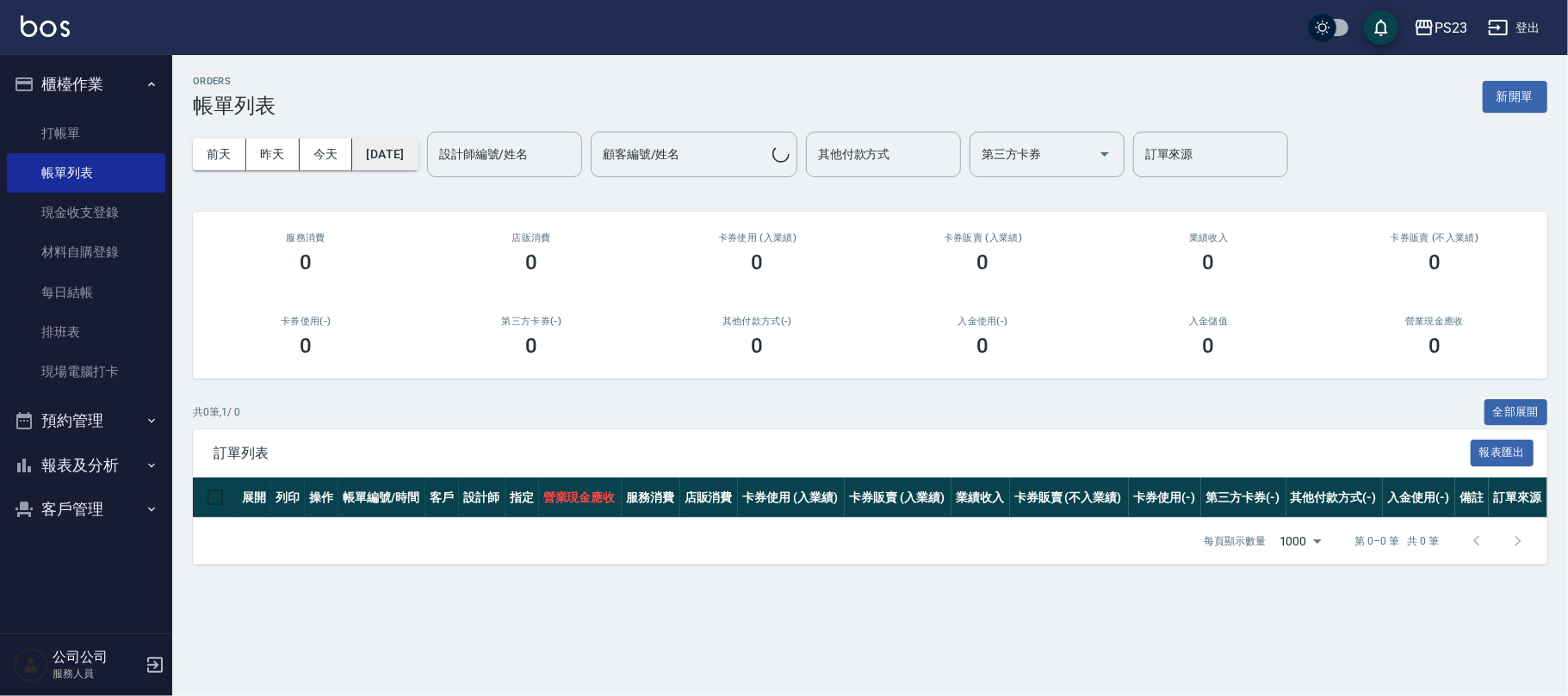
click at [384, 169] on button "[DATE]" at bounding box center [384, 154] width 65 height 32
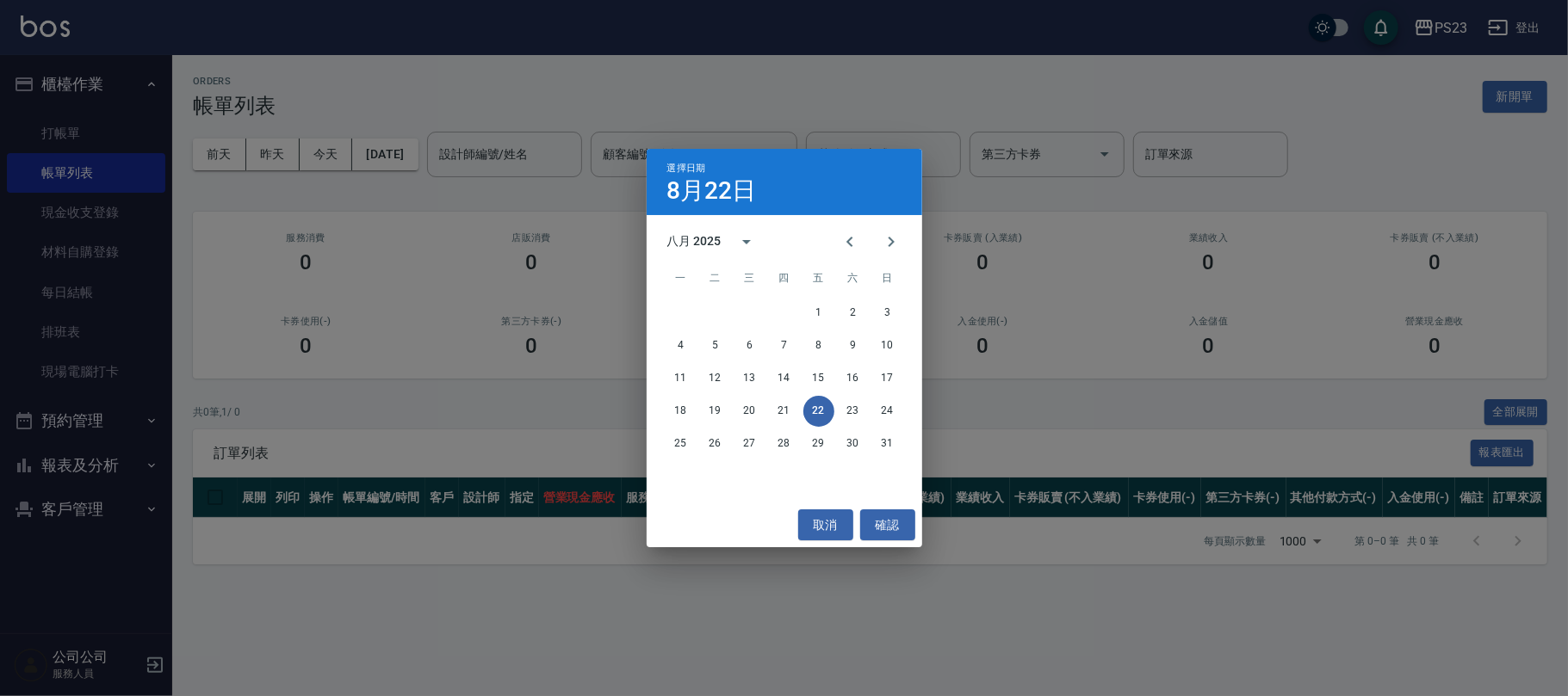
click at [738, 332] on div "4 5 6 7 8 9 10" at bounding box center [784, 346] width 275 height 31
click at [744, 343] on button "6" at bounding box center [750, 346] width 31 height 31
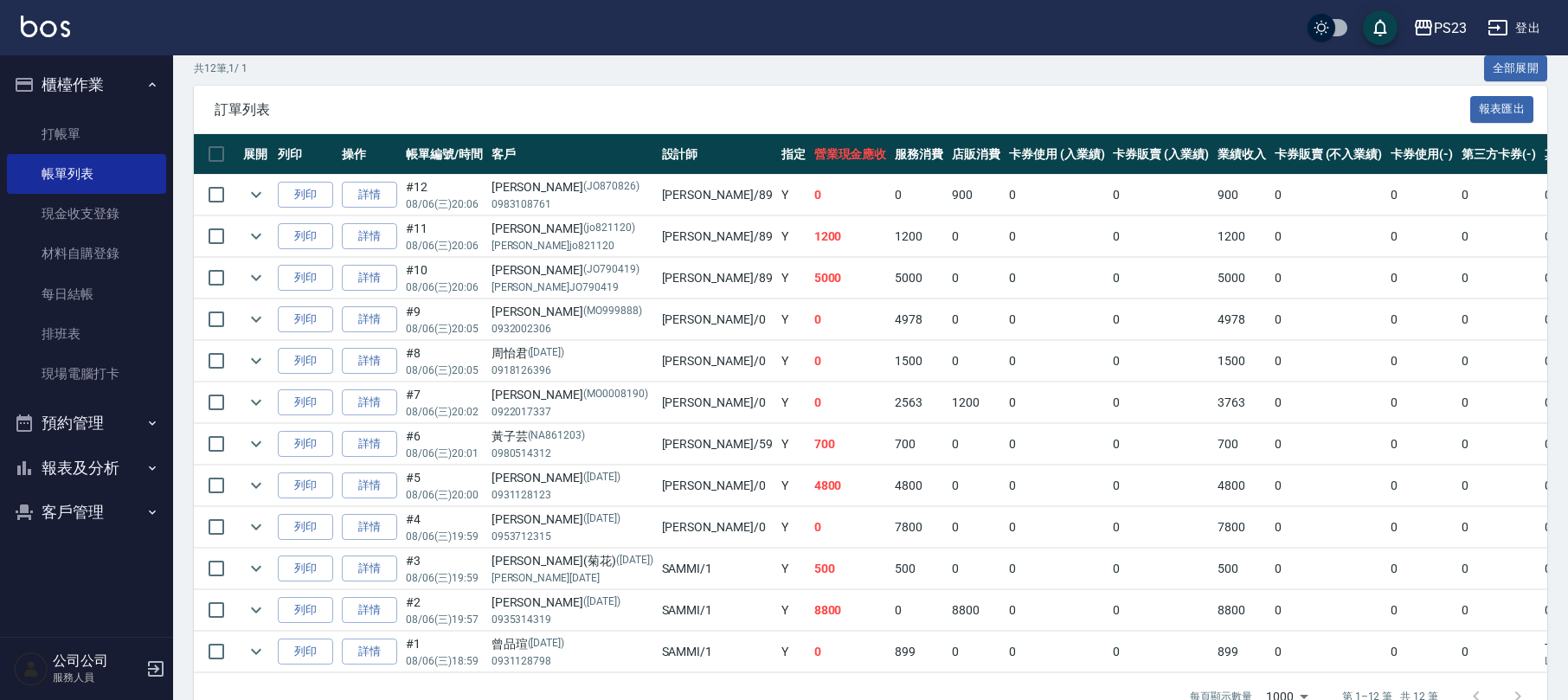
scroll to position [412, 0]
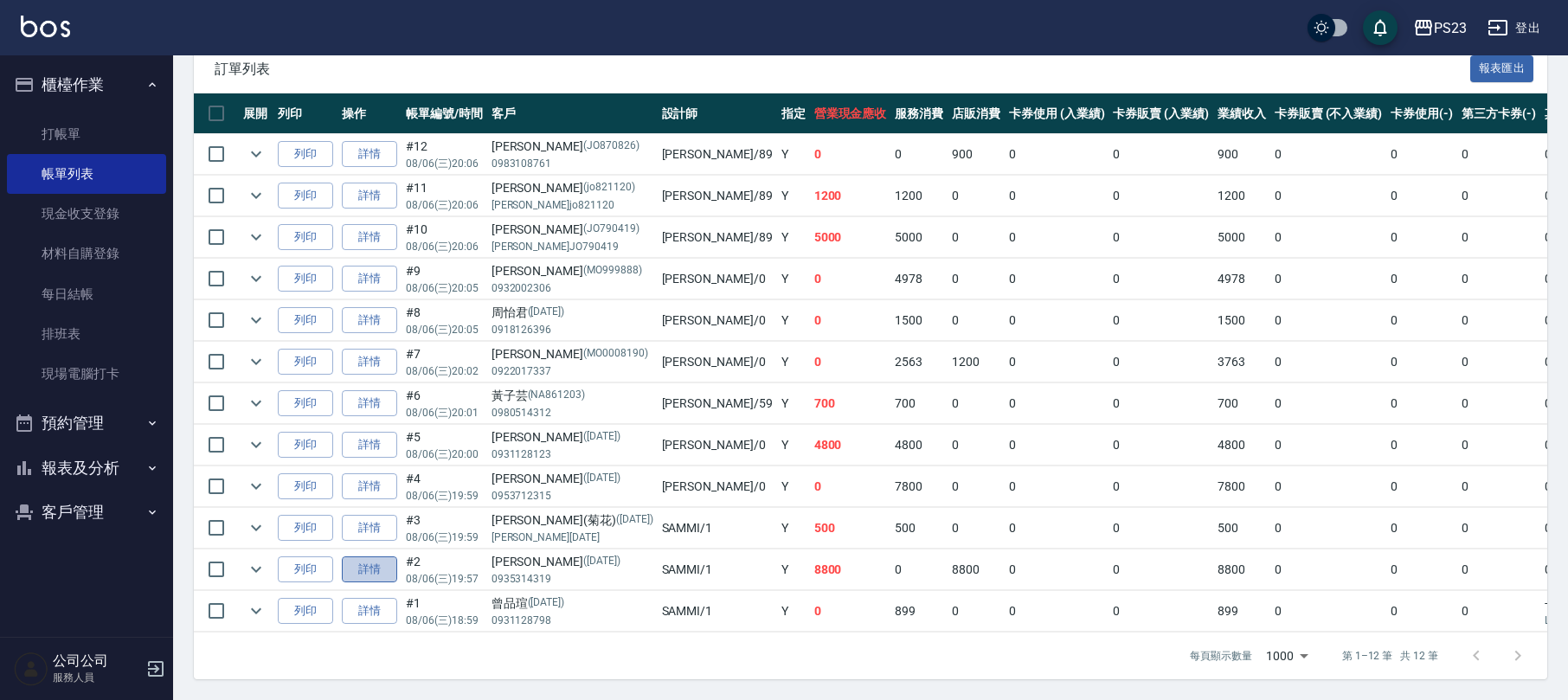
click at [379, 557] on link "詳情" at bounding box center [369, 570] width 55 height 27
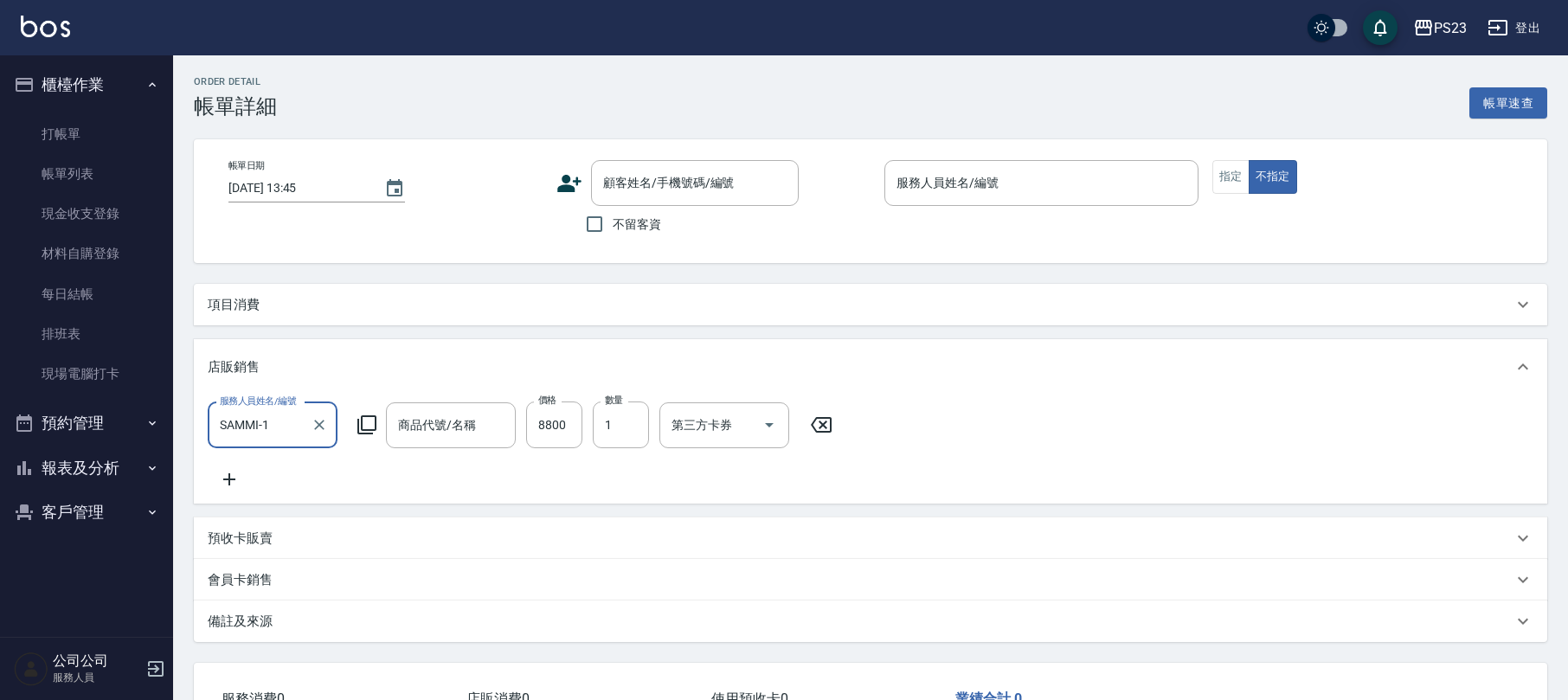
type input "[DATE] 19:57"
type input "SAMMI-1"
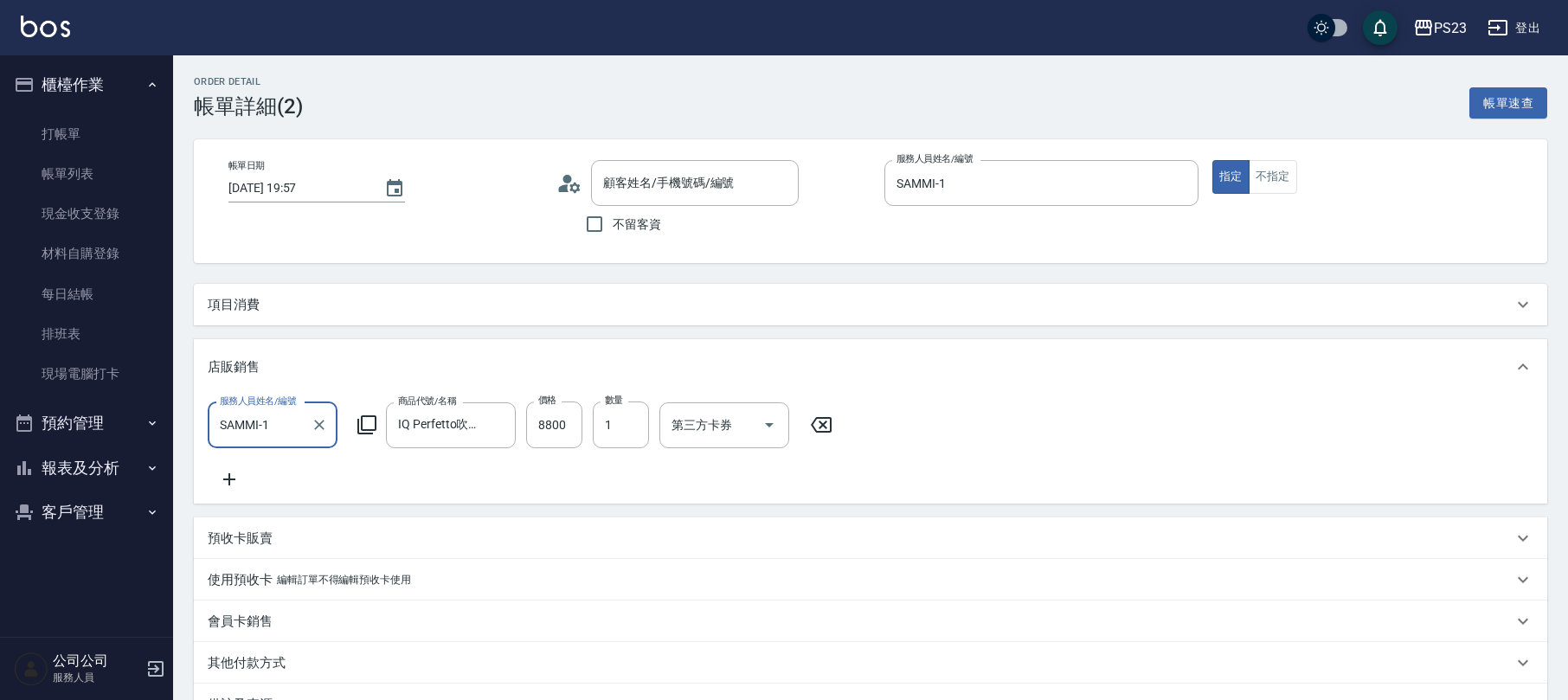
type input "IQ Perfetto吹風機-$10800"
type input "[PERSON_NAME]/0935314319/[DATE]"
click at [499, 423] on icon "Clear" at bounding box center [497, 424] width 10 height 10
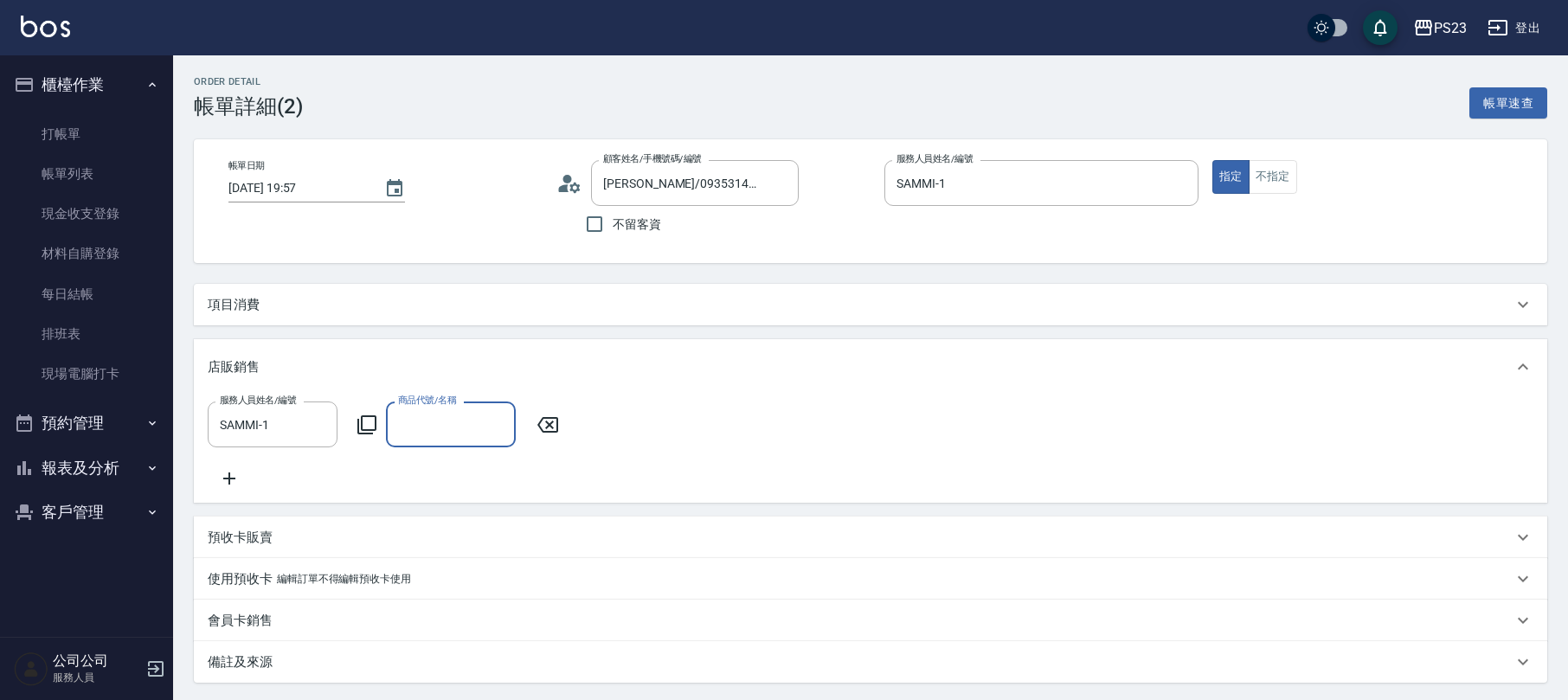
click at [426, 426] on input "商品代號/名稱" at bounding box center [451, 424] width 115 height 30
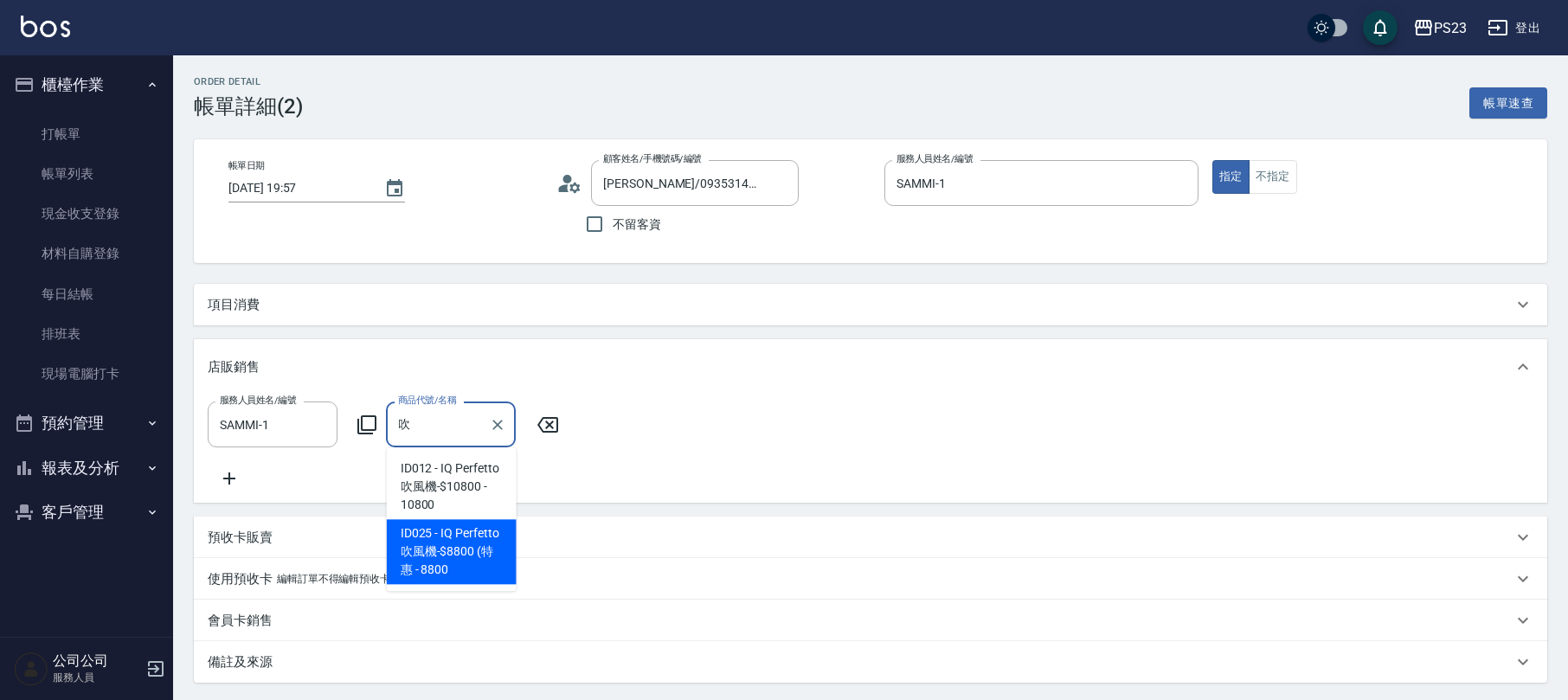
type input "IQ Perfetto吹風機-$8800 (特惠"
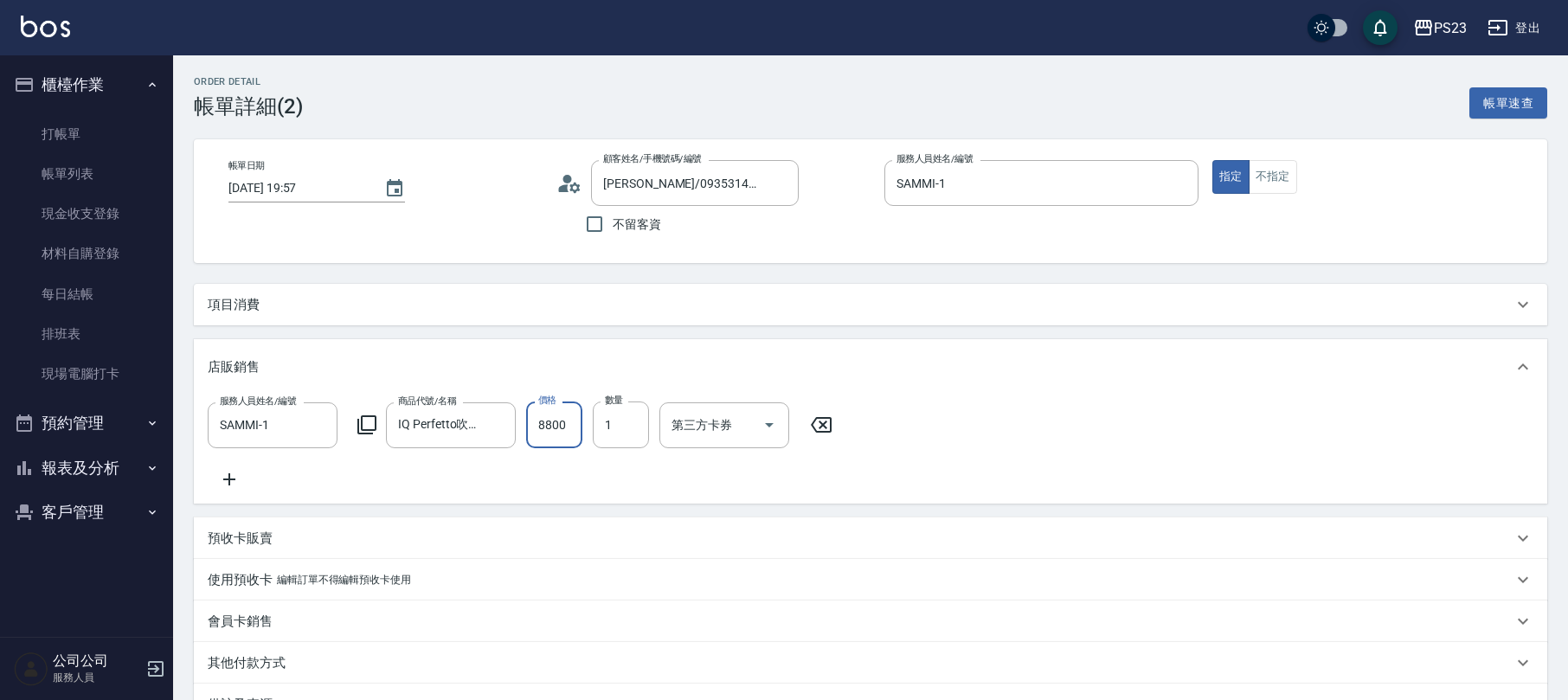
click at [1046, 339] on div "店販銷售 服務人員姓名/編號 SAMMI-1 服務人員姓名/編號 商品代號/名稱 IQ Perfetto吹風機-$8800 (特惠 商品代號/名稱 價格 88…" at bounding box center [870, 422] width 1353 height 165
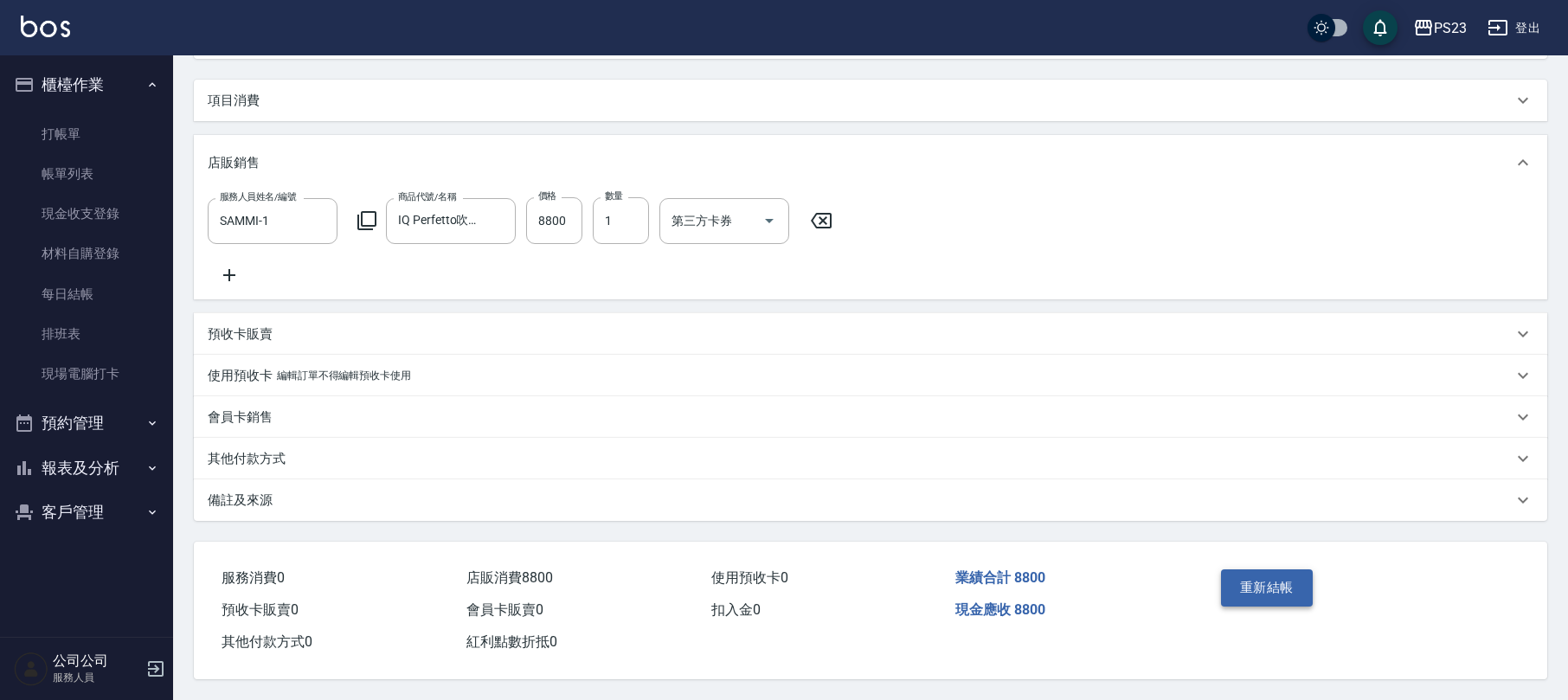
click at [1265, 585] on button "重新結帳" at bounding box center [1267, 587] width 92 height 36
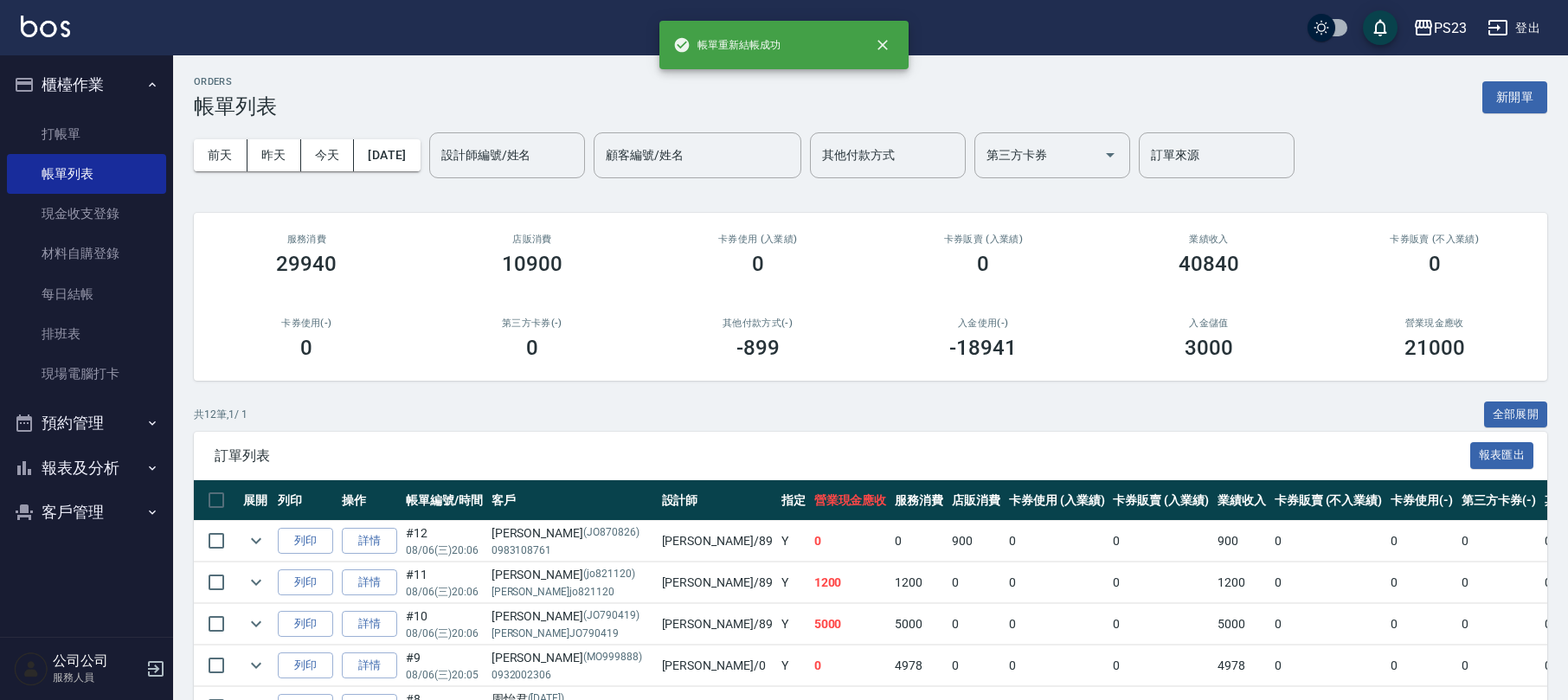
click at [78, 465] on button "報表及分析" at bounding box center [86, 469] width 159 height 45
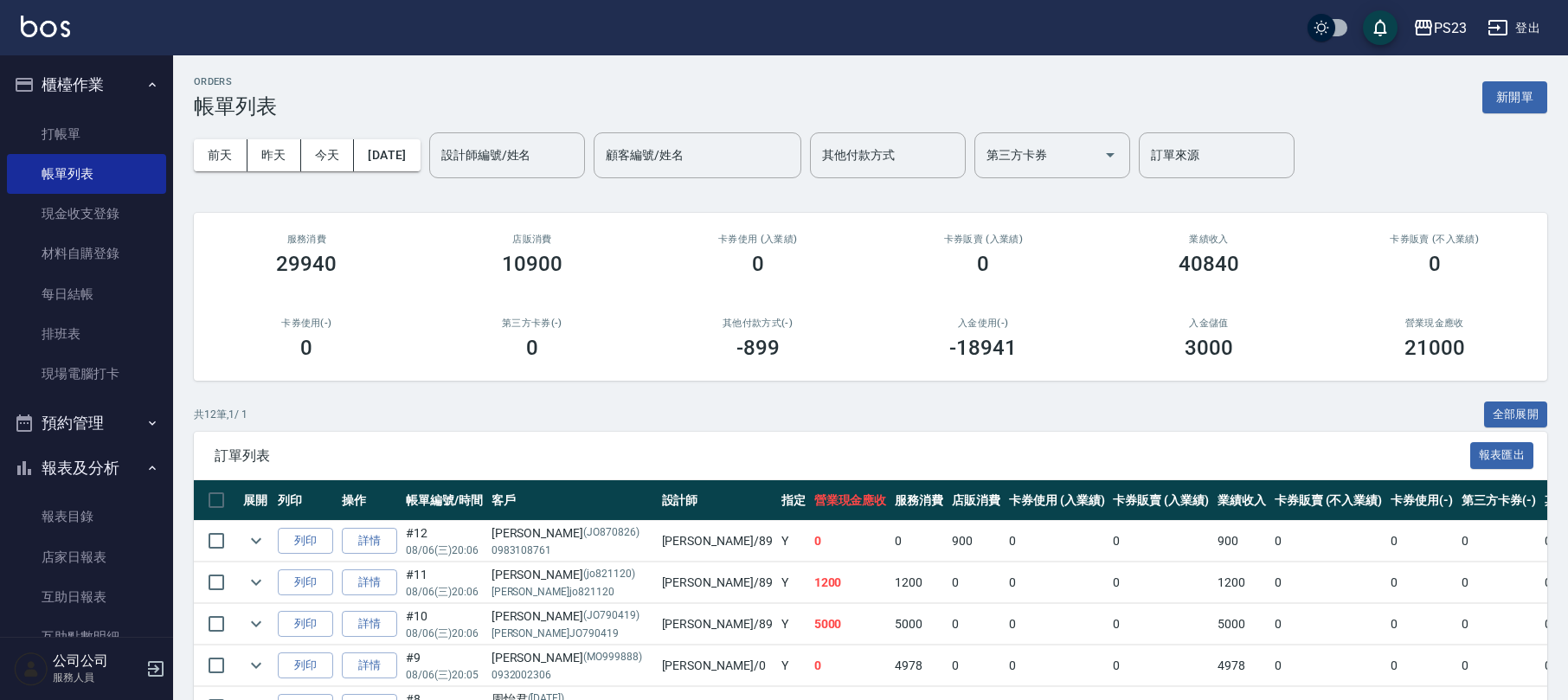
scroll to position [253, 0]
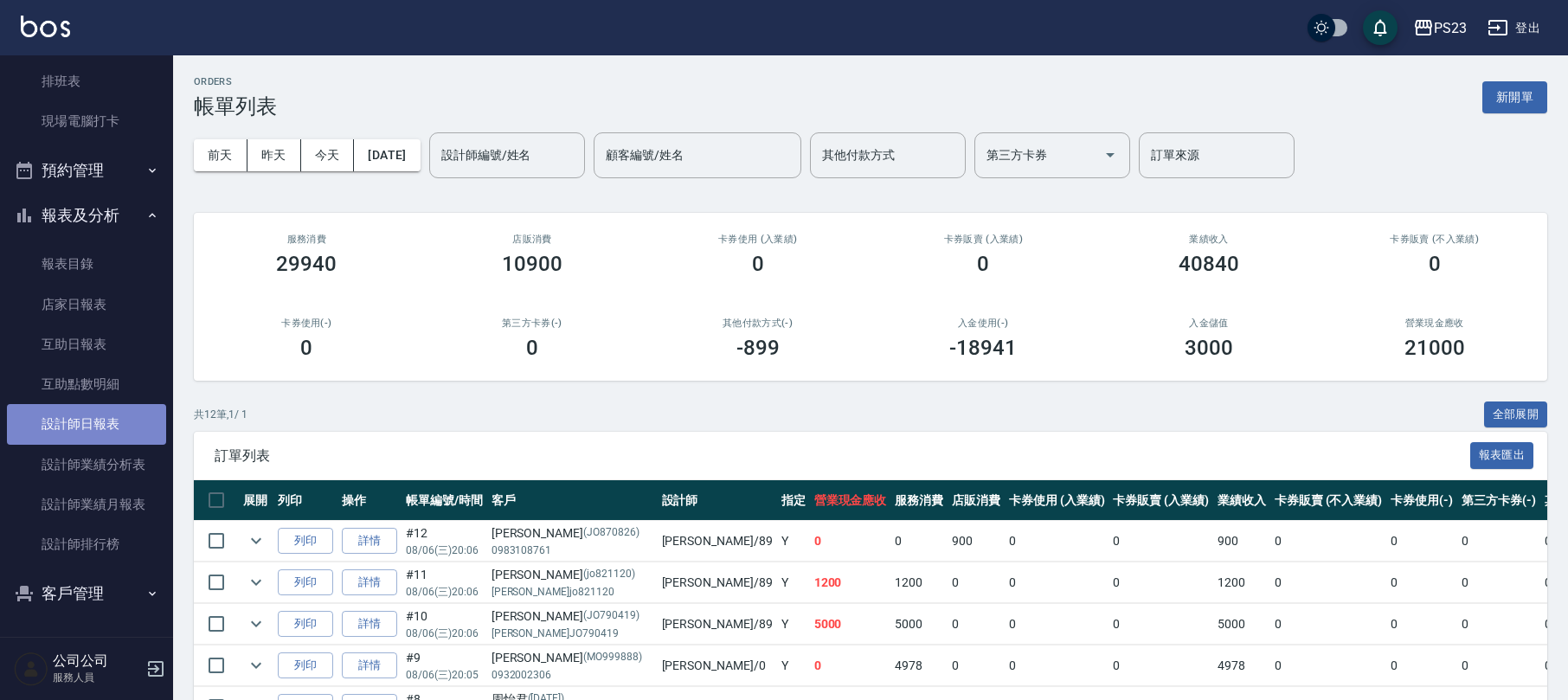
click at [107, 417] on link "設計師日報表" at bounding box center [86, 424] width 159 height 40
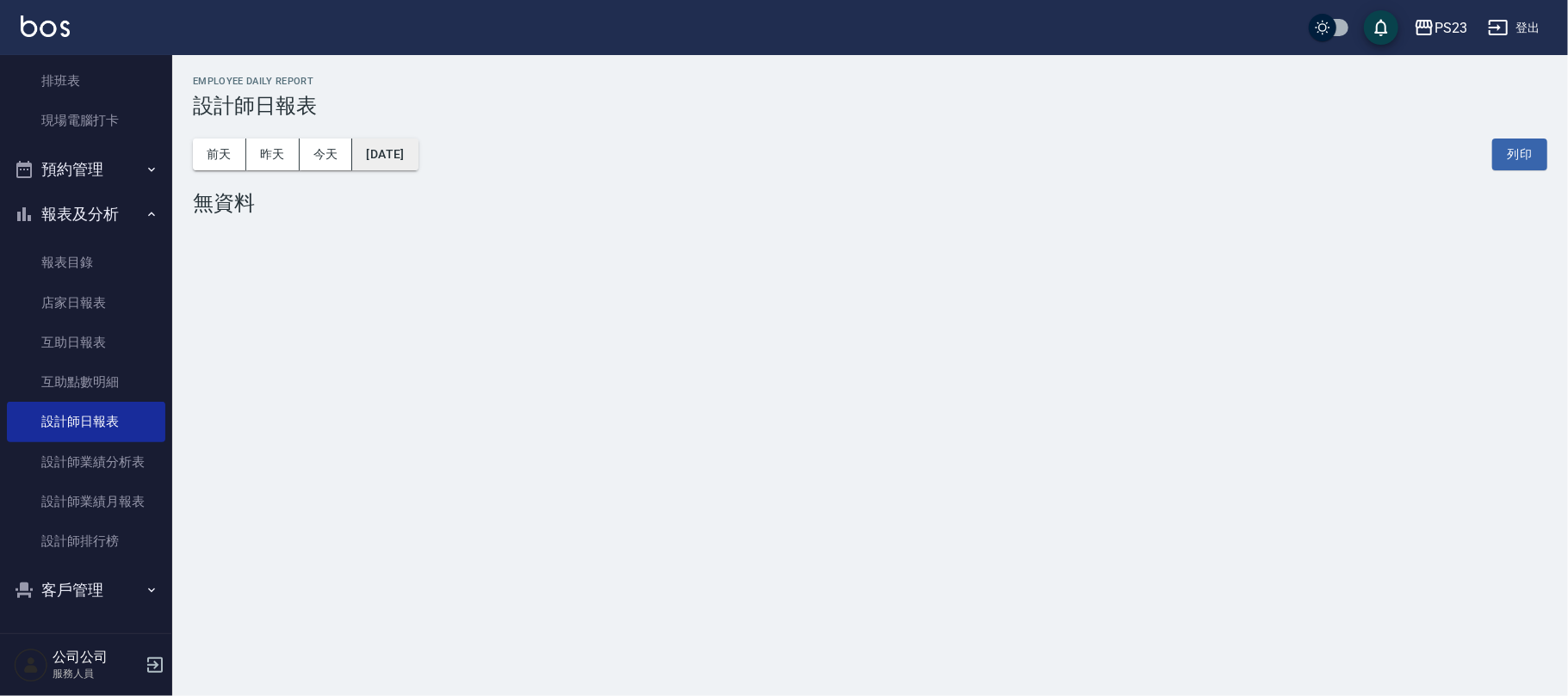
click at [376, 146] on button "[DATE]" at bounding box center [384, 154] width 65 height 32
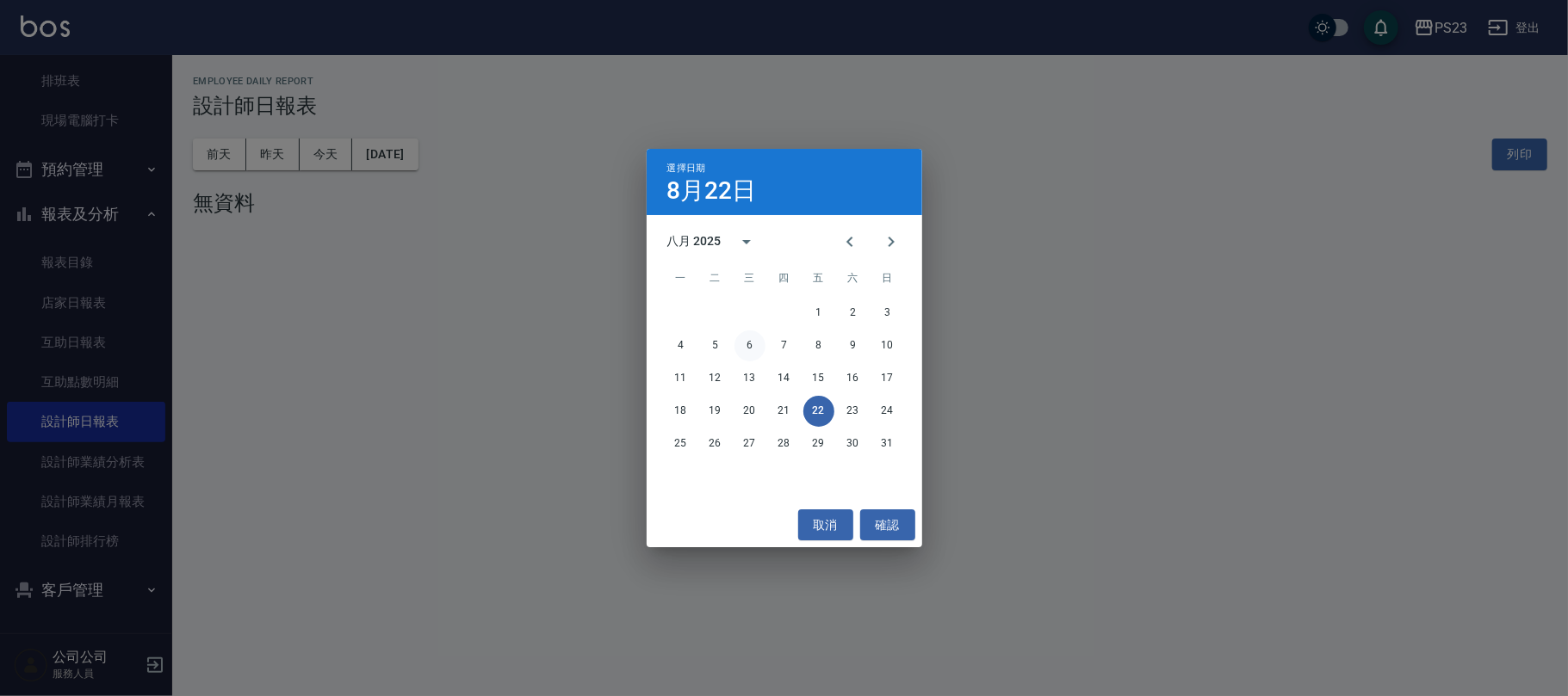
click at [745, 348] on button "6" at bounding box center [750, 346] width 31 height 31
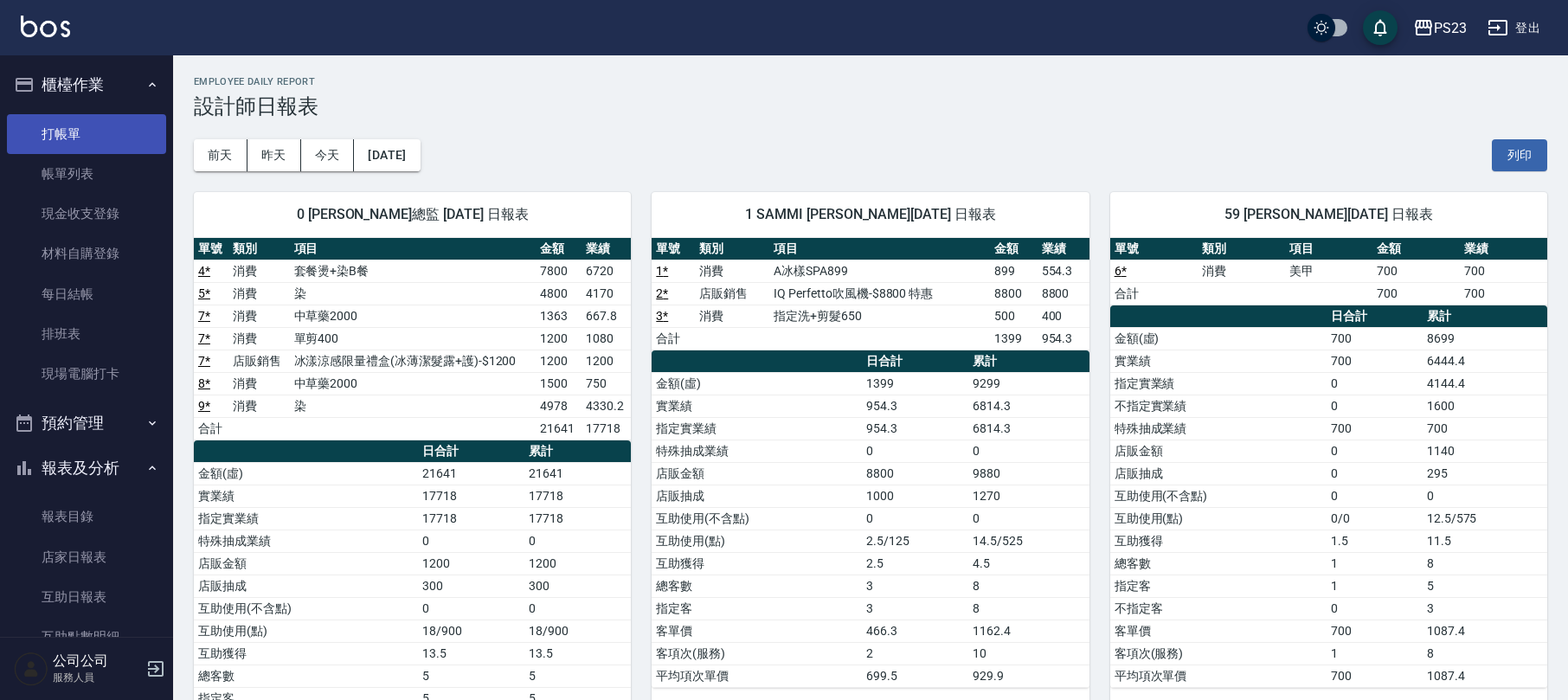
click at [104, 146] on link "打帳單" at bounding box center [86, 135] width 159 height 40
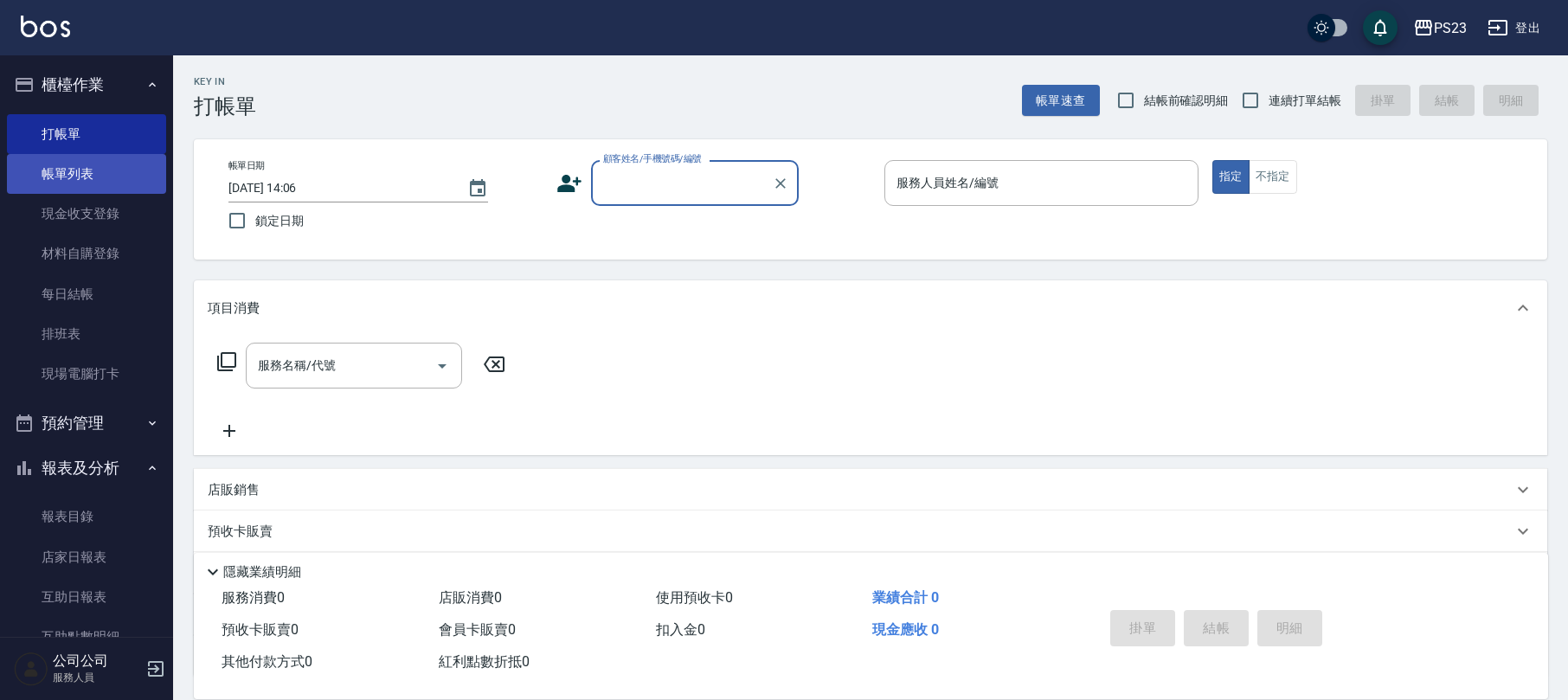
click at [64, 156] on link "帳單列表" at bounding box center [86, 174] width 159 height 40
